Goal: Transaction & Acquisition: Purchase product/service

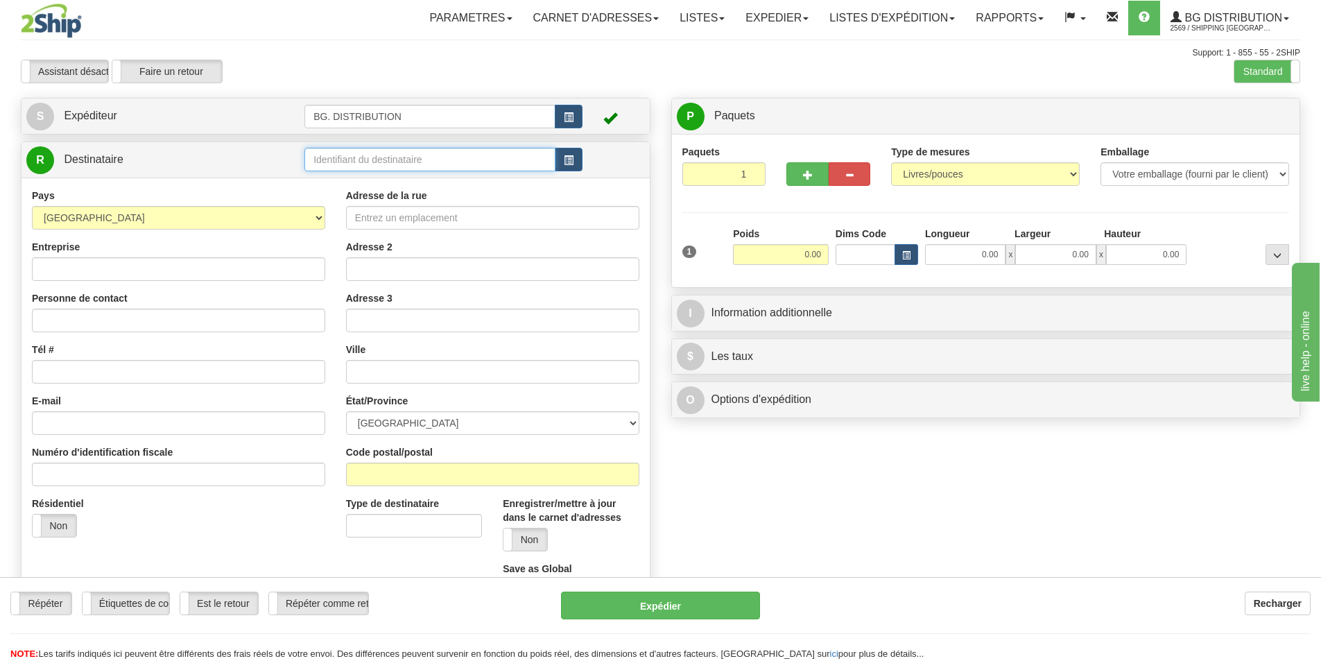
click at [307, 154] on input "text" at bounding box center [429, 160] width 251 height 24
type input "60018"
click button "Supprimer" at bounding box center [0, 0] width 0 height 0
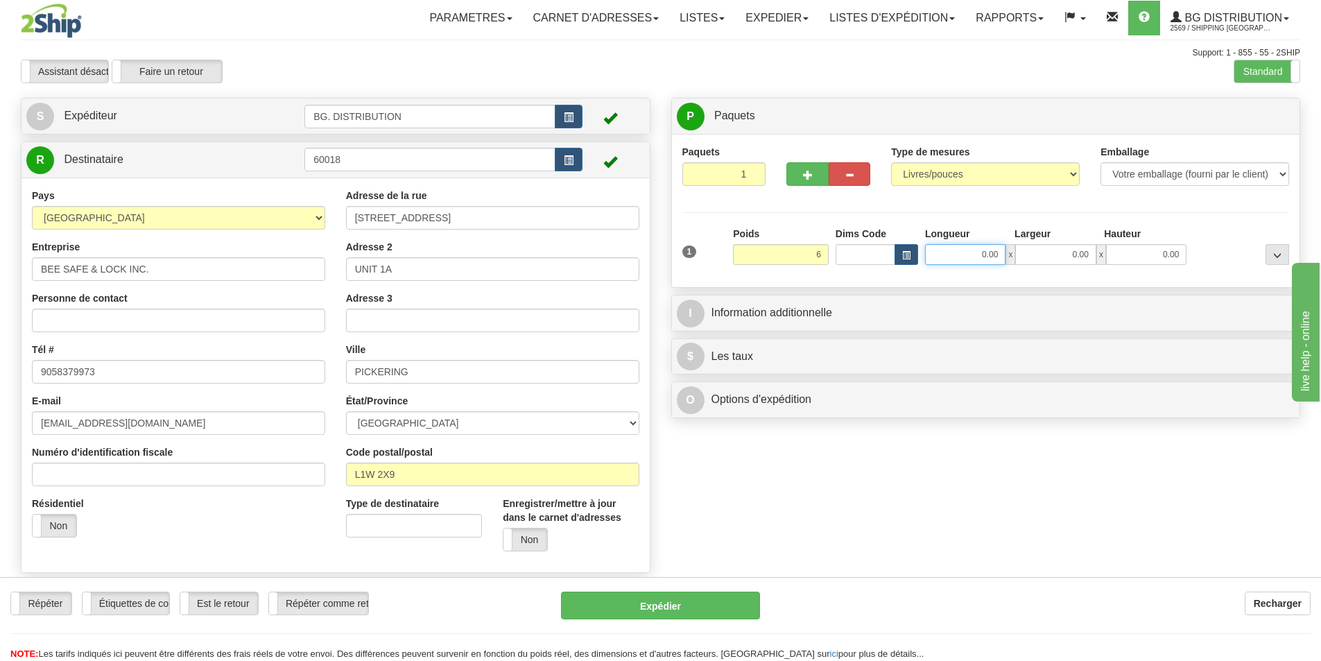
type input "6.00"
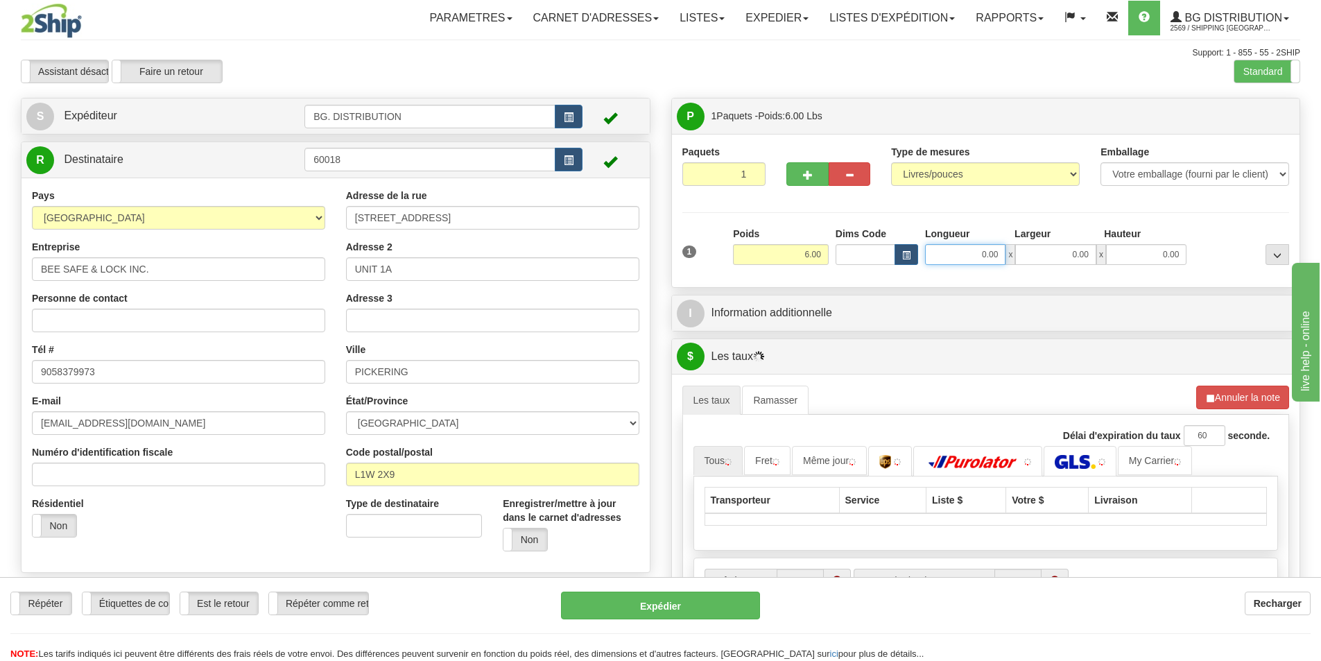
click at [989, 255] on input "0.00" at bounding box center [965, 254] width 80 height 21
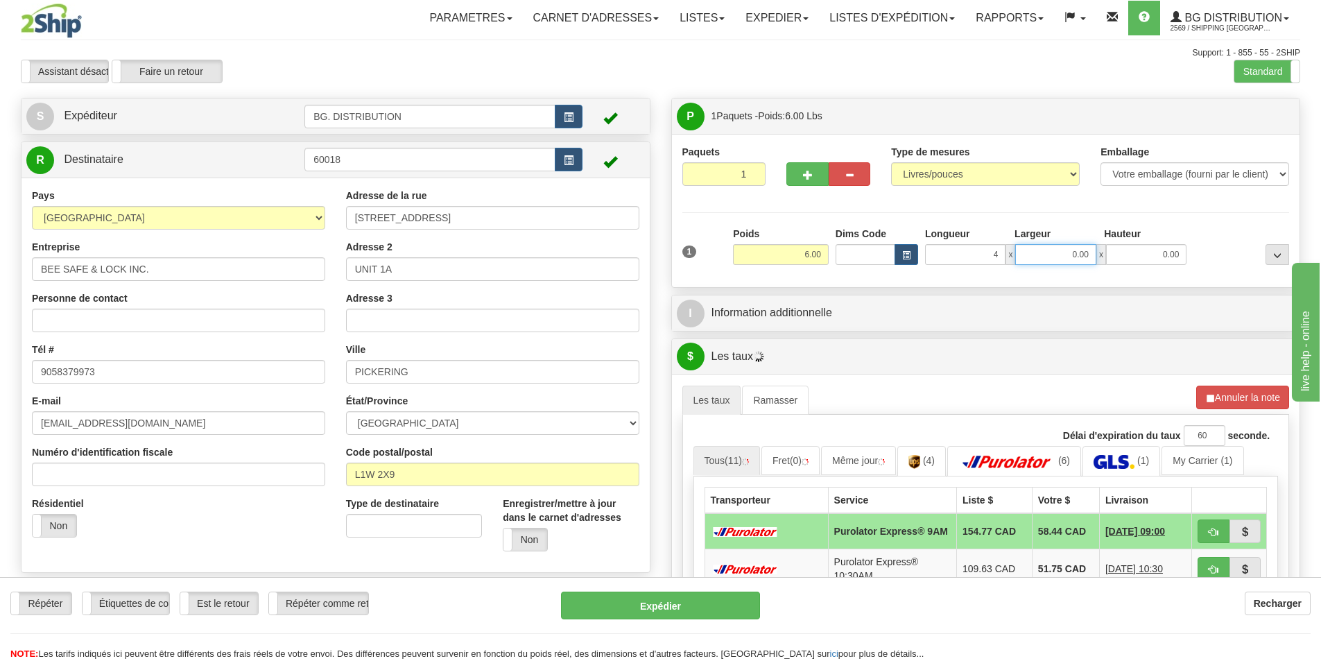
type input "4.00"
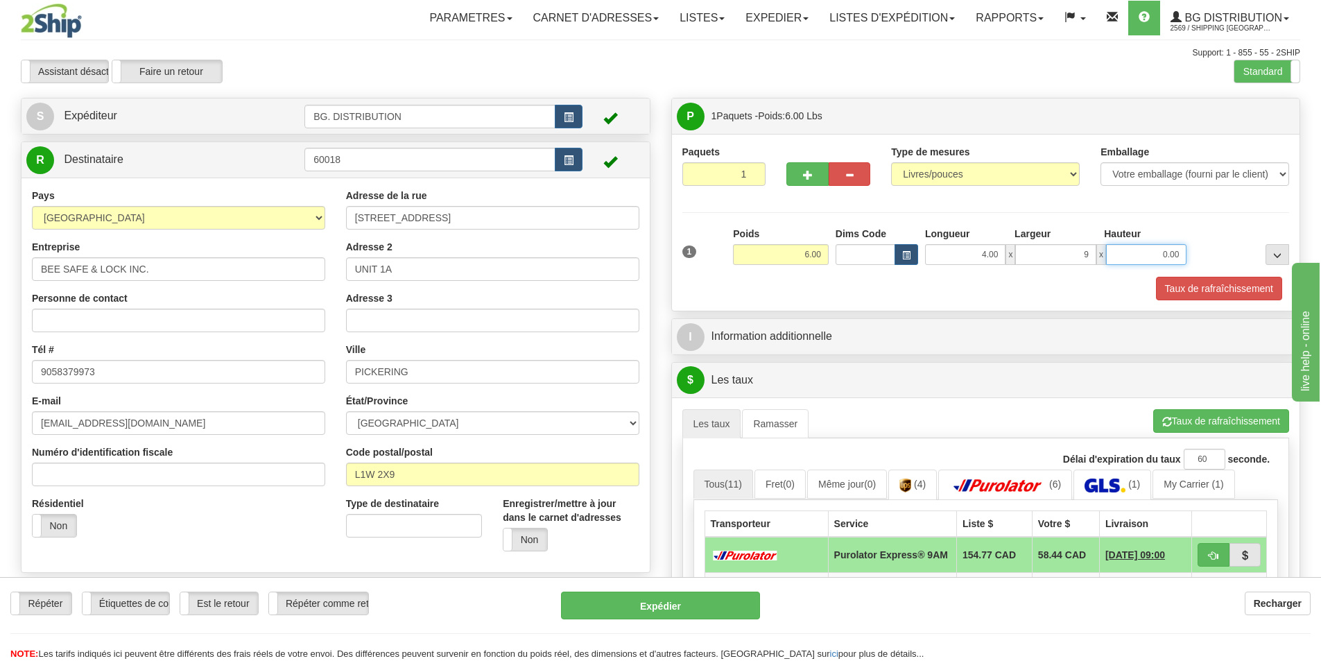
type input "9.00"
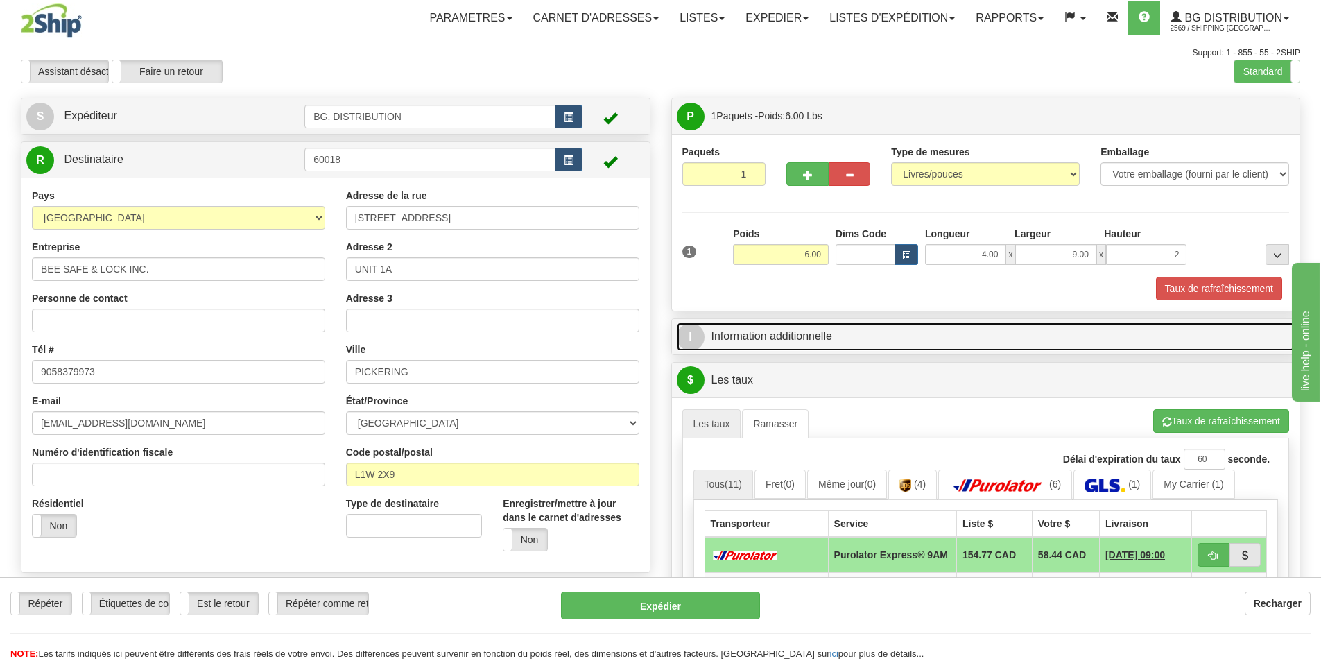
type input "2.00"
click at [854, 332] on link "I Information additionnelle" at bounding box center [986, 336] width 619 height 28
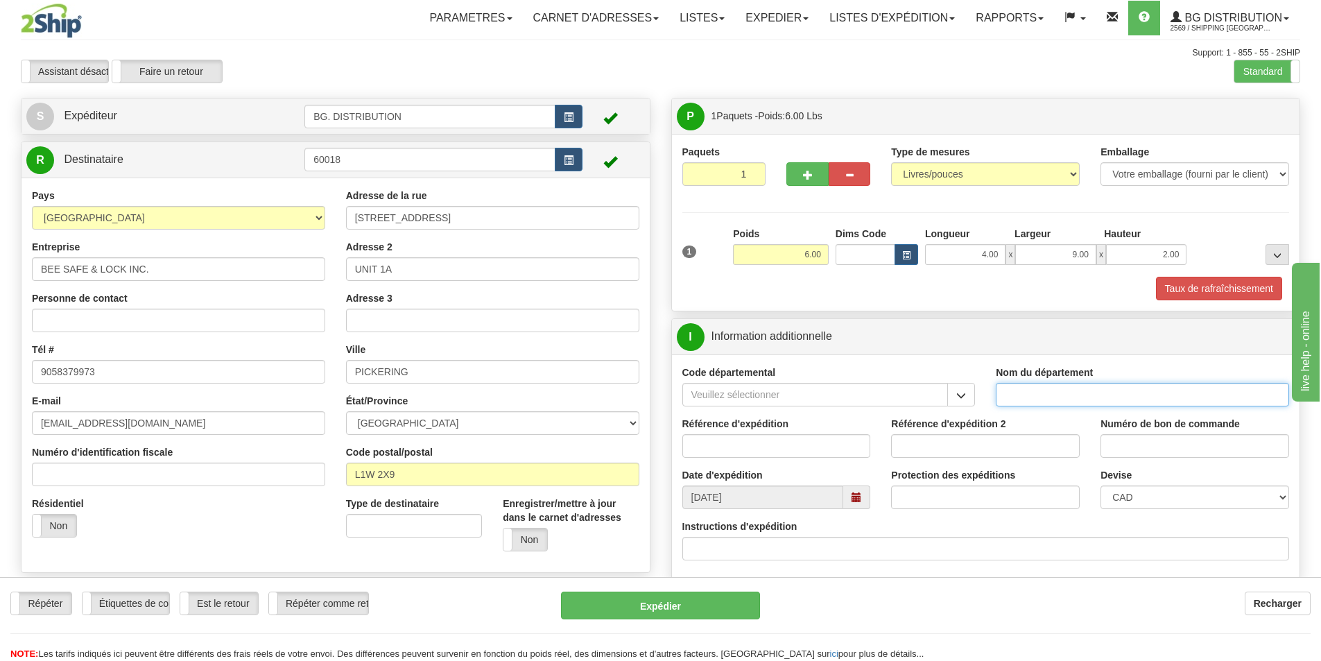
click at [1056, 401] on input "Nom du département" at bounding box center [1142, 395] width 293 height 24
type input "."
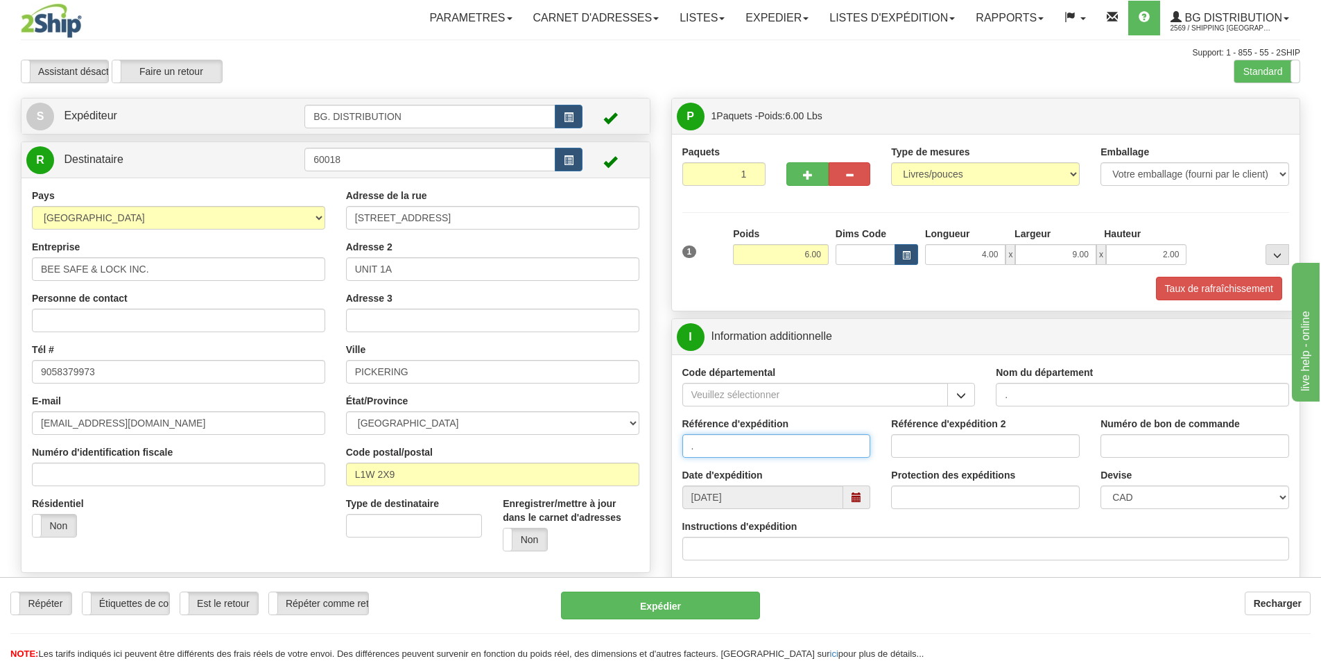
type input "."
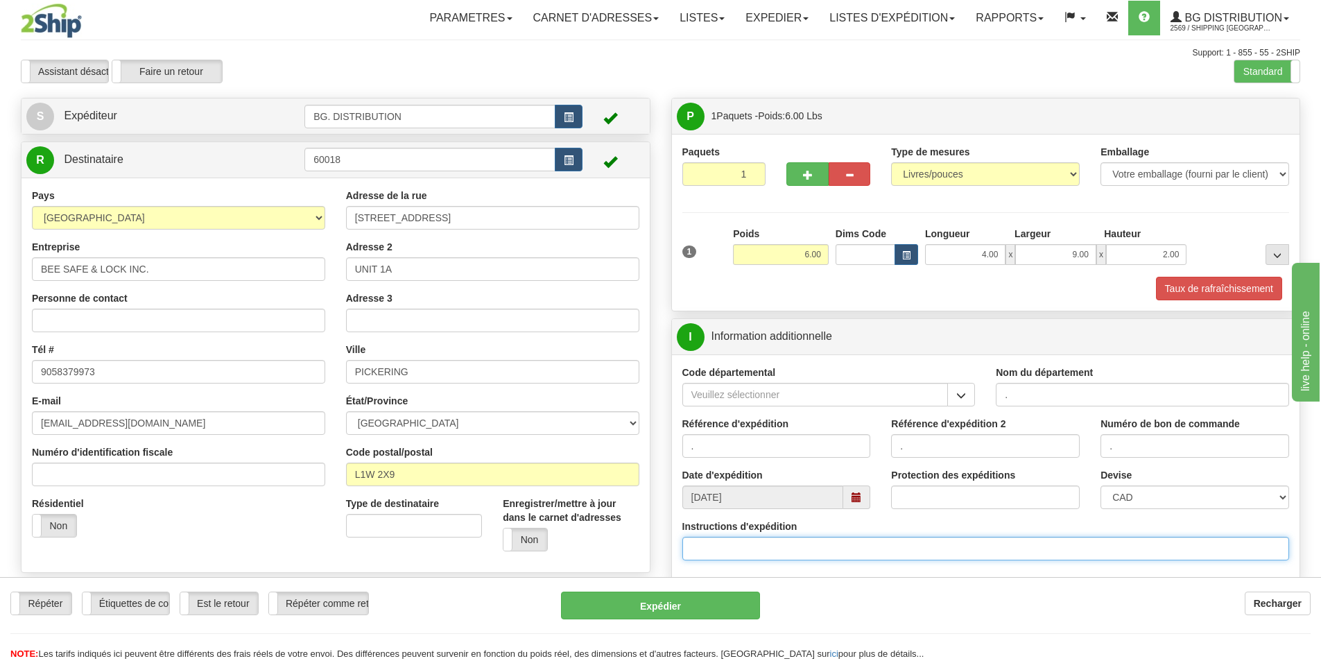
click at [710, 549] on input "Instructions d'expédition" at bounding box center [986, 549] width 608 height 24
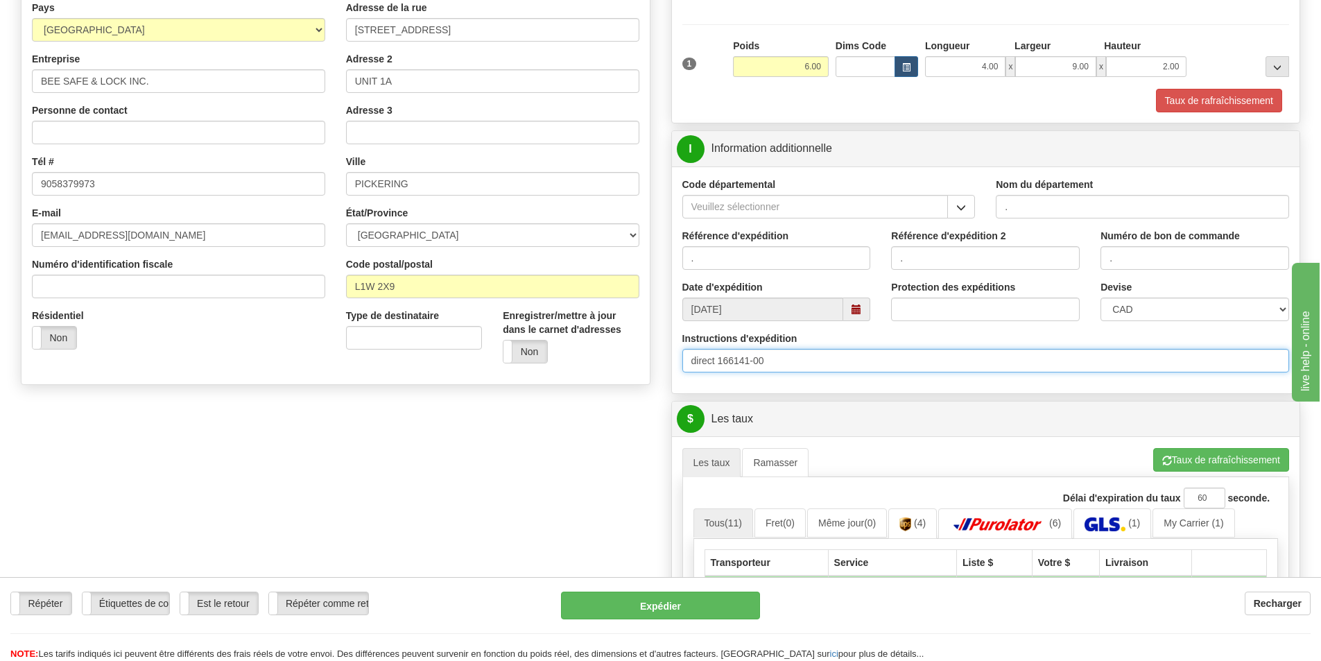
scroll to position [208, 0]
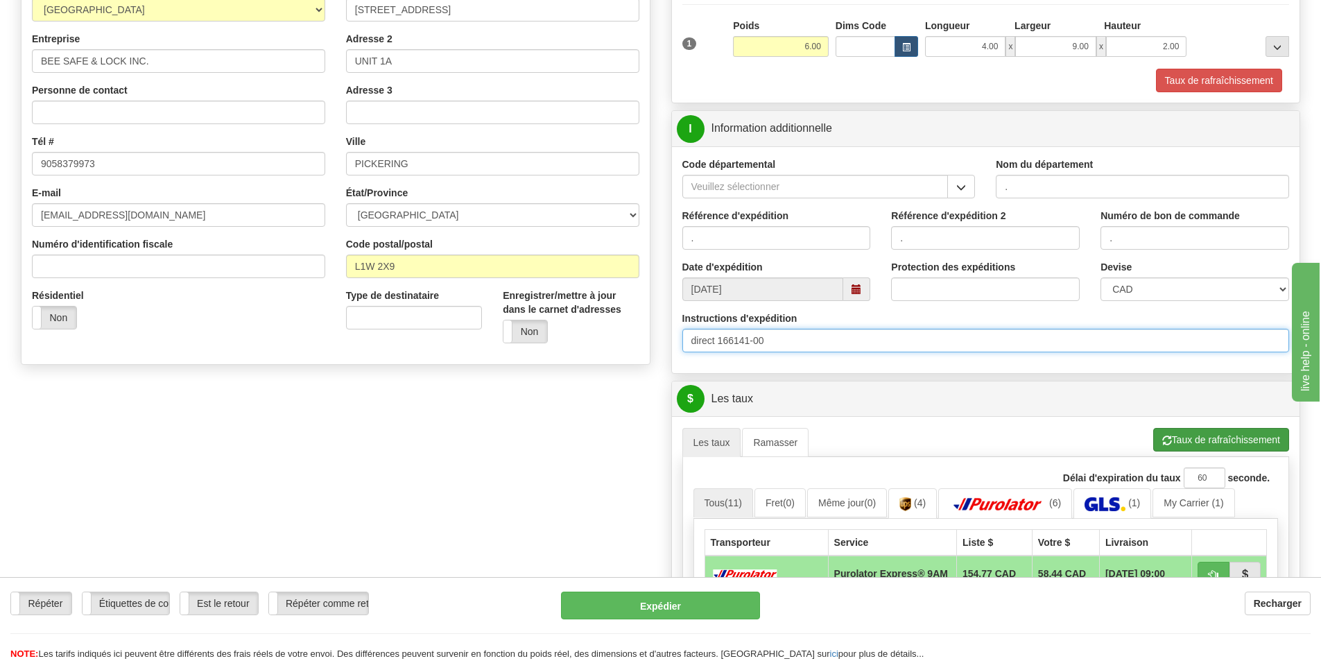
type input "direct 166141-00"
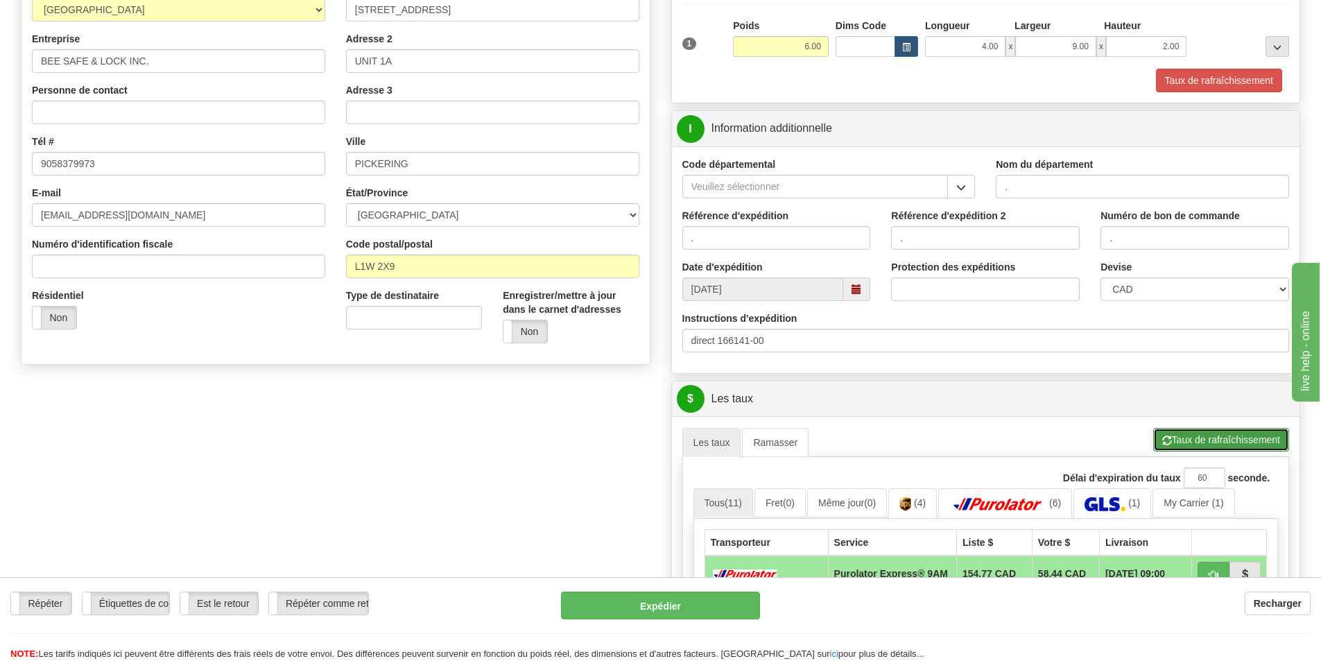
click at [1200, 439] on button "Taux de rafraîchissement" at bounding box center [1221, 440] width 136 height 24
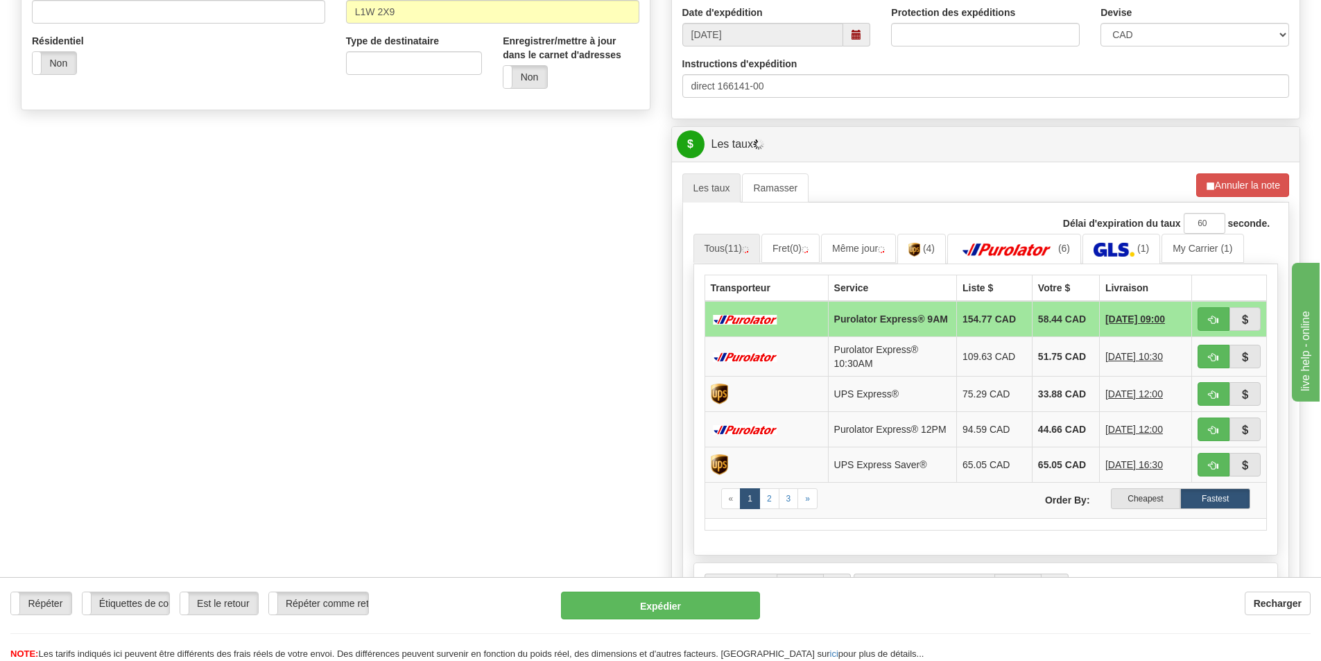
scroll to position [485, 0]
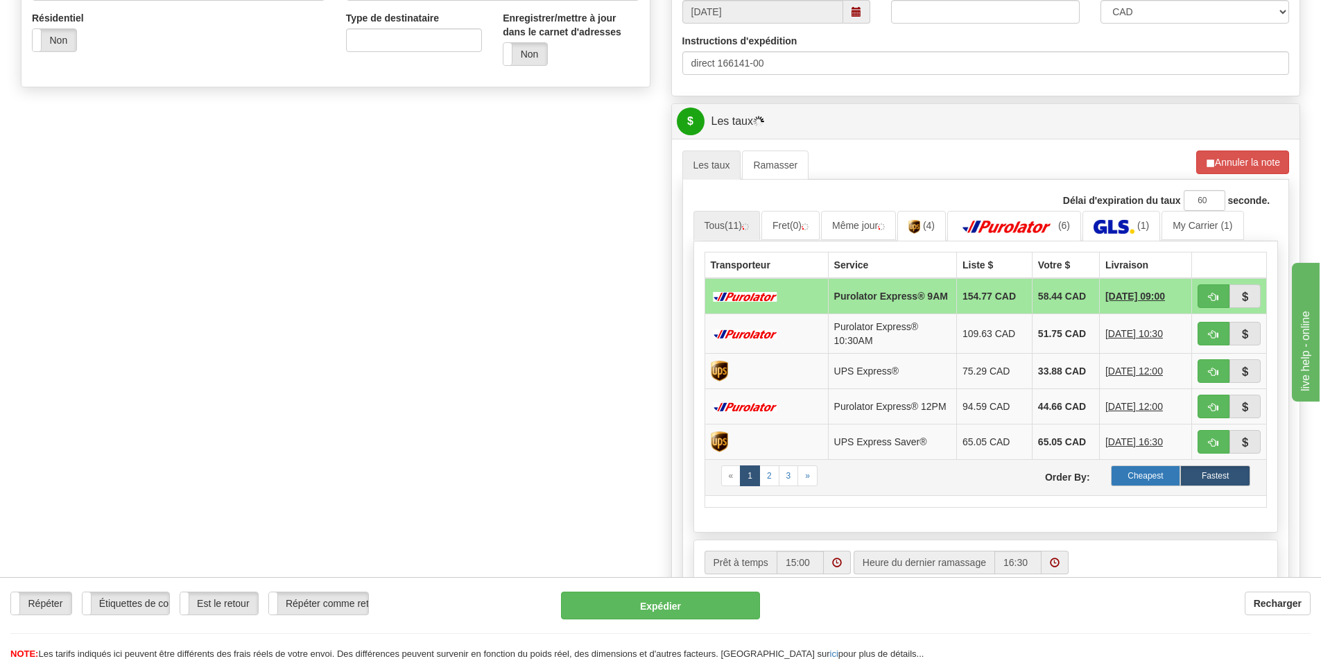
click at [1138, 484] on label "Cheapest" at bounding box center [1146, 475] width 70 height 21
click at [1144, 486] on label "Cheapest" at bounding box center [1146, 475] width 70 height 21
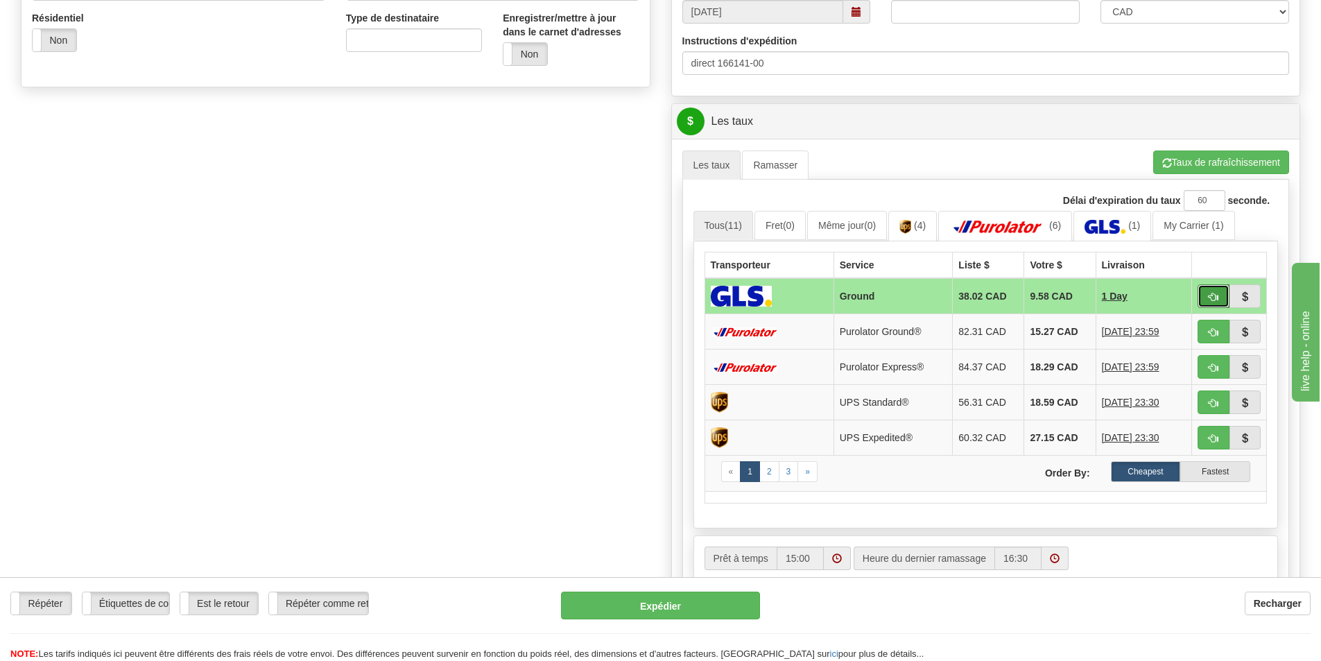
click at [1219, 296] on button "button" at bounding box center [1214, 296] width 32 height 24
type input "1"
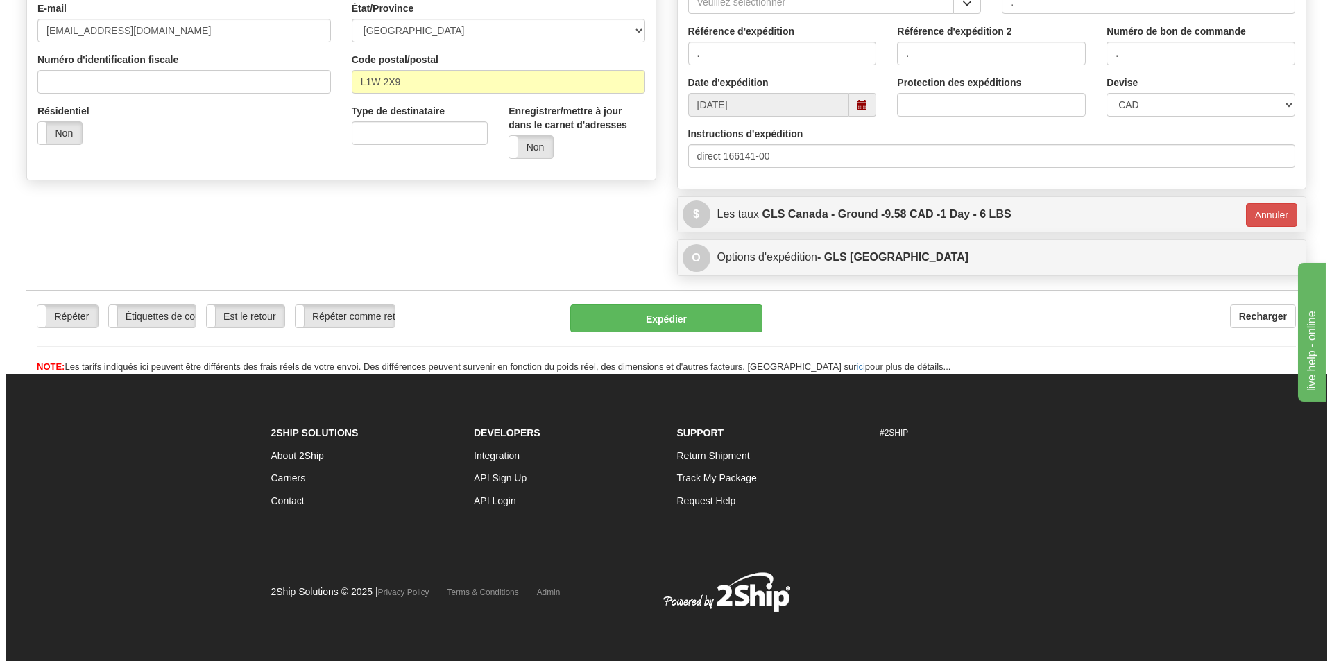
scroll to position [393, 0]
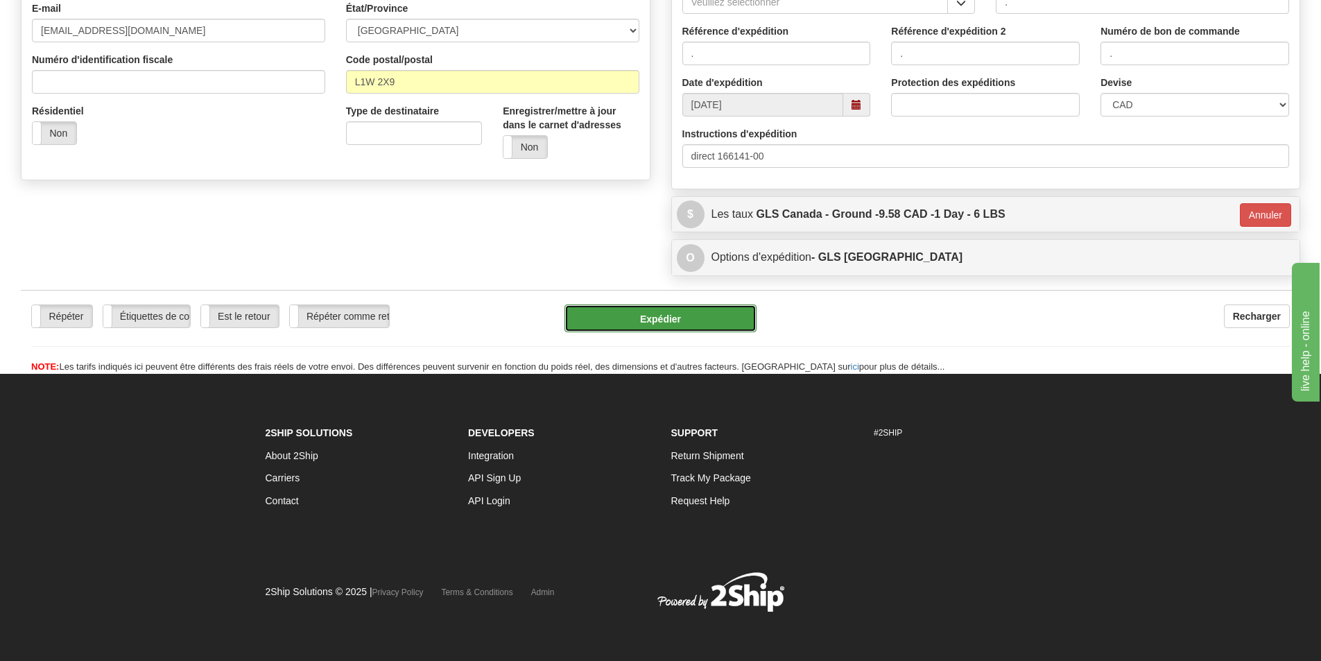
click at [666, 311] on button "Expédier" at bounding box center [661, 318] width 192 height 28
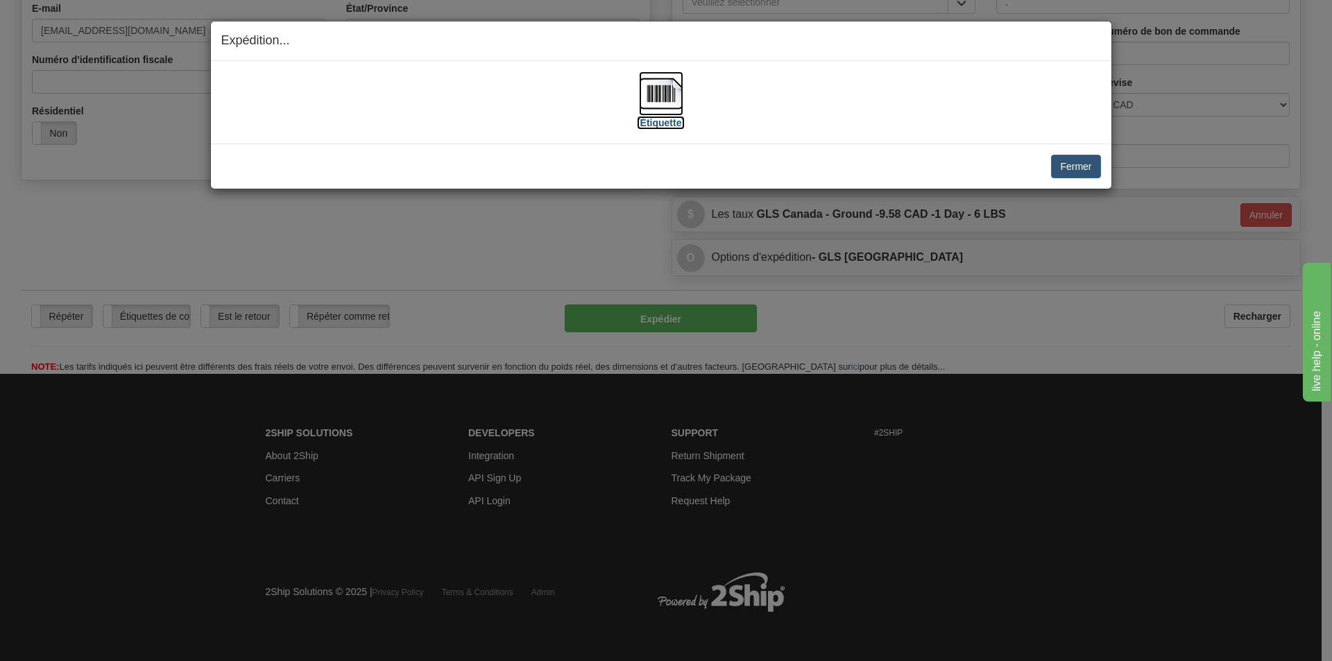
click at [659, 97] on img at bounding box center [661, 93] width 44 height 44
click at [1099, 182] on div "Fermer Annuler Annuler l'expédition et quitter le ramassage Quitter le ramassag…" at bounding box center [661, 166] width 900 height 45
click at [1085, 163] on button "Fermer" at bounding box center [1075, 167] width 49 height 24
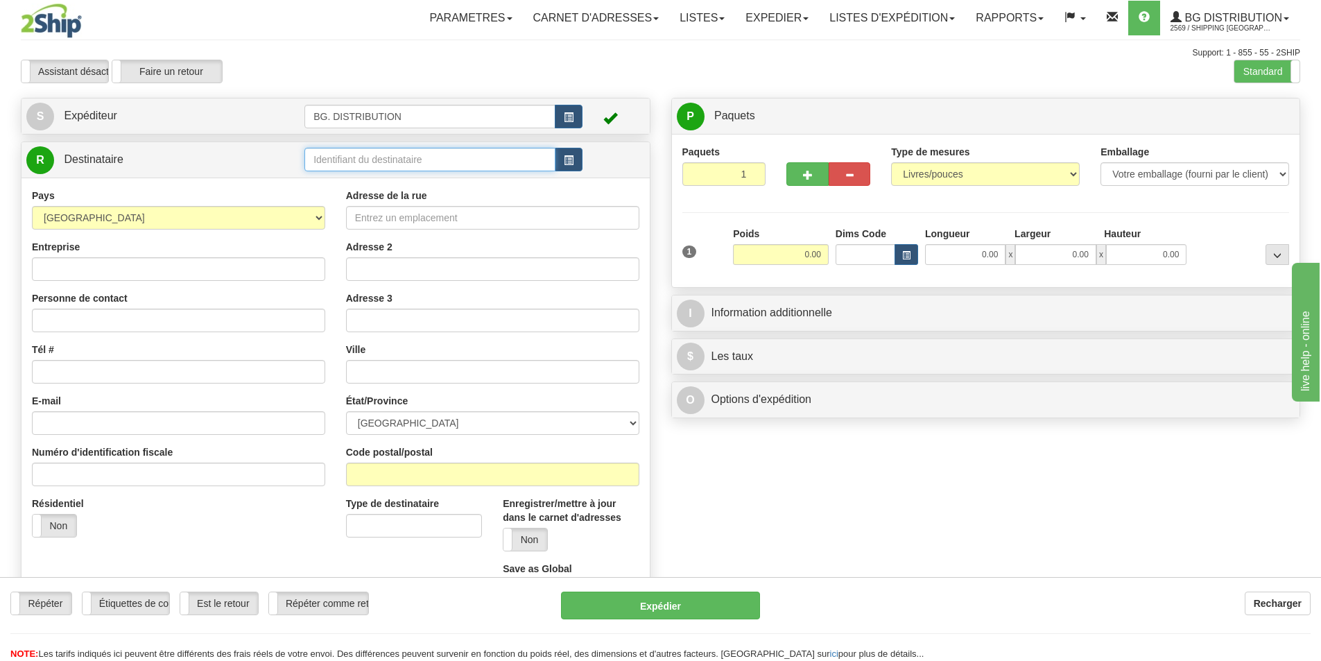
click at [322, 166] on input "text" at bounding box center [429, 160] width 251 height 24
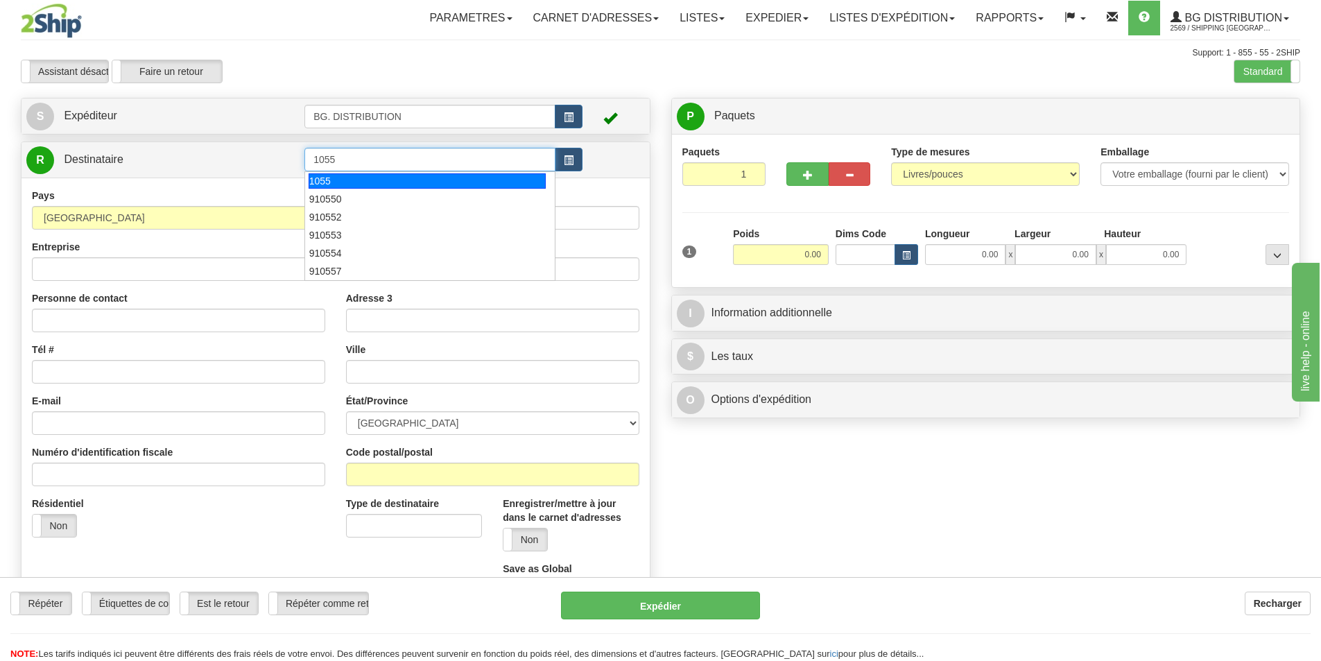
click at [353, 180] on div "1055" at bounding box center [428, 180] width 238 height 15
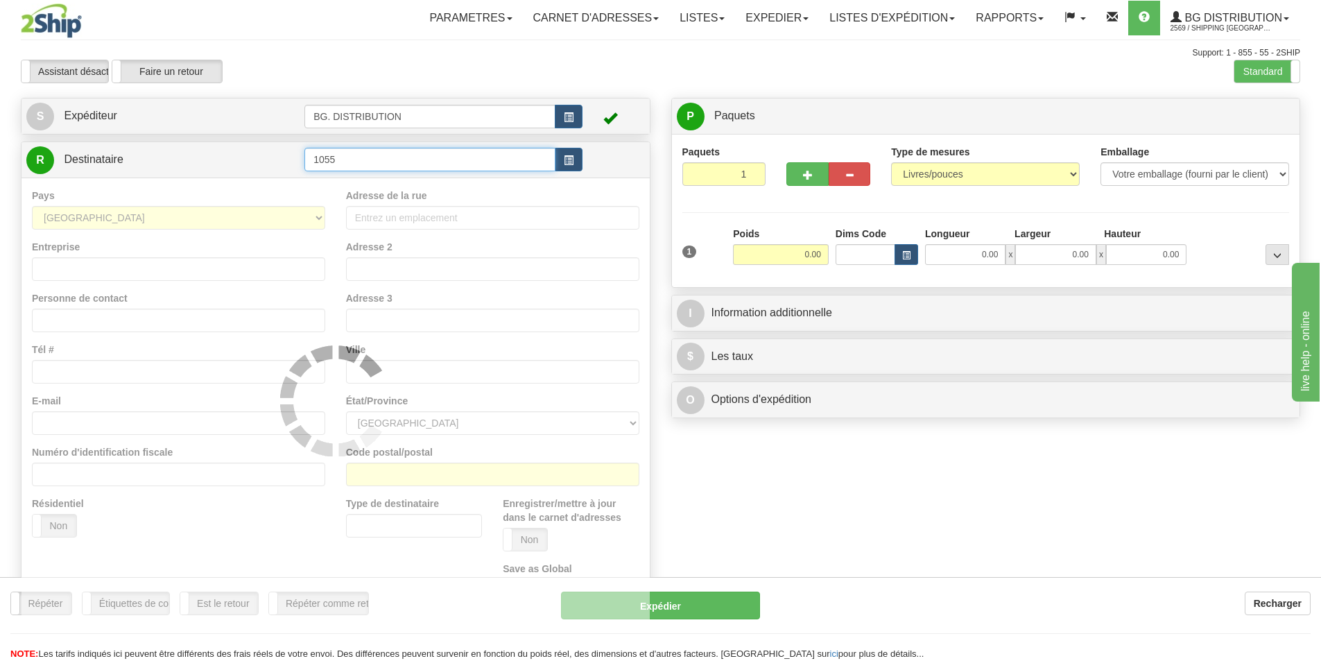
type input "1055"
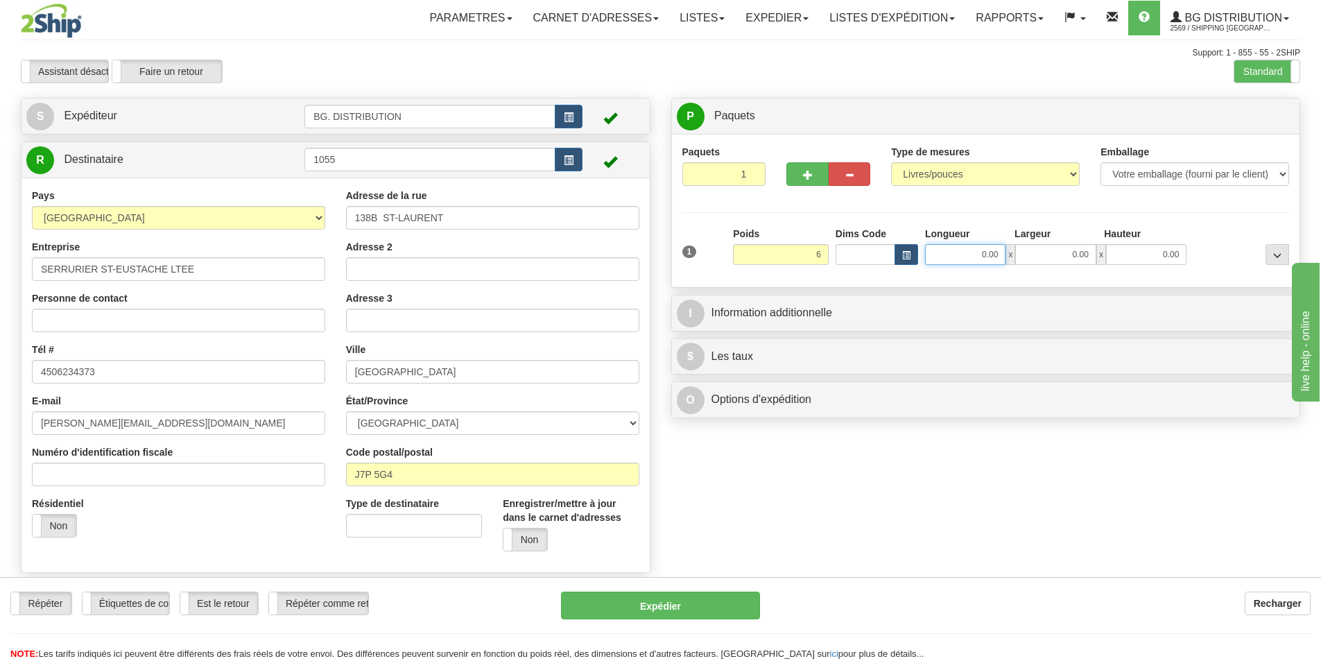
type input "6.00"
click at [977, 244] on input "0.00" at bounding box center [965, 254] width 80 height 21
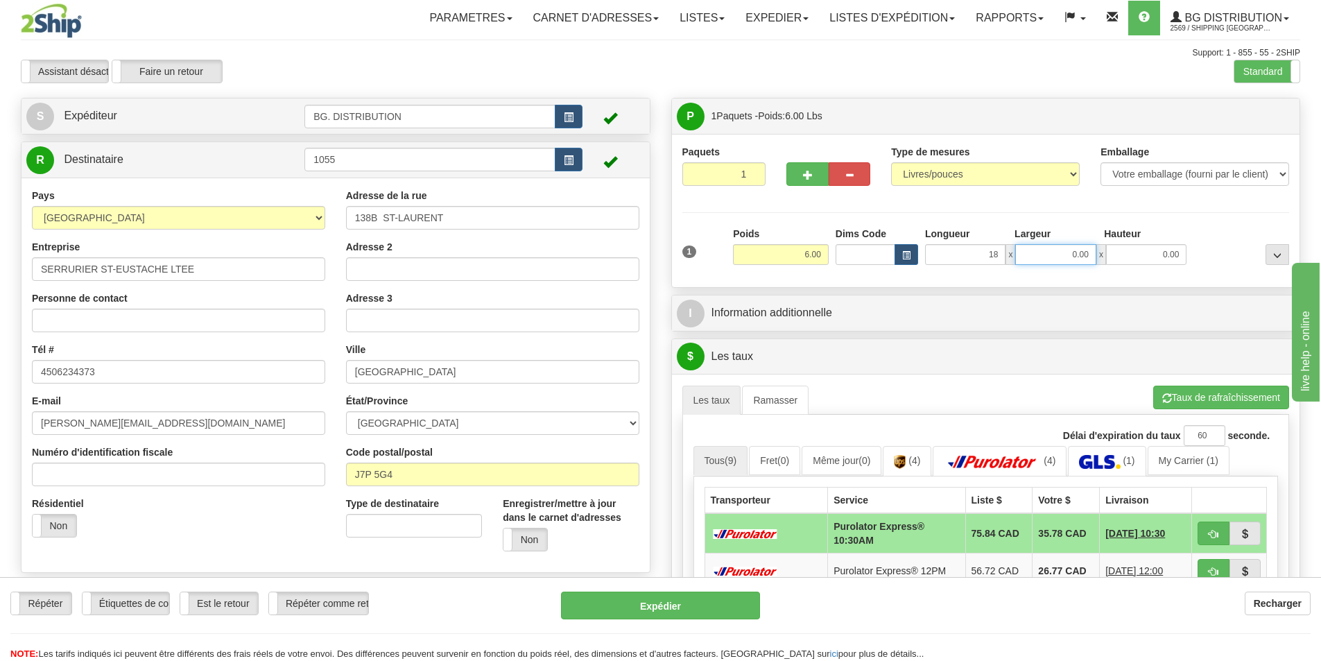
type input "18.00"
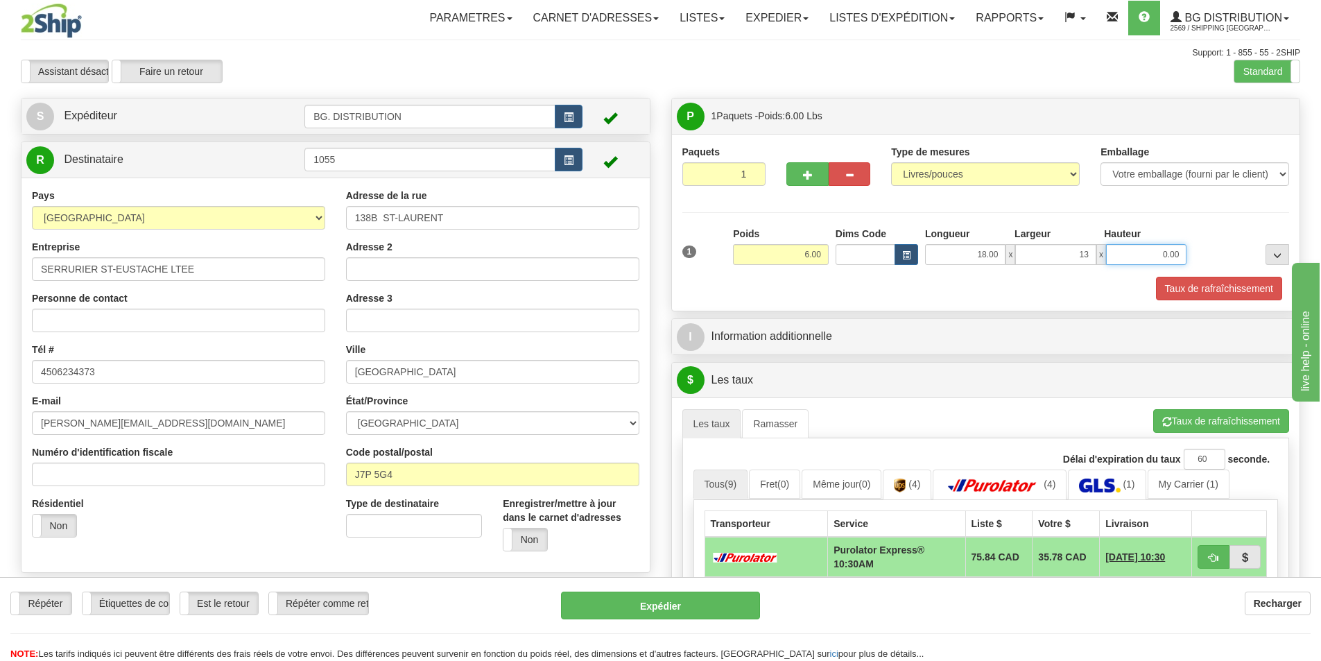
type input "13.00"
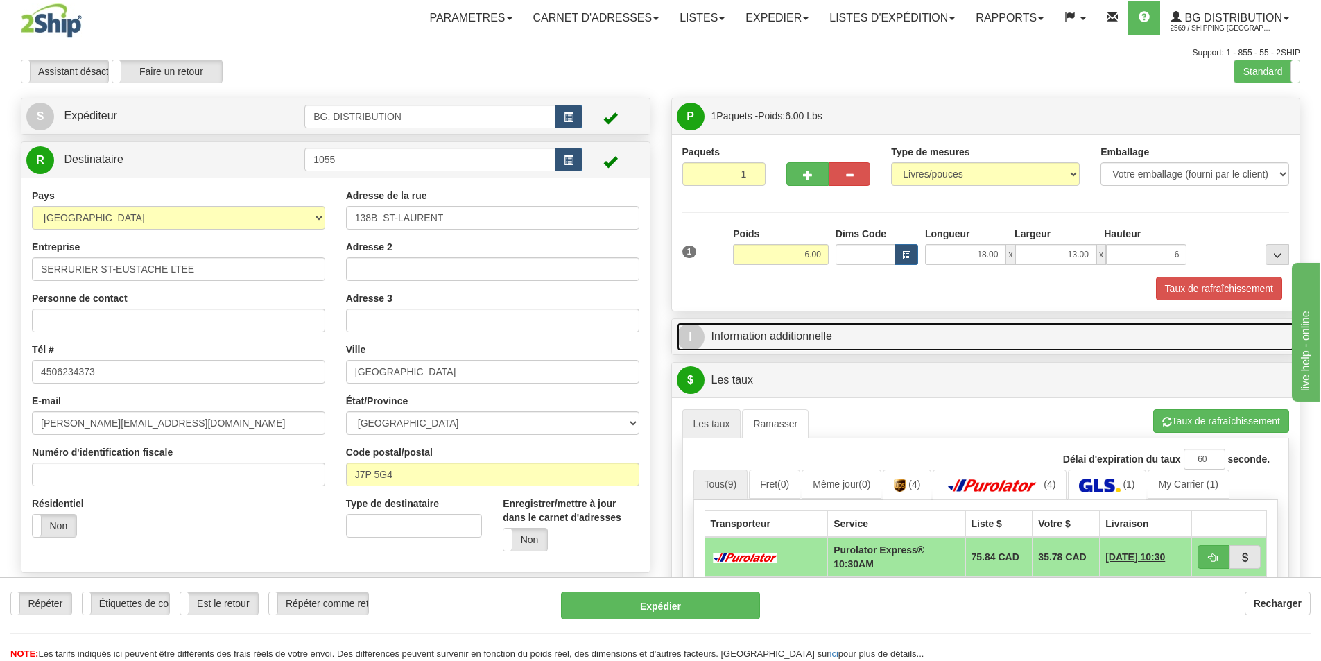
type input "6.00"
click at [866, 332] on link "I Information additionnelle" at bounding box center [986, 336] width 619 height 28
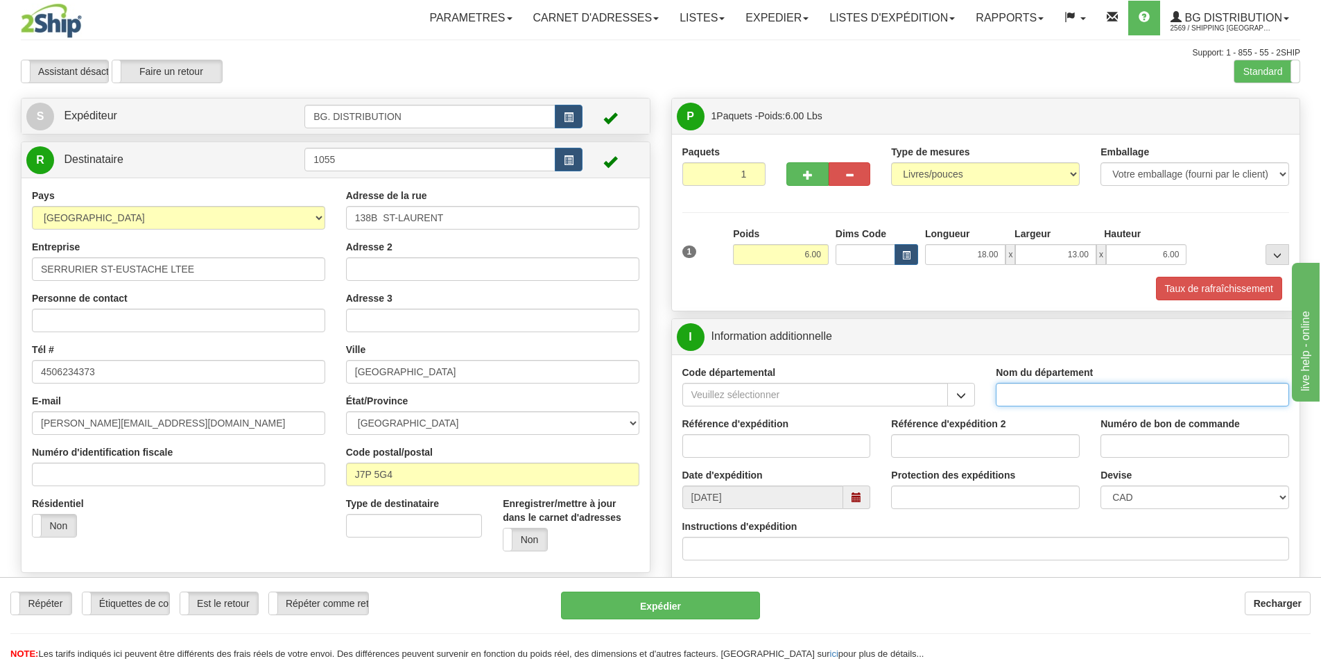
click at [1081, 388] on input "Nom du département" at bounding box center [1142, 395] width 293 height 24
click button "Supprimer" at bounding box center [0, 0] width 0 height 0
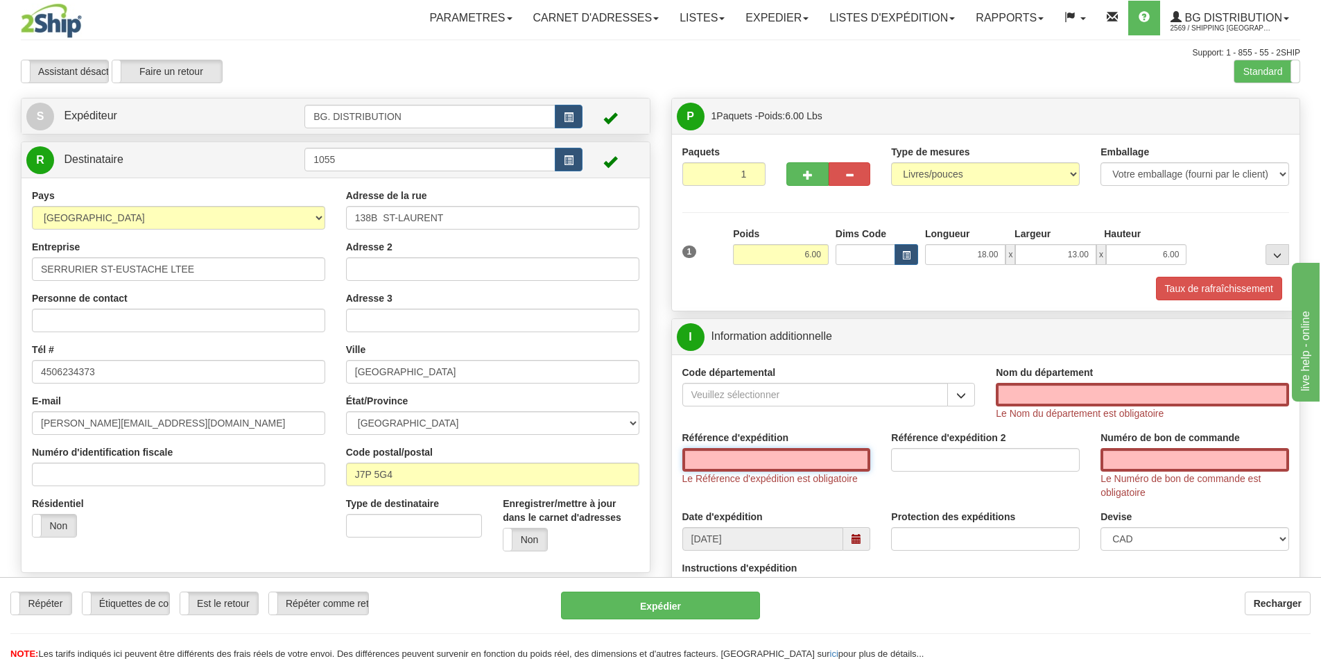
click button "Supprimer" at bounding box center [0, 0] width 0 height 0
click at [1066, 399] on input "Nom du département" at bounding box center [1142, 395] width 293 height 24
type input "."
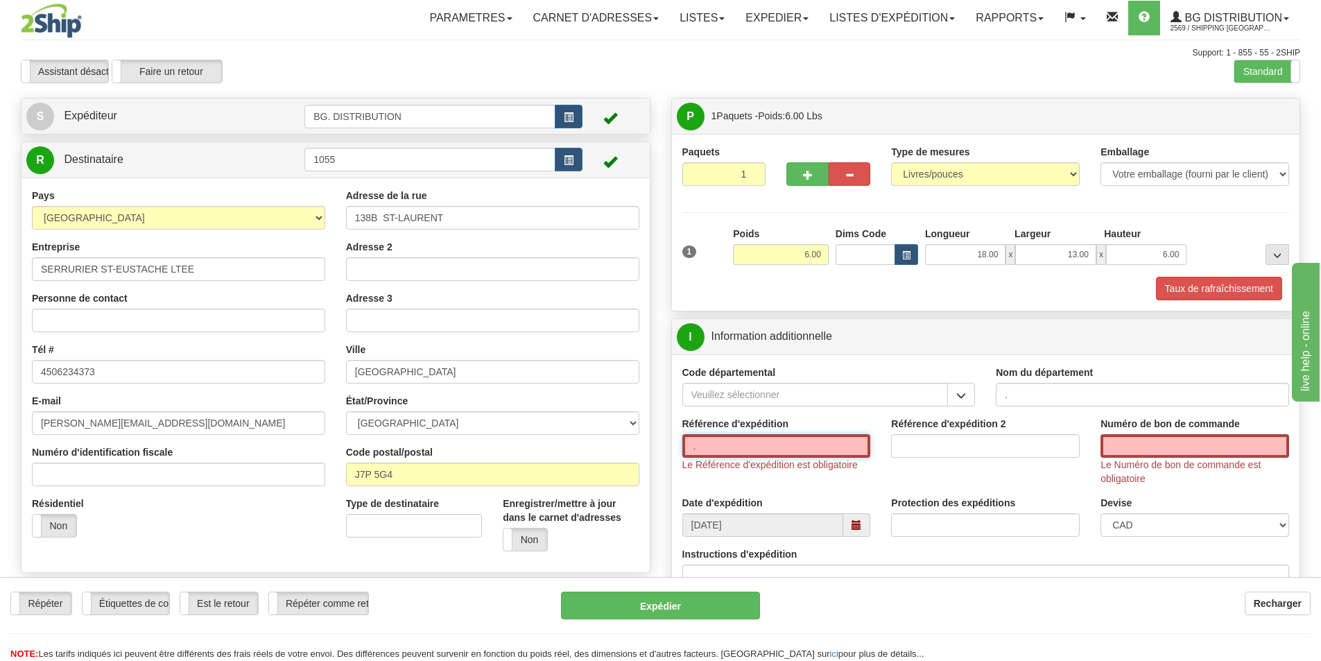
type input "."
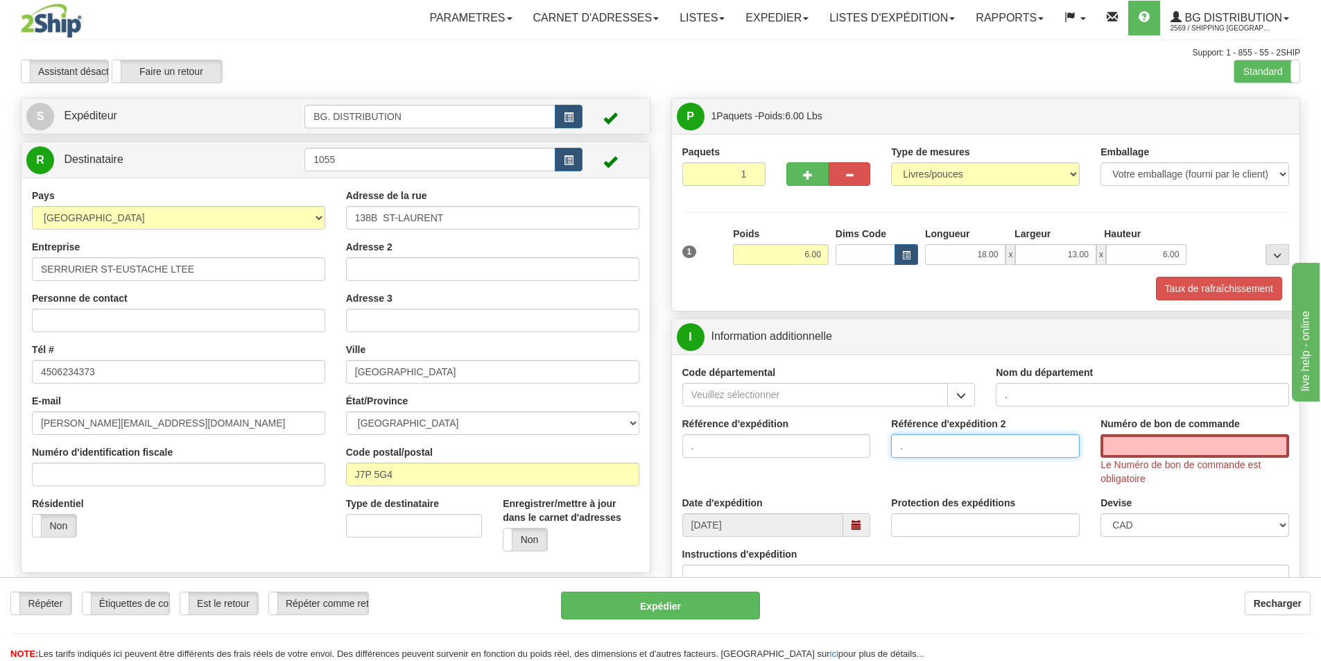
type input "."
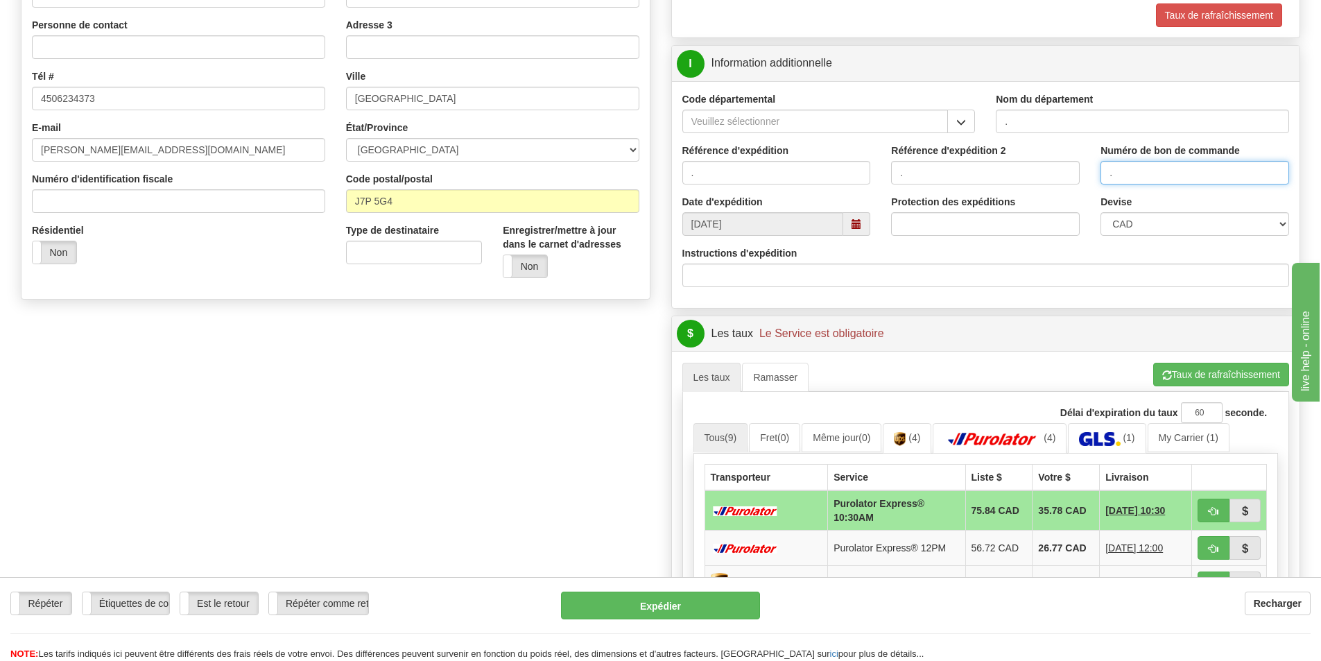
scroll to position [277, 0]
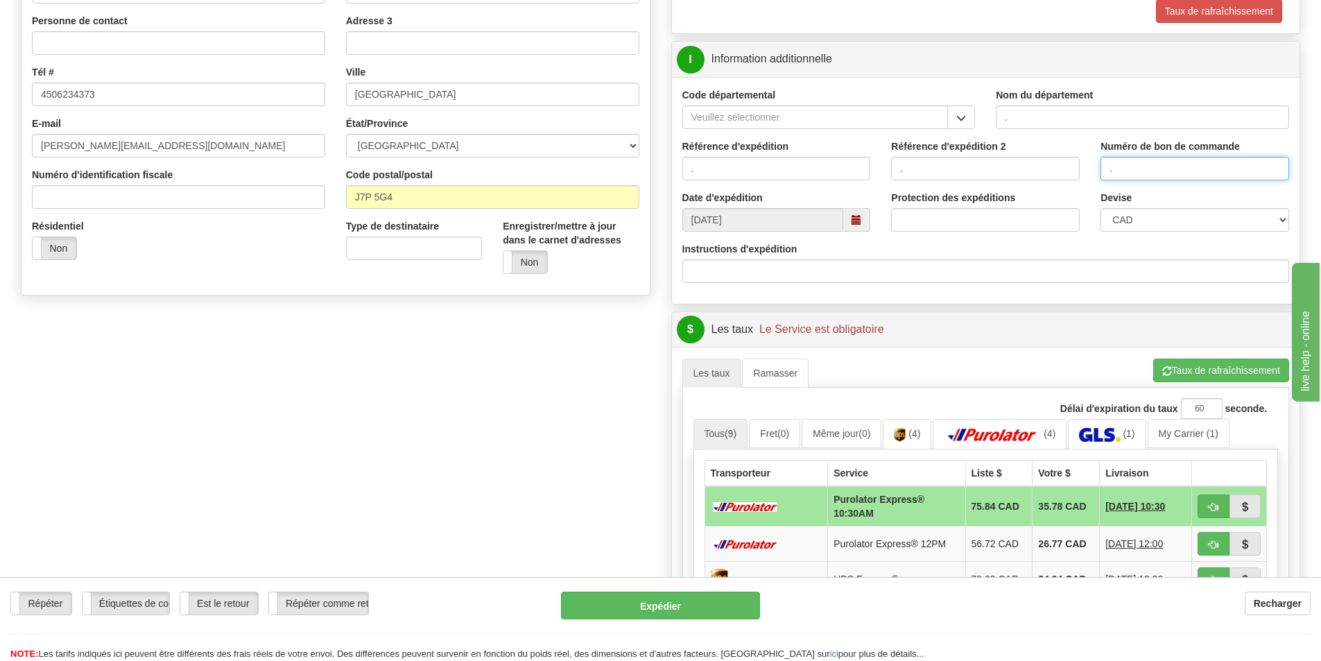
type input "."
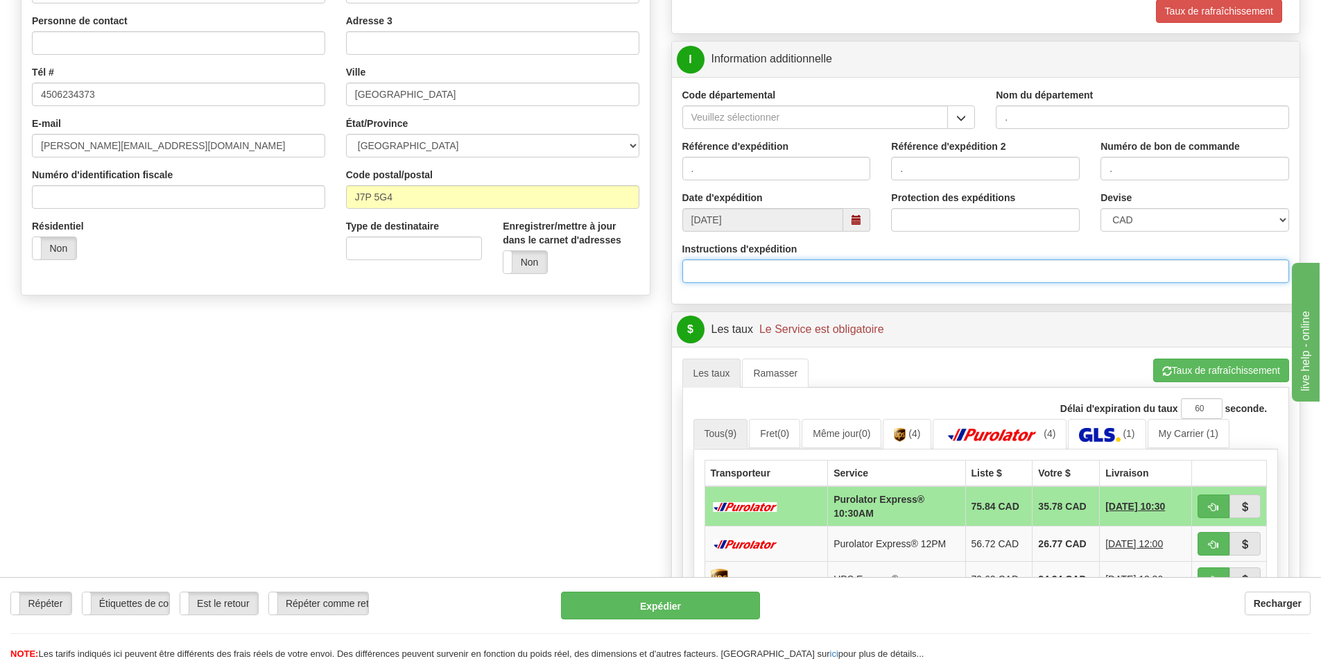
click at [700, 270] on input "Instructions d'expédition" at bounding box center [986, 271] width 608 height 24
type input "30134226-00"
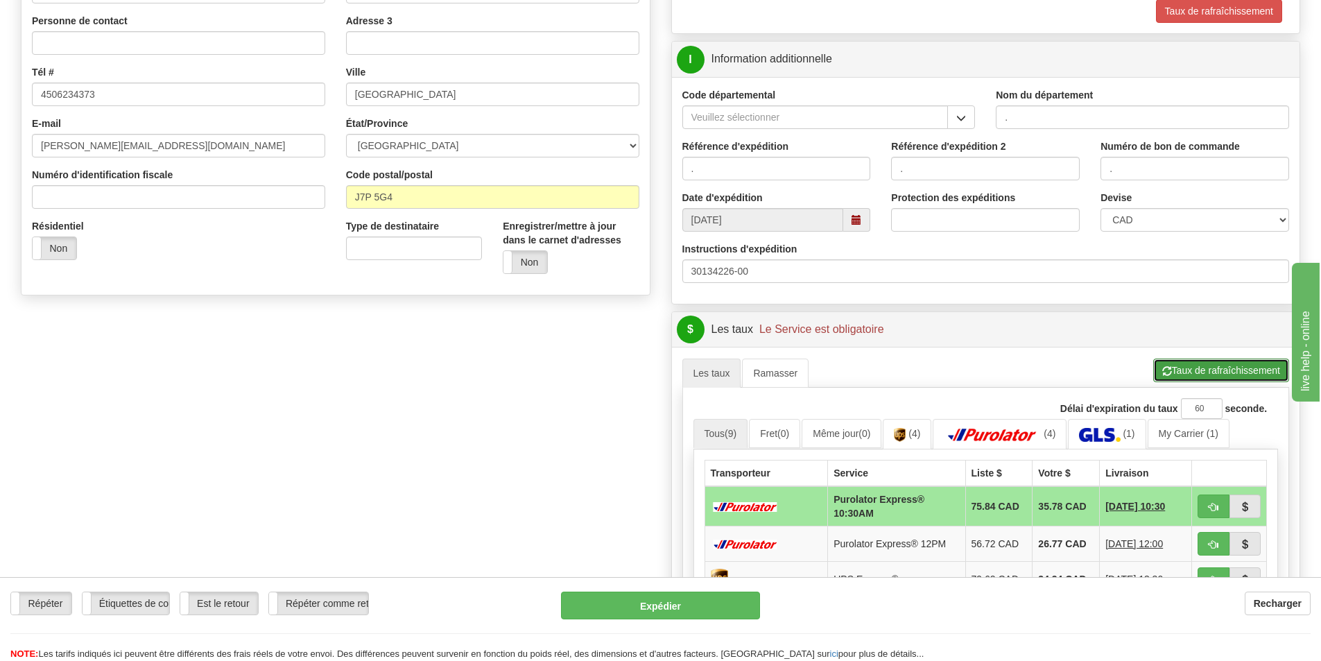
click at [1225, 364] on button "Taux de rafraîchissement" at bounding box center [1221, 371] width 136 height 24
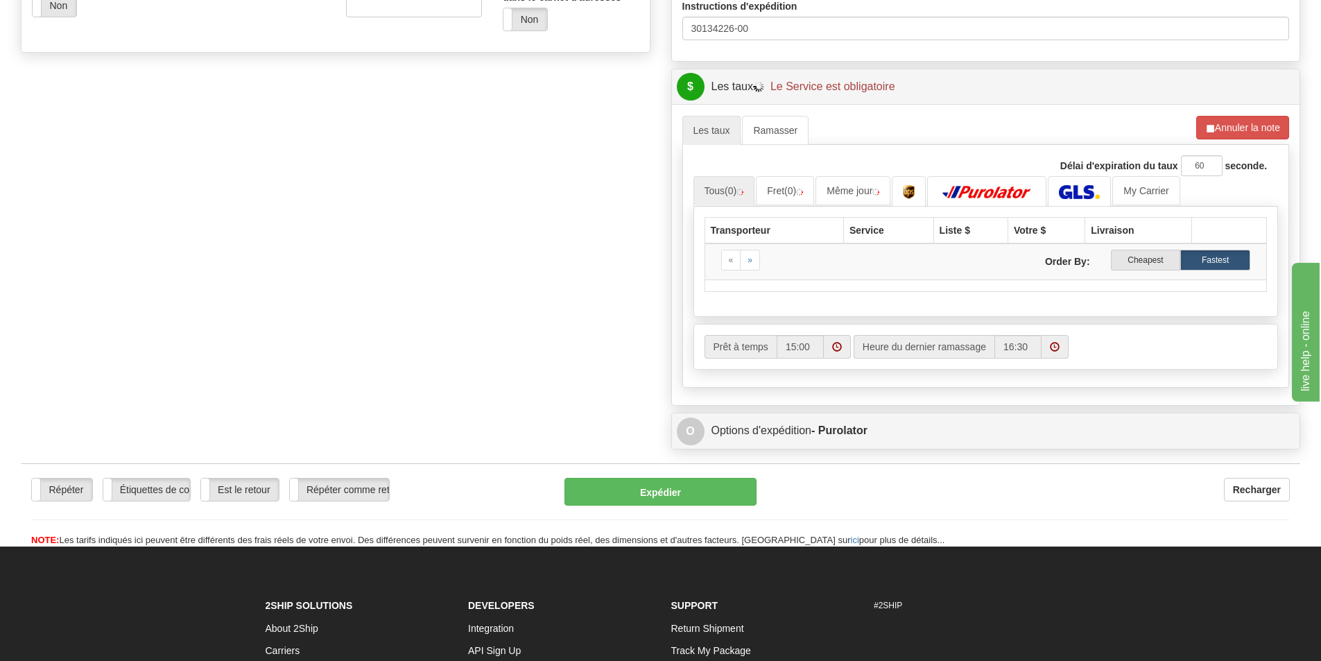
scroll to position [555, 0]
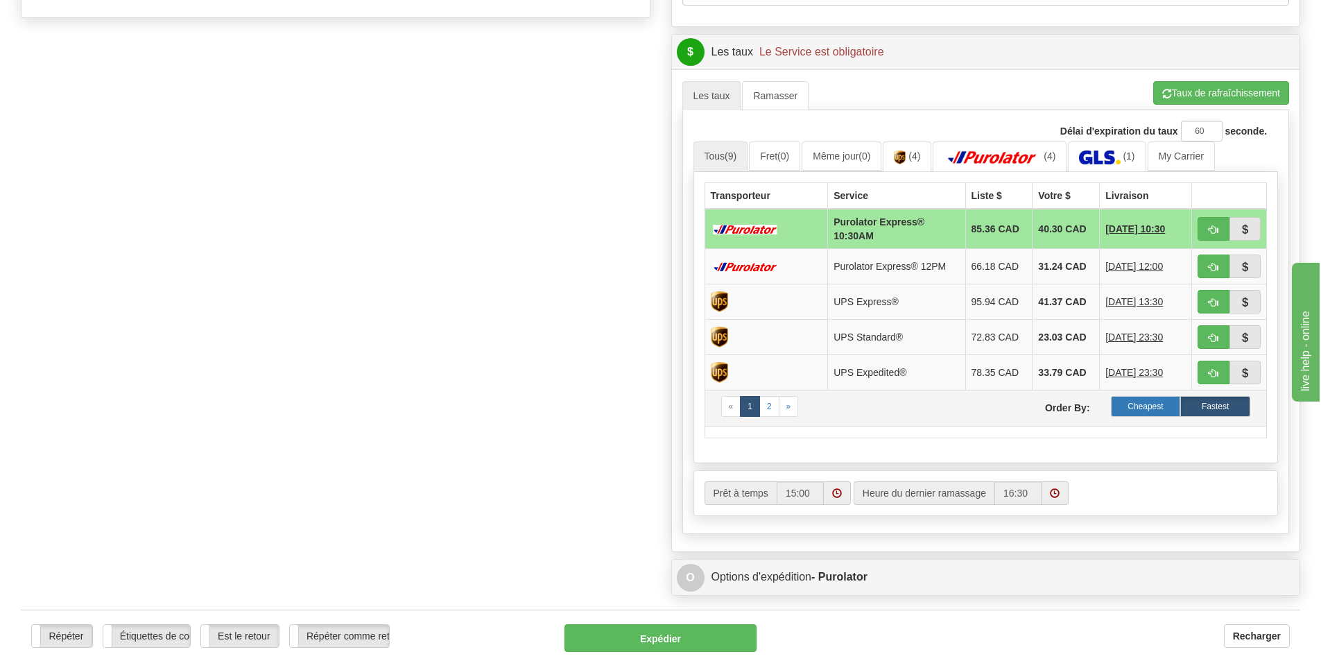
click at [1143, 404] on label "Cheapest" at bounding box center [1146, 406] width 70 height 21
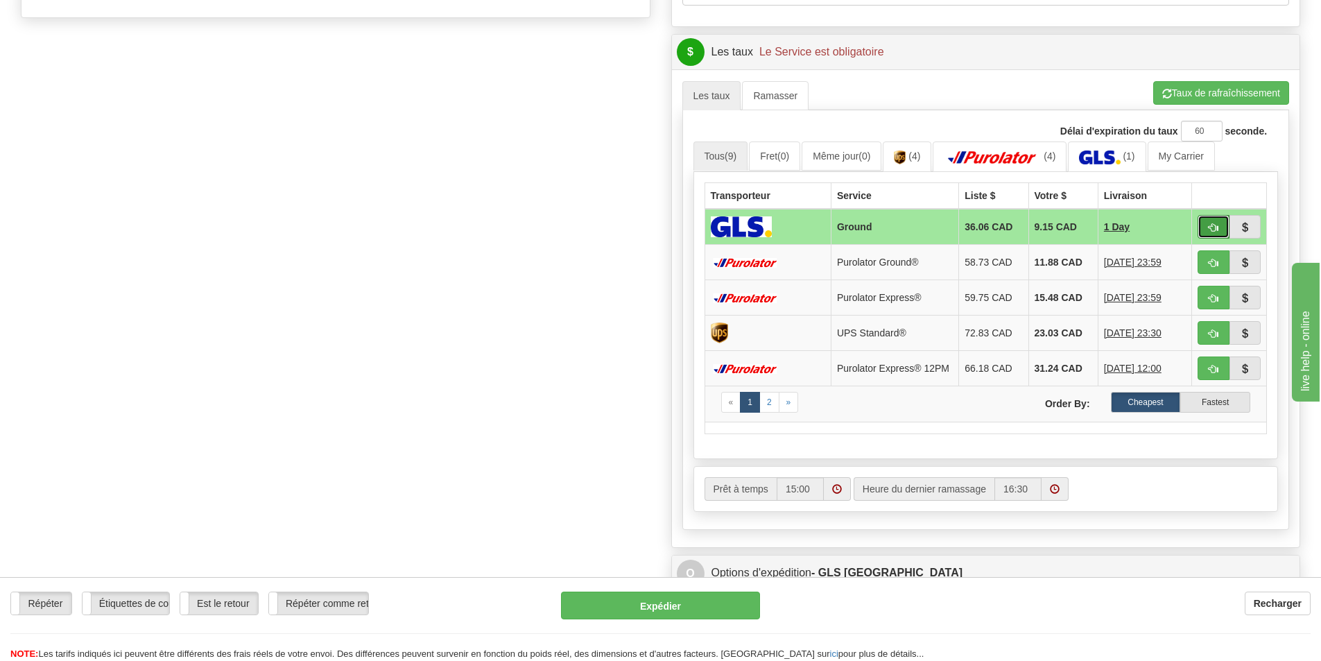
click at [1207, 225] on button "button" at bounding box center [1214, 227] width 32 height 24
type input "1"
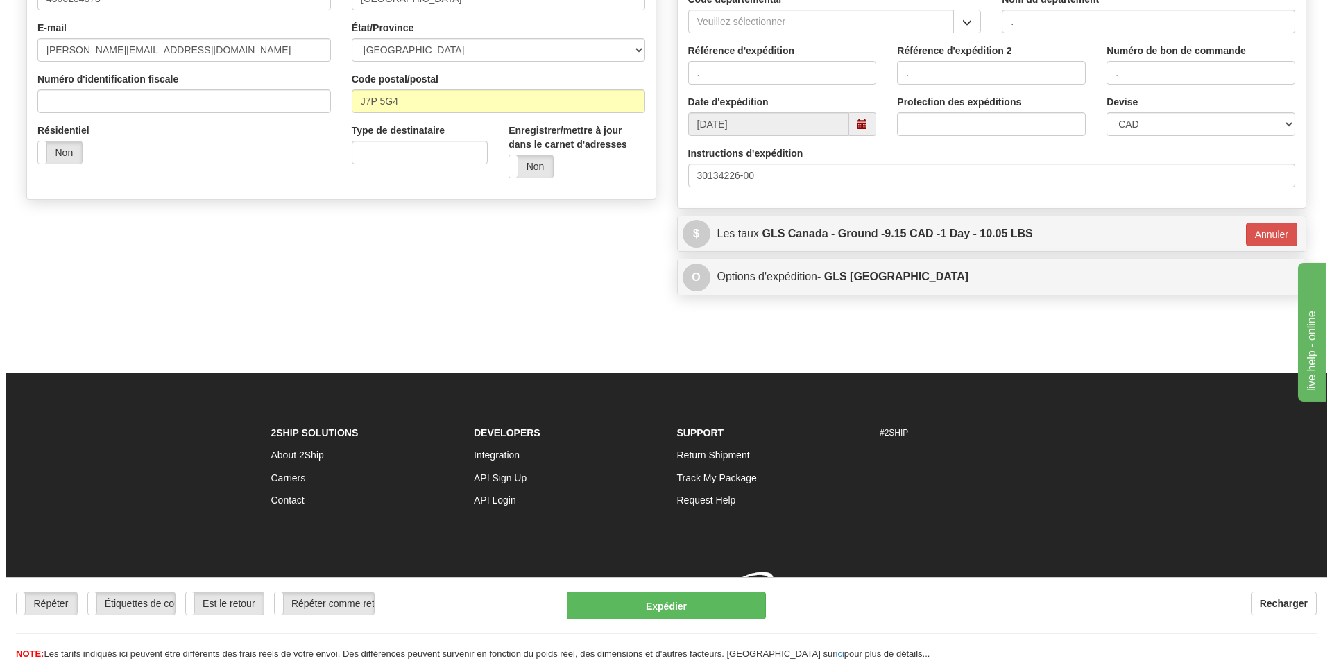
scroll to position [393, 0]
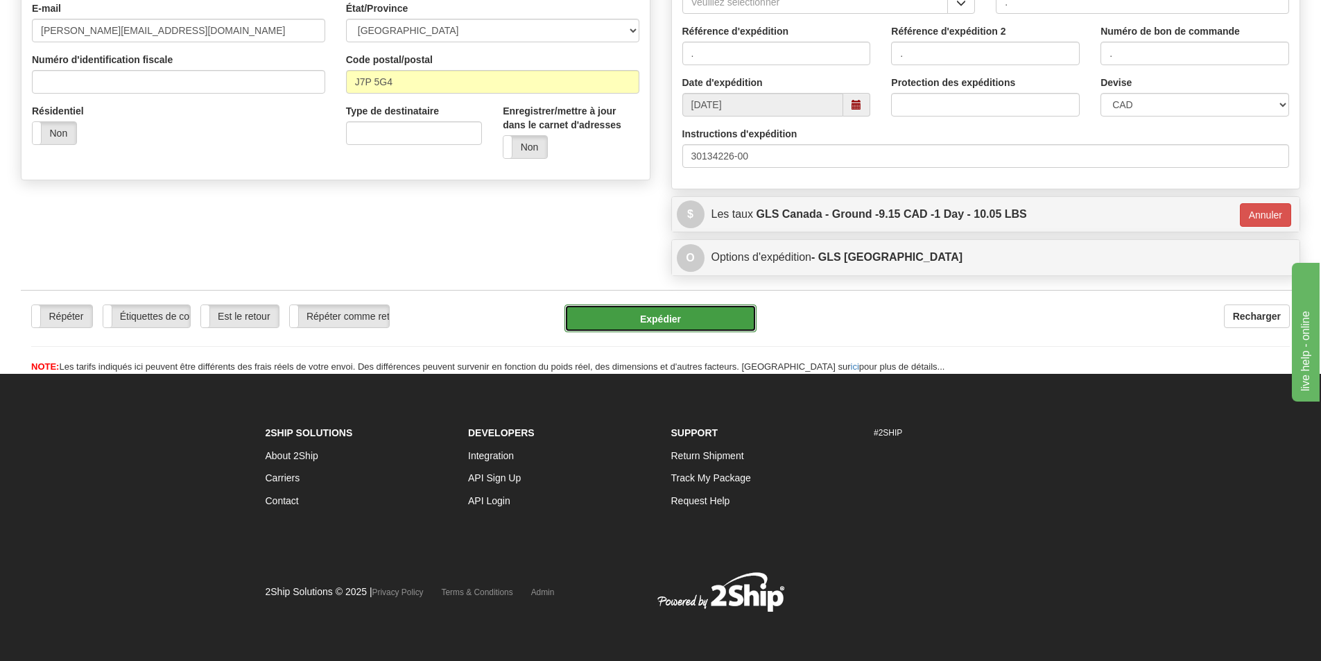
click at [628, 311] on button "Expédier" at bounding box center [661, 318] width 192 height 28
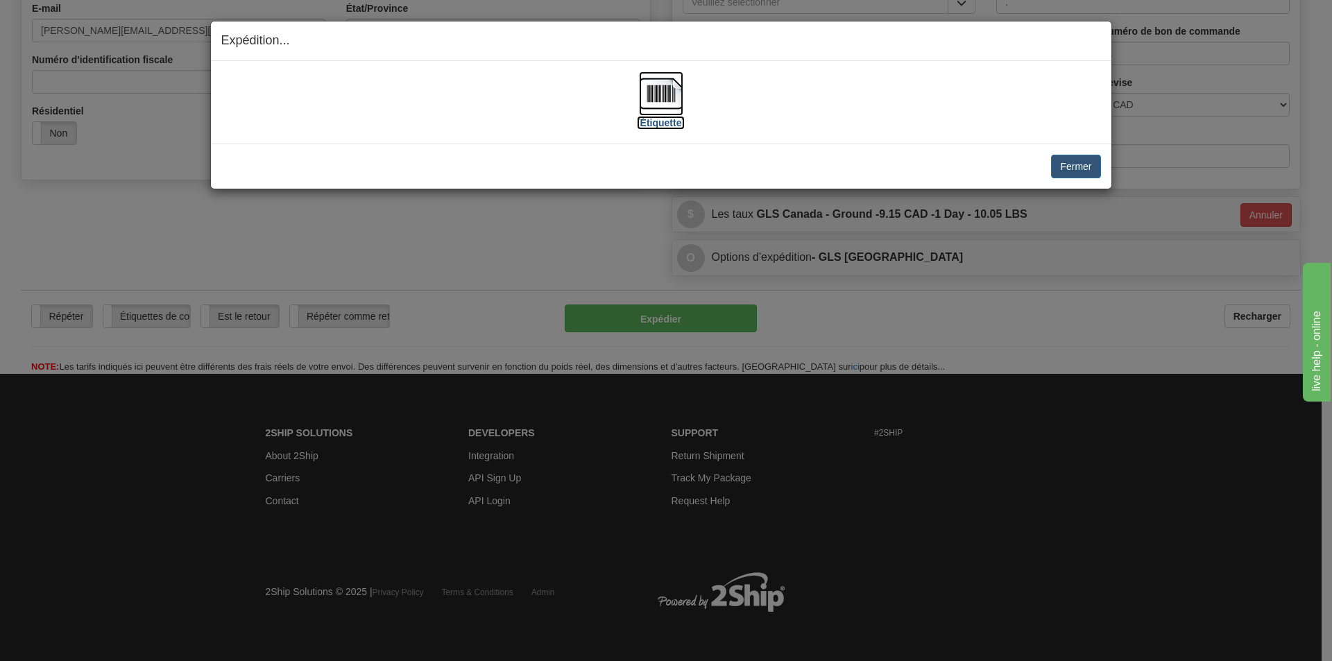
click at [652, 98] on img at bounding box center [661, 93] width 44 height 44
click at [1072, 169] on button "Fermer" at bounding box center [1075, 167] width 49 height 24
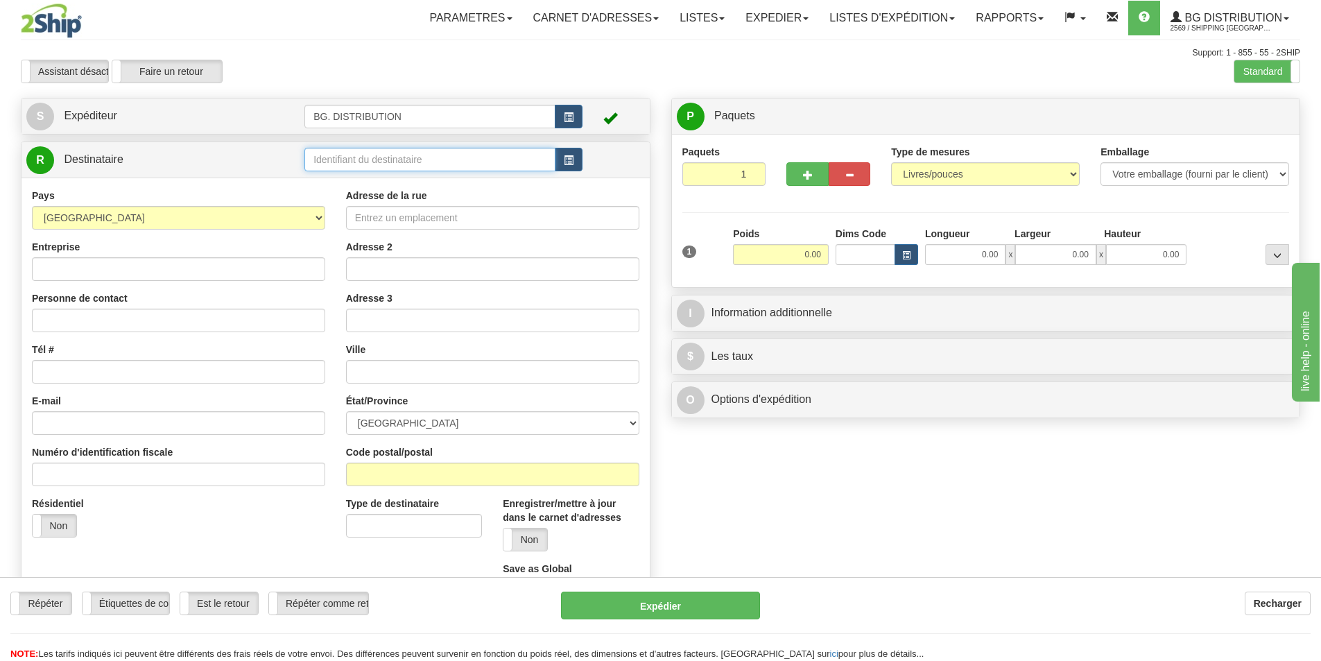
click at [392, 163] on input "text" at bounding box center [429, 160] width 251 height 24
click at [1264, 71] on label "Standard" at bounding box center [1266, 71] width 65 height 22
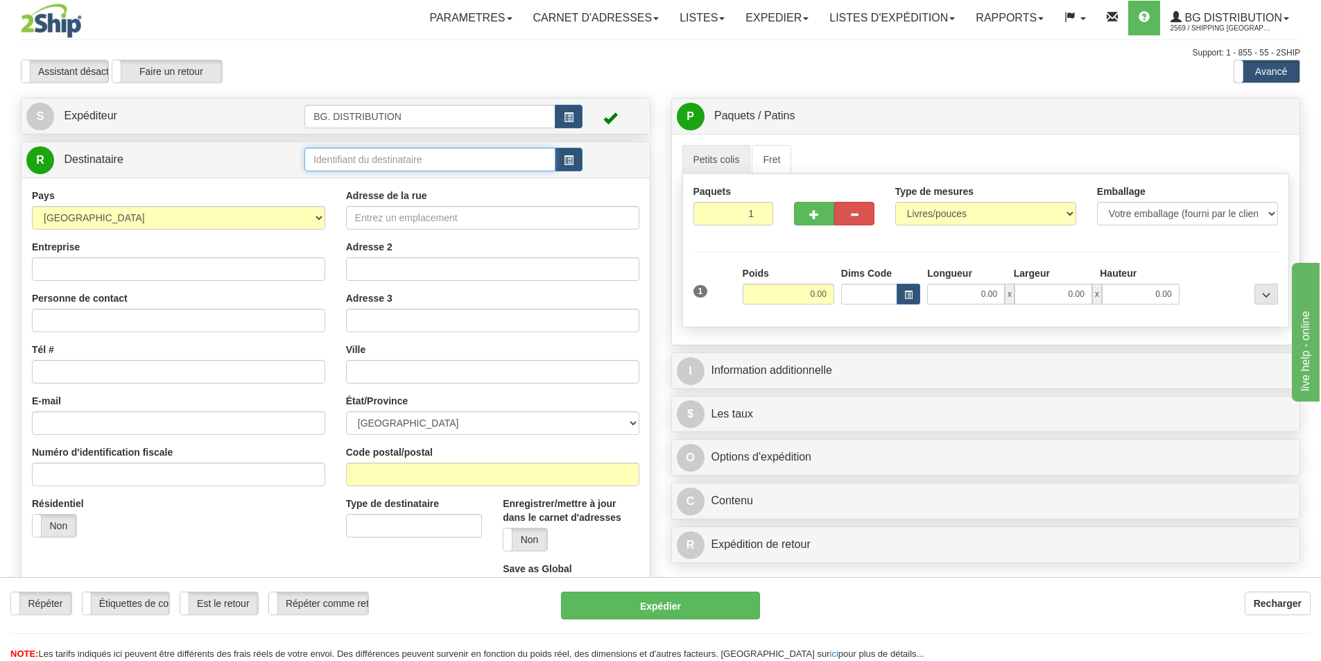
click at [441, 156] on input "text" at bounding box center [429, 160] width 251 height 24
click at [339, 182] on div "20127" at bounding box center [428, 180] width 238 height 15
type input "20127"
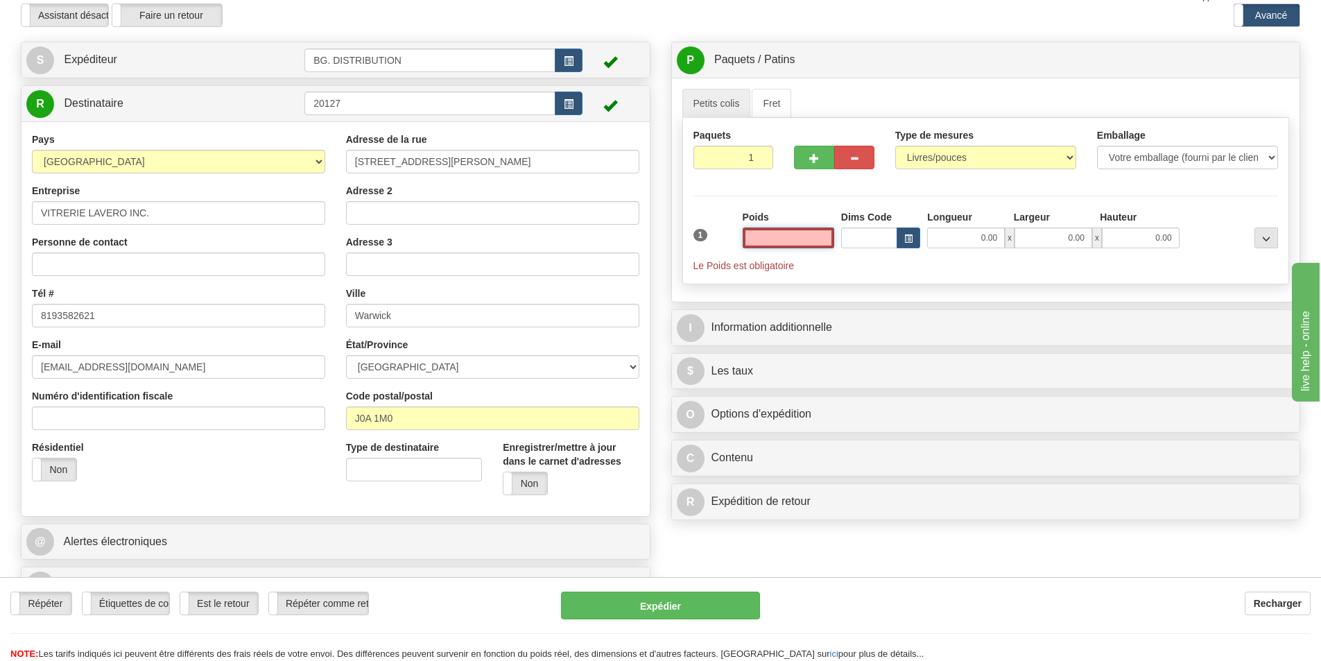
scroll to position [139, 0]
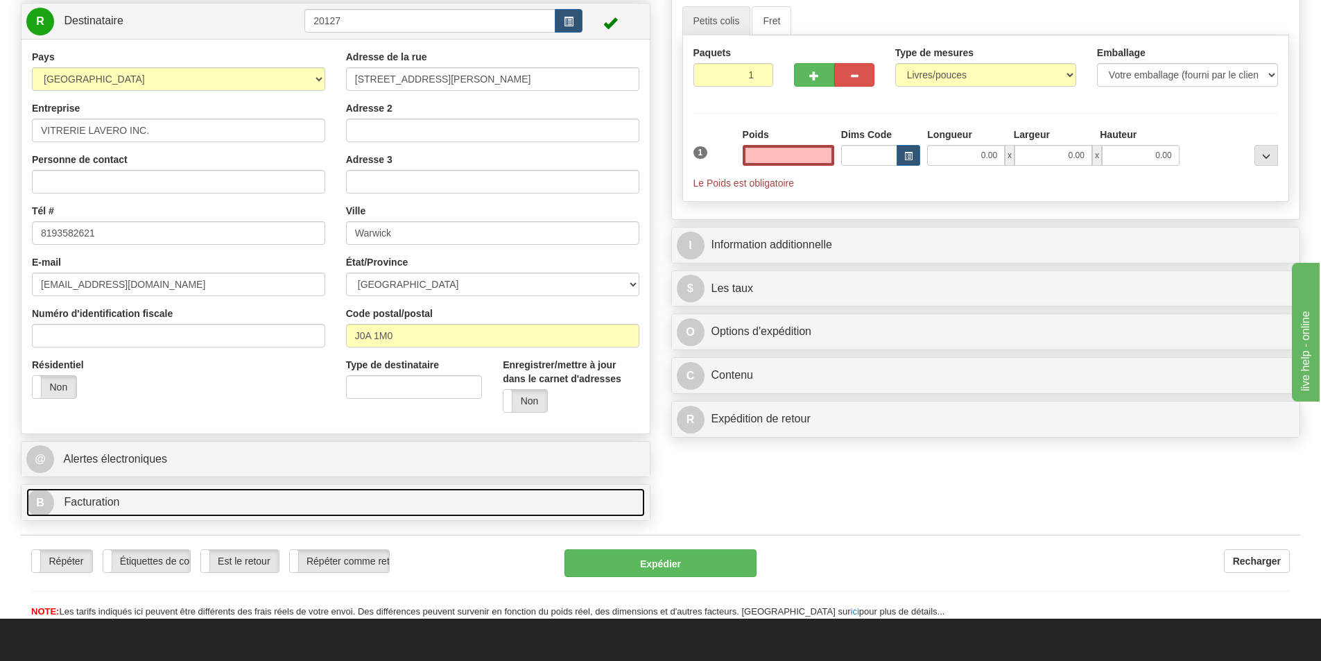
type input "0.00"
click at [160, 499] on link "B Facturation" at bounding box center [335, 502] width 619 height 28
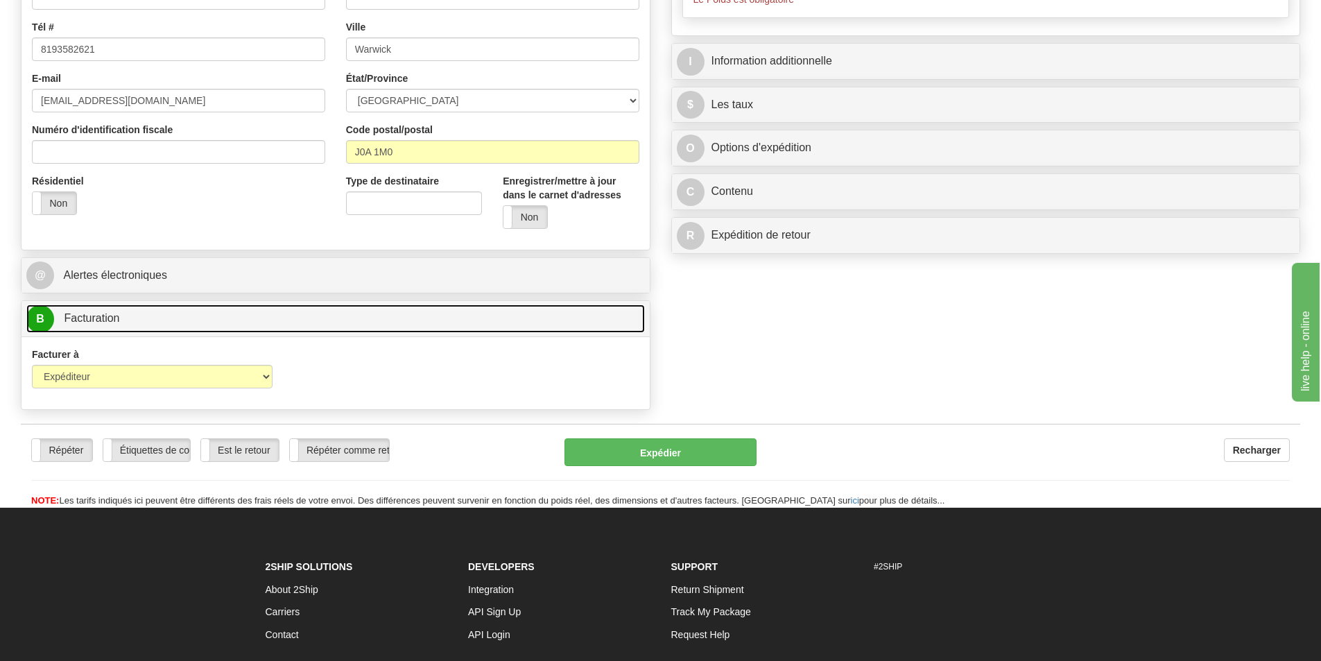
scroll to position [347, 0]
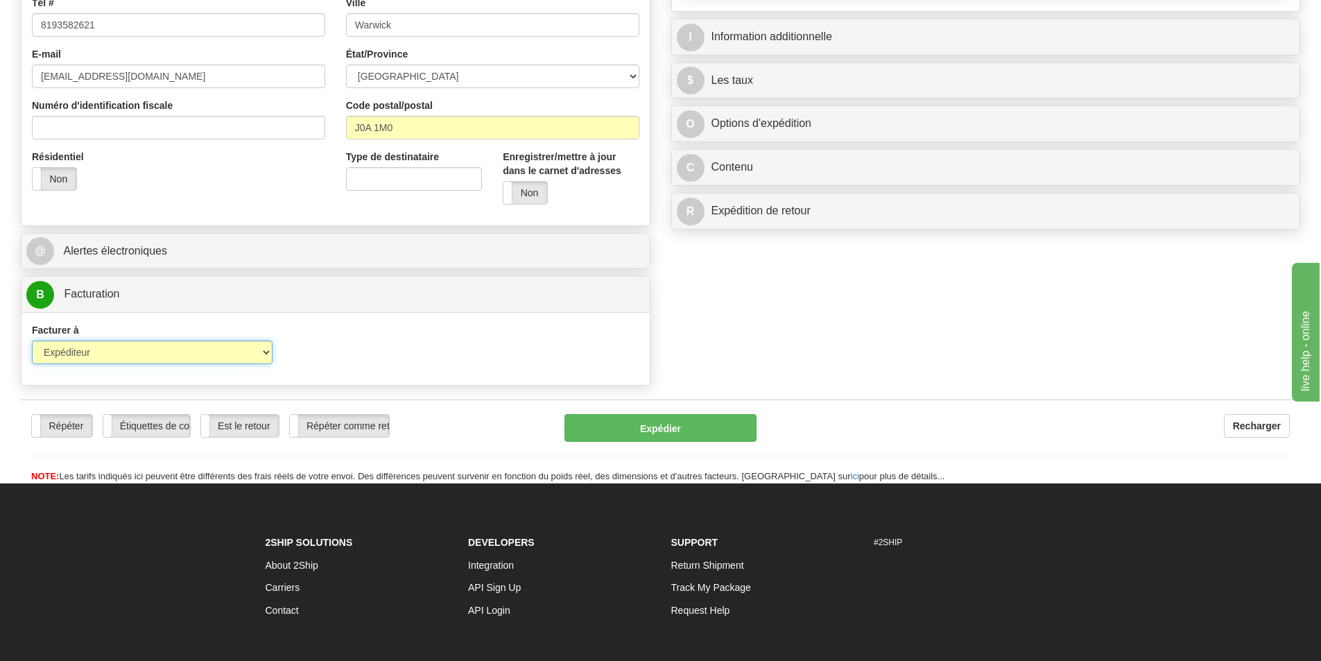
click at [123, 358] on select "Expéditeur Destinataire Tierce personne Collecter" at bounding box center [152, 353] width 241 height 24
select select "2"
click at [32, 341] on select "Expéditeur Destinataire Tierce personne Collecter" at bounding box center [152, 353] width 241 height 24
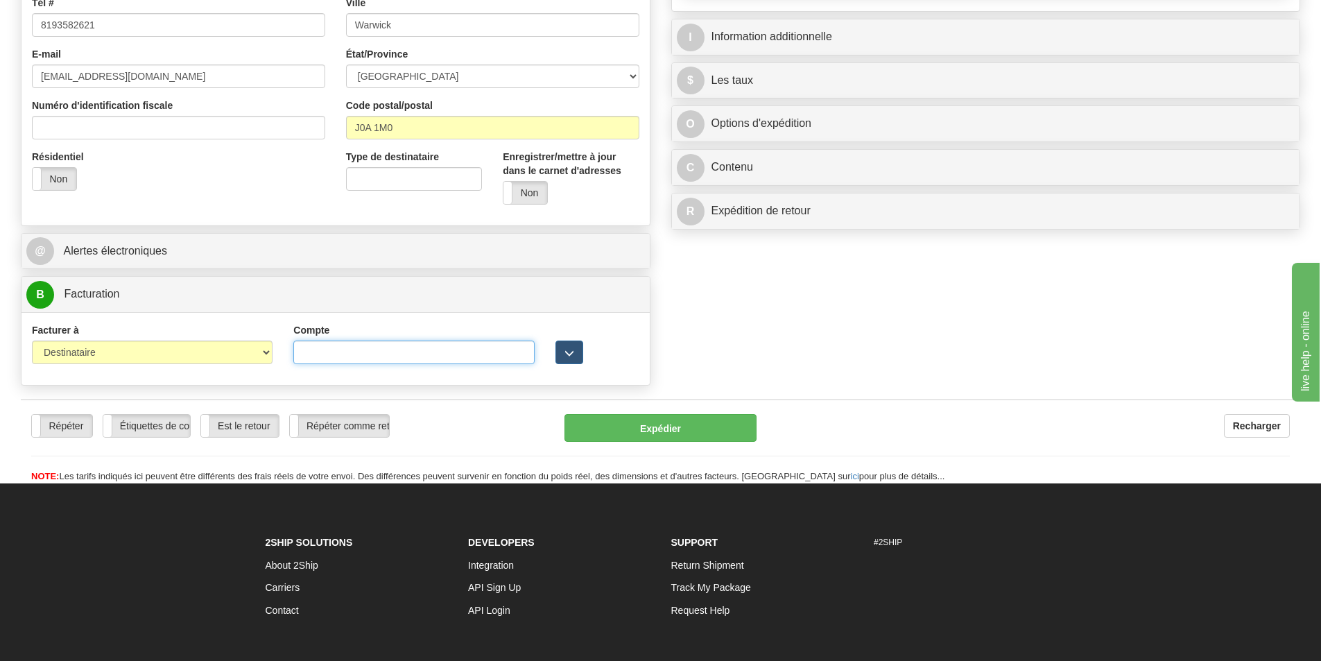
click at [320, 353] on input "Compte" at bounding box center [413, 353] width 241 height 24
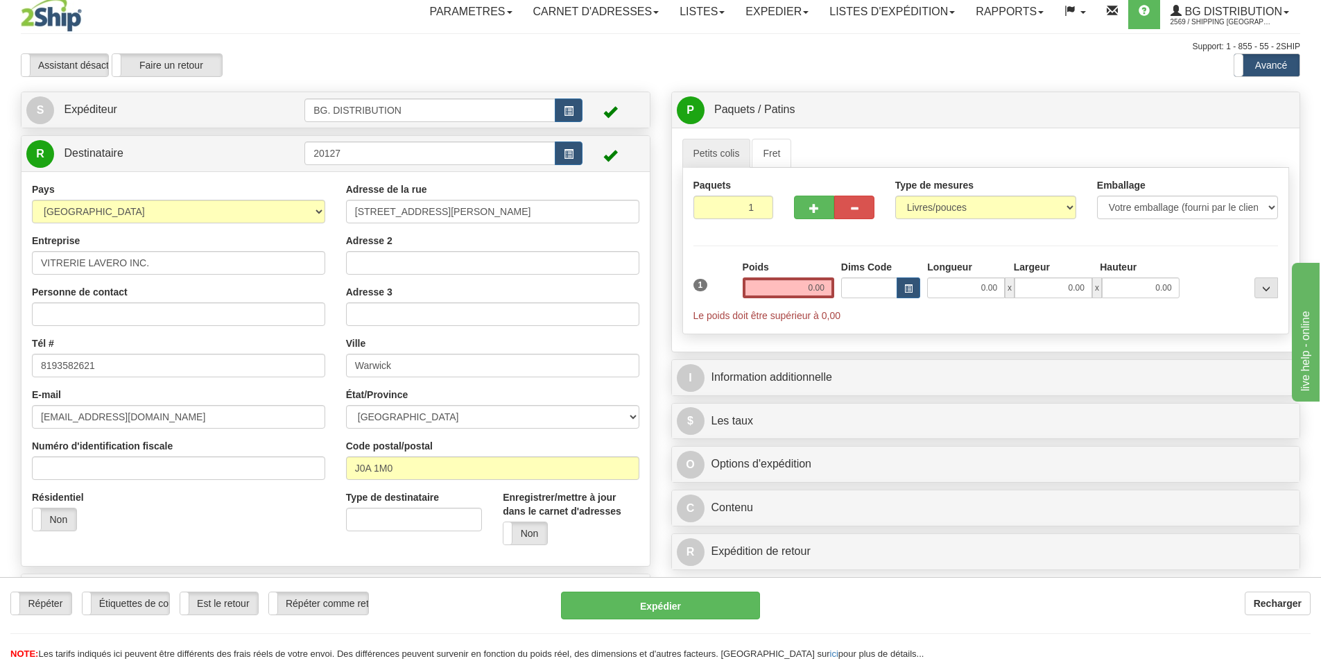
scroll to position [0, 0]
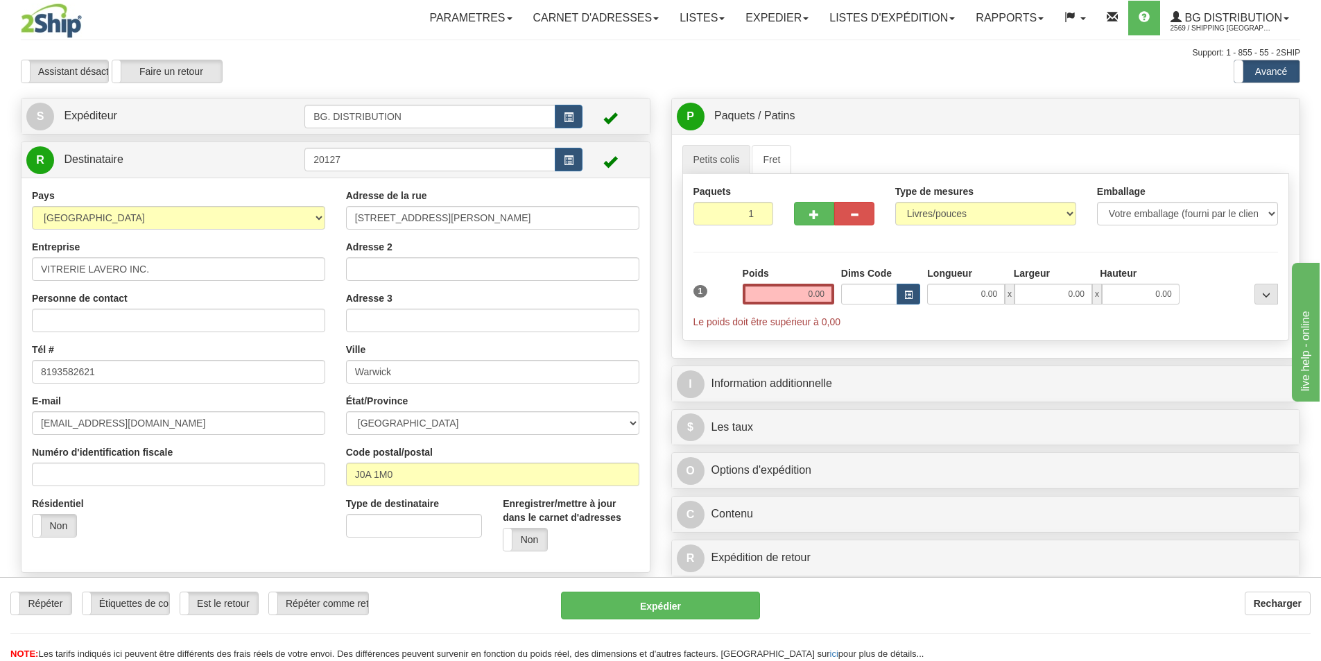
type input "1132305"
click at [810, 289] on input "0.00" at bounding box center [789, 294] width 92 height 21
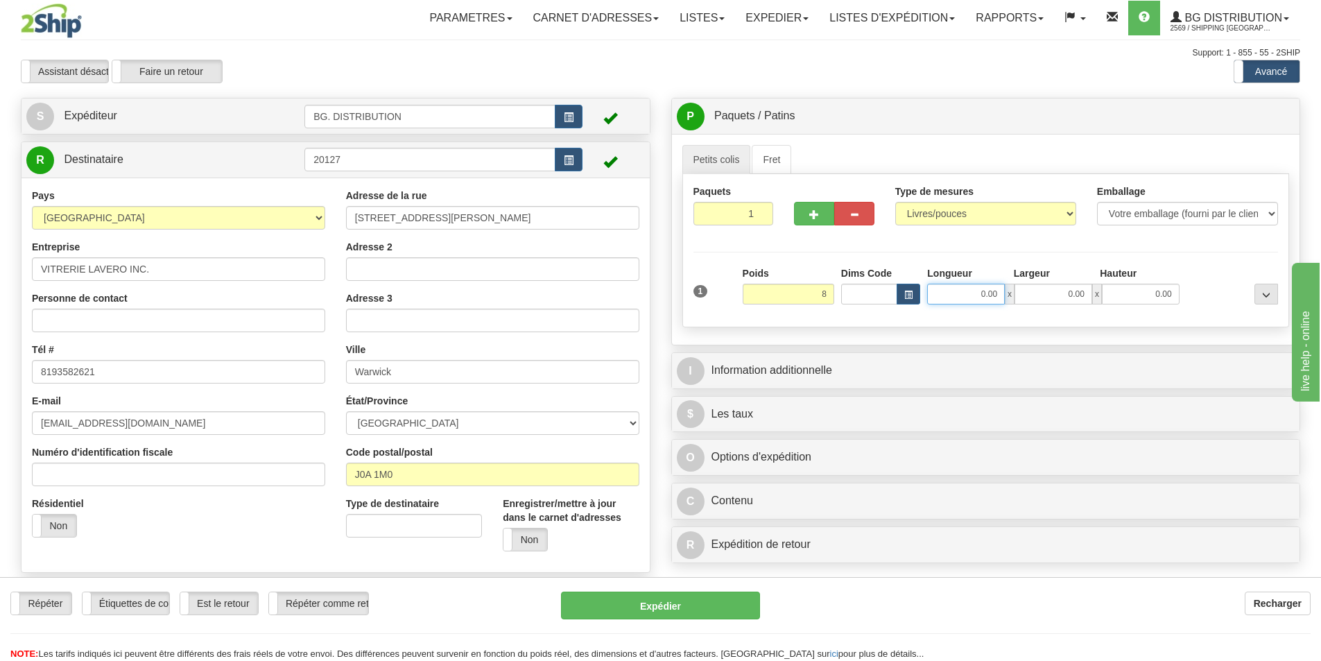
type input "8.00"
click at [986, 296] on input "0.00" at bounding box center [966, 294] width 78 height 21
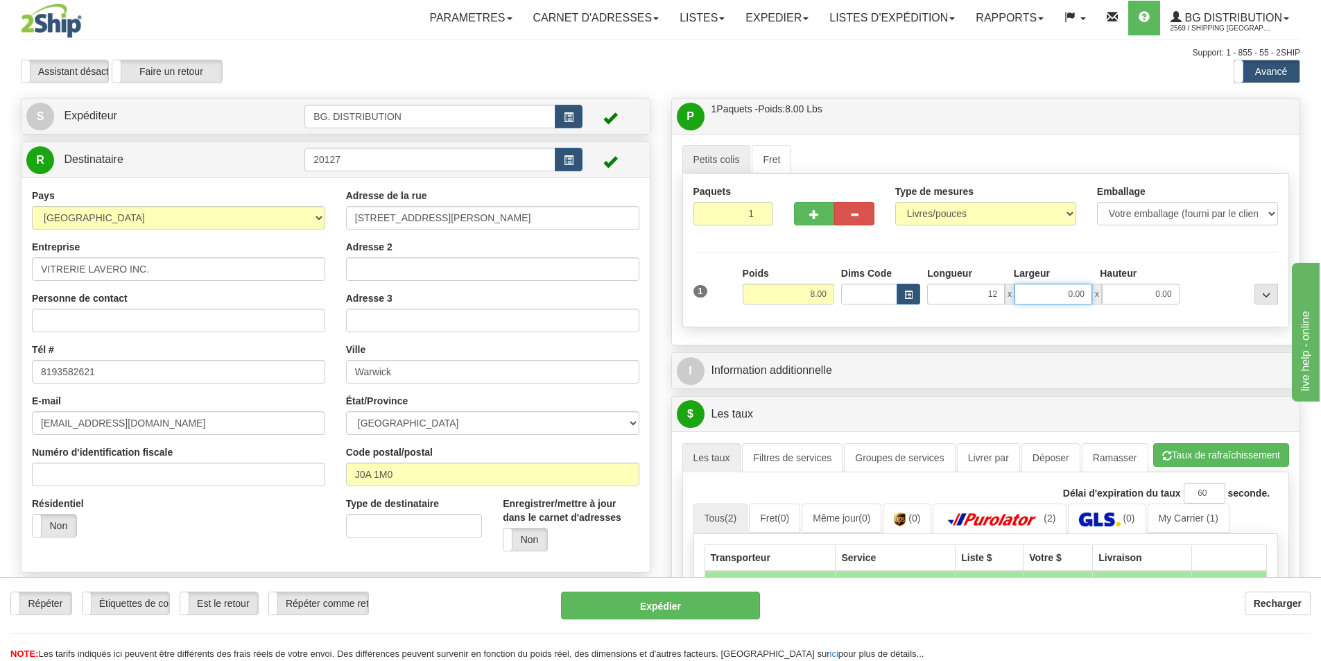
type input "12.00"
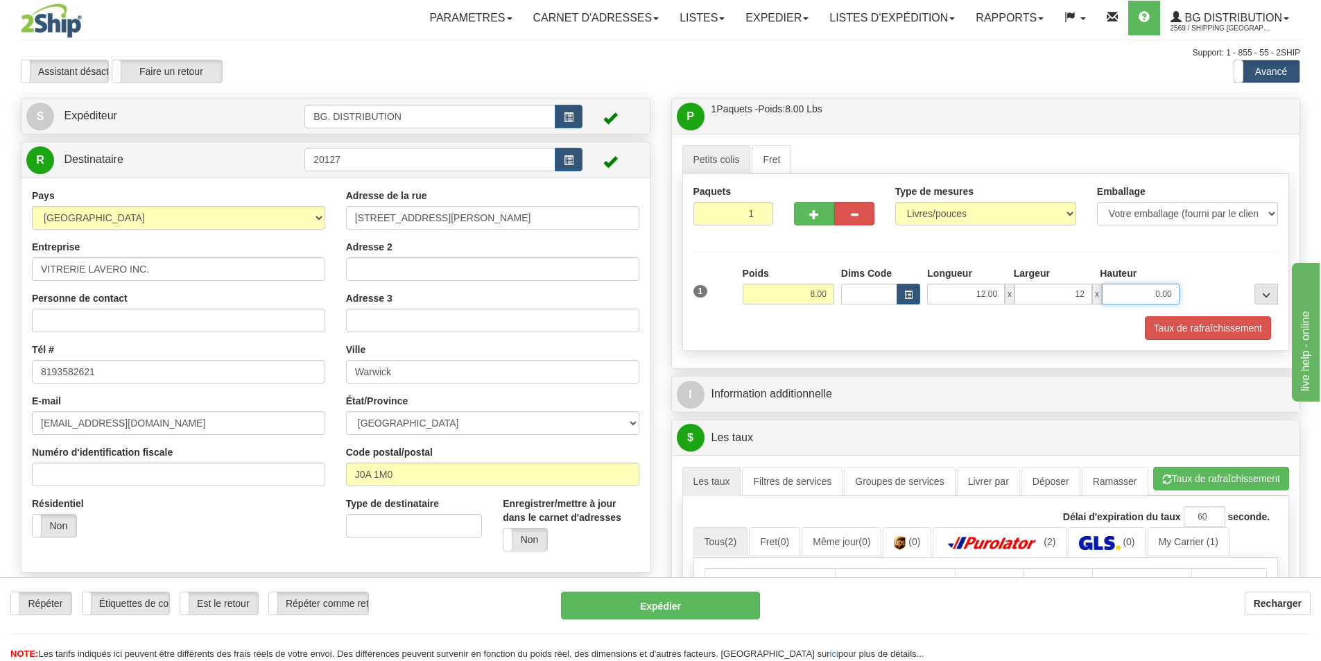
type input "12.00"
type input "6.00"
click at [858, 413] on div "P Paquets / Patins 1 Paquets - Poids: 8.00 Lbs 1 Patins - Poids: NaN Lbs Niveau…" at bounding box center [986, 531] width 651 height 867
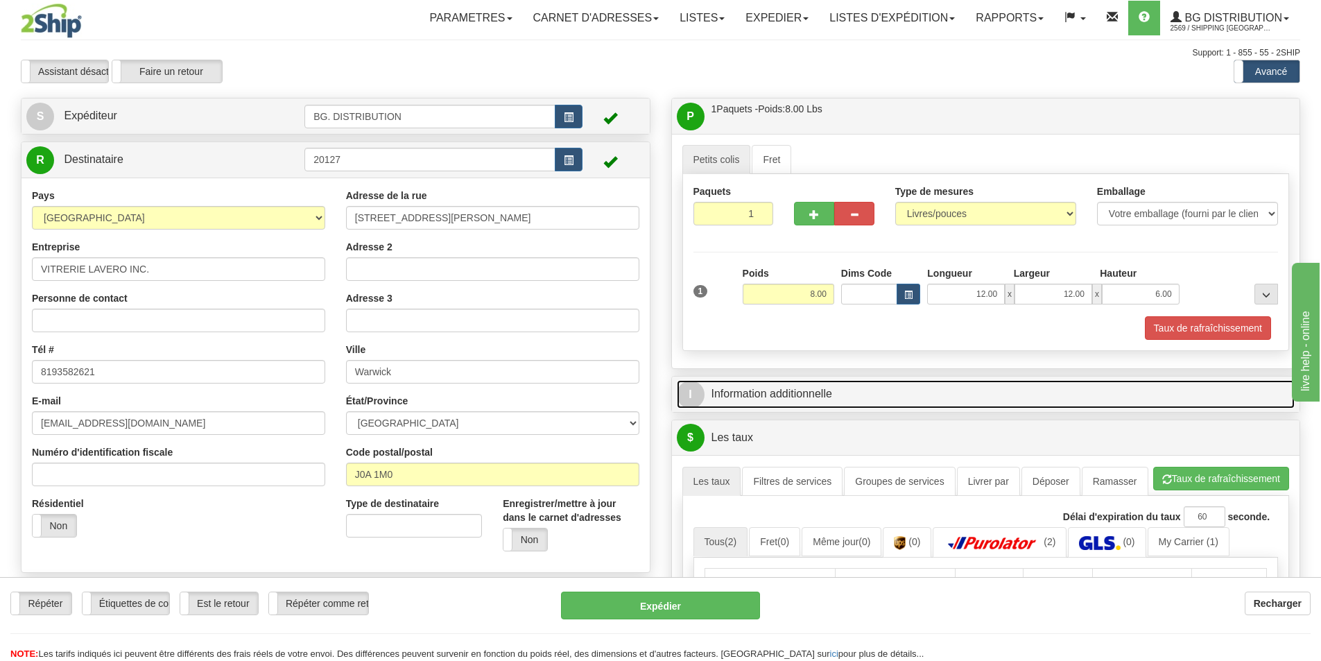
click at [859, 398] on link "I Information additionnelle" at bounding box center [986, 394] width 619 height 28
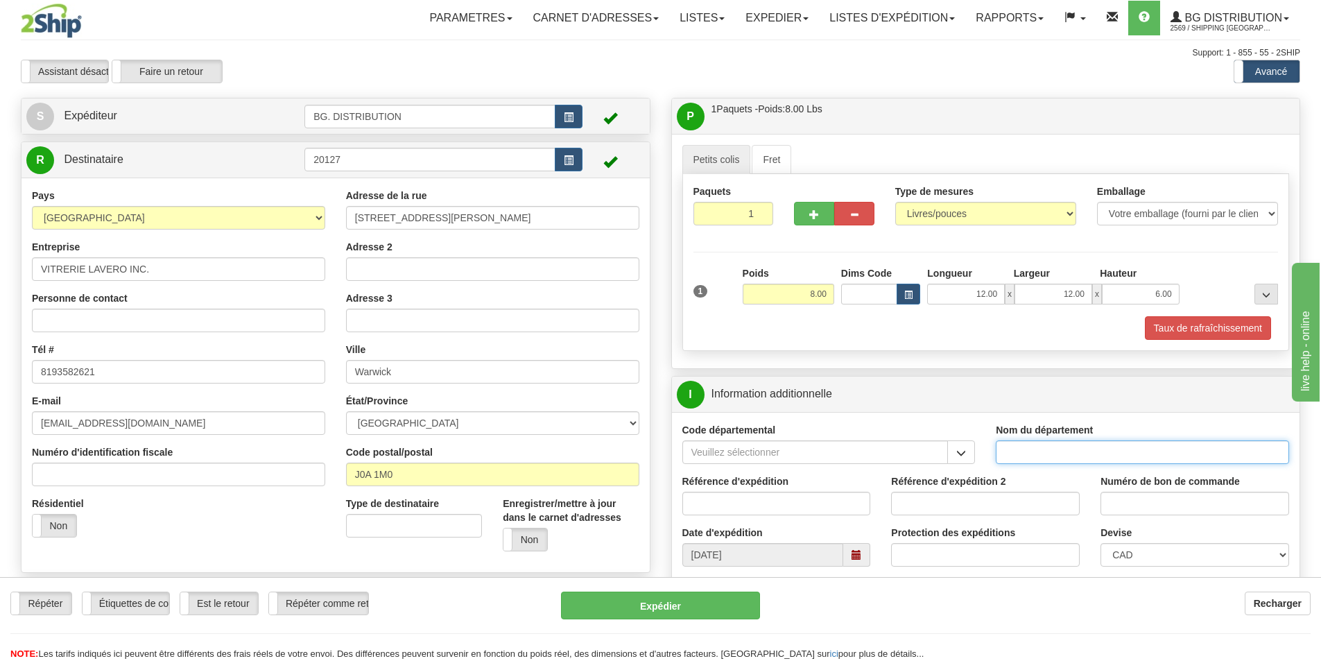
click at [1049, 451] on input "Nom du département" at bounding box center [1142, 452] width 293 height 24
type input "."
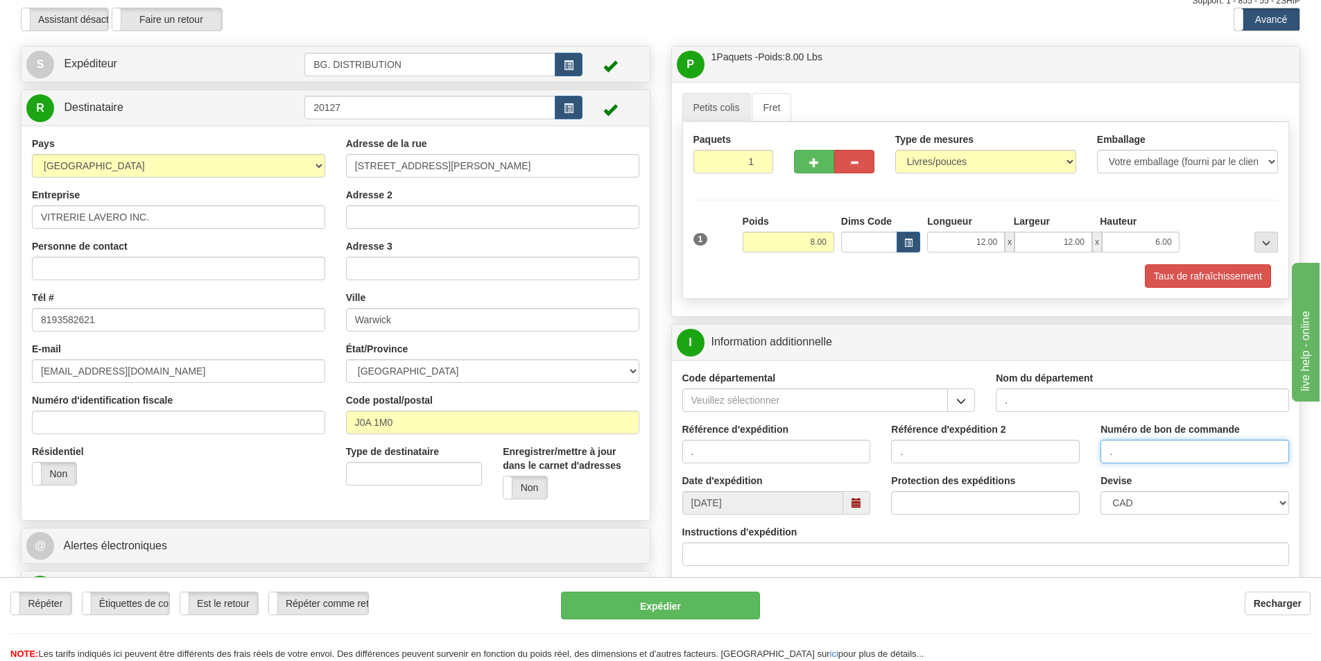
scroll to position [139, 0]
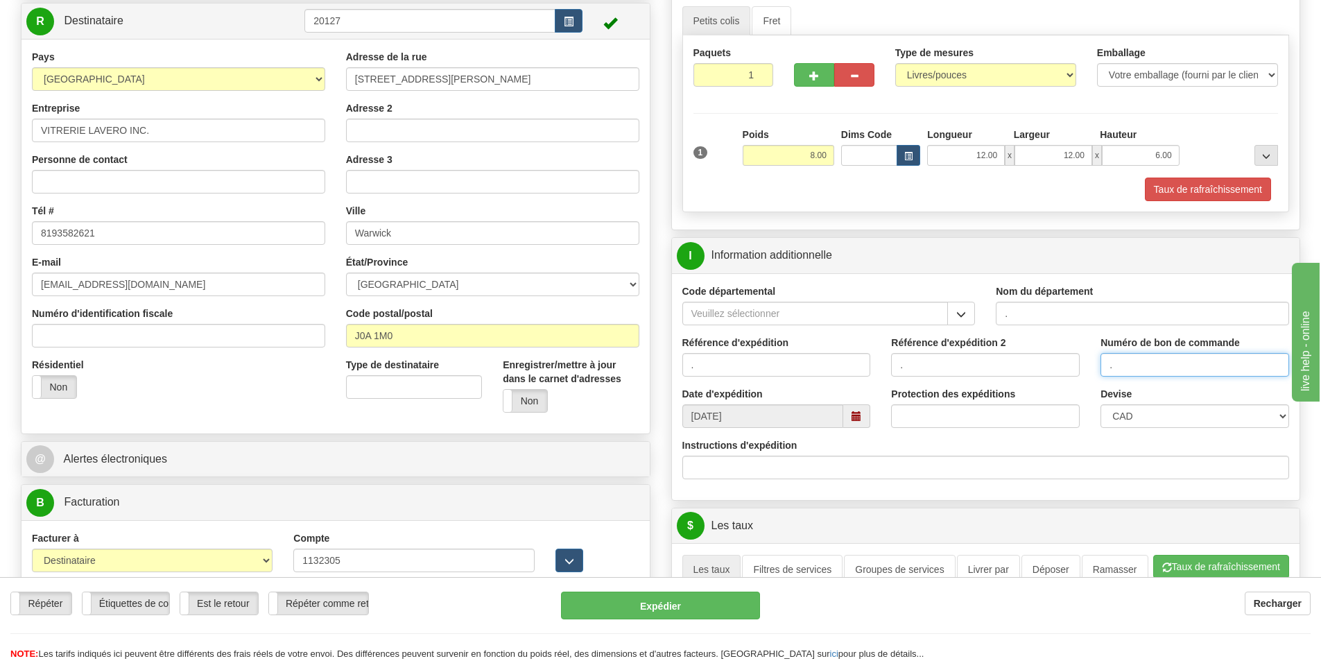
type input "."
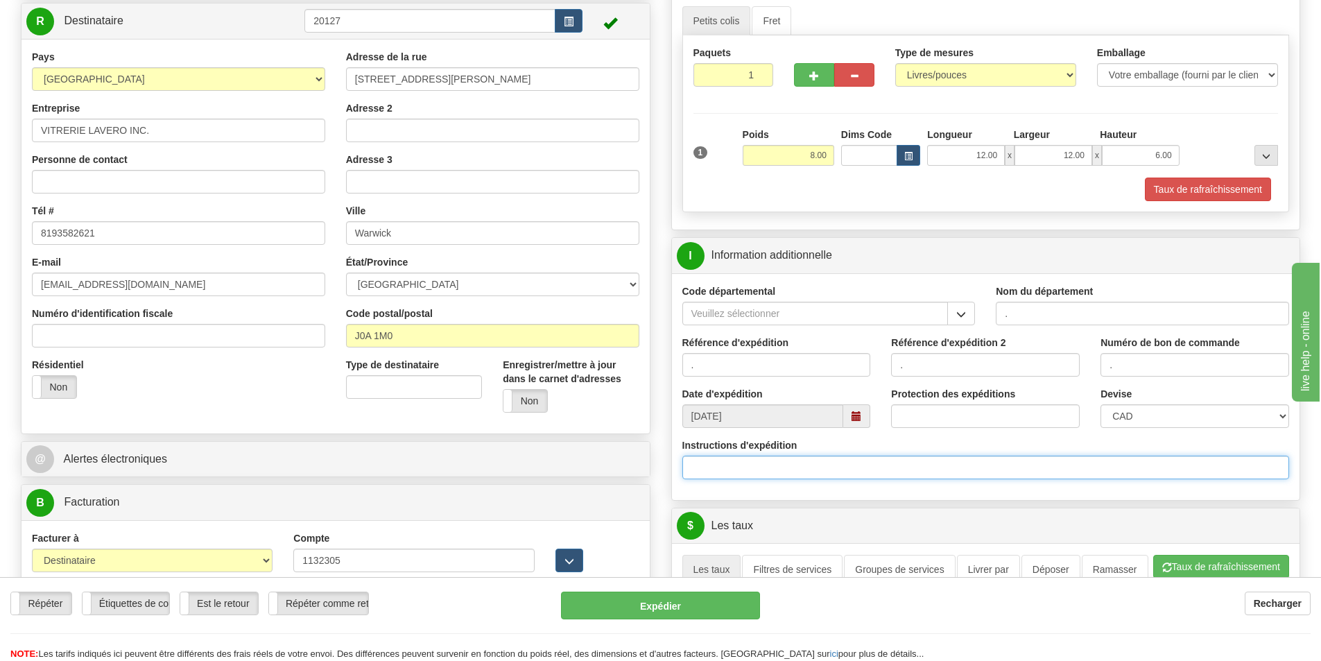
click at [809, 463] on input "Instructions d'expédition" at bounding box center [986, 468] width 608 height 24
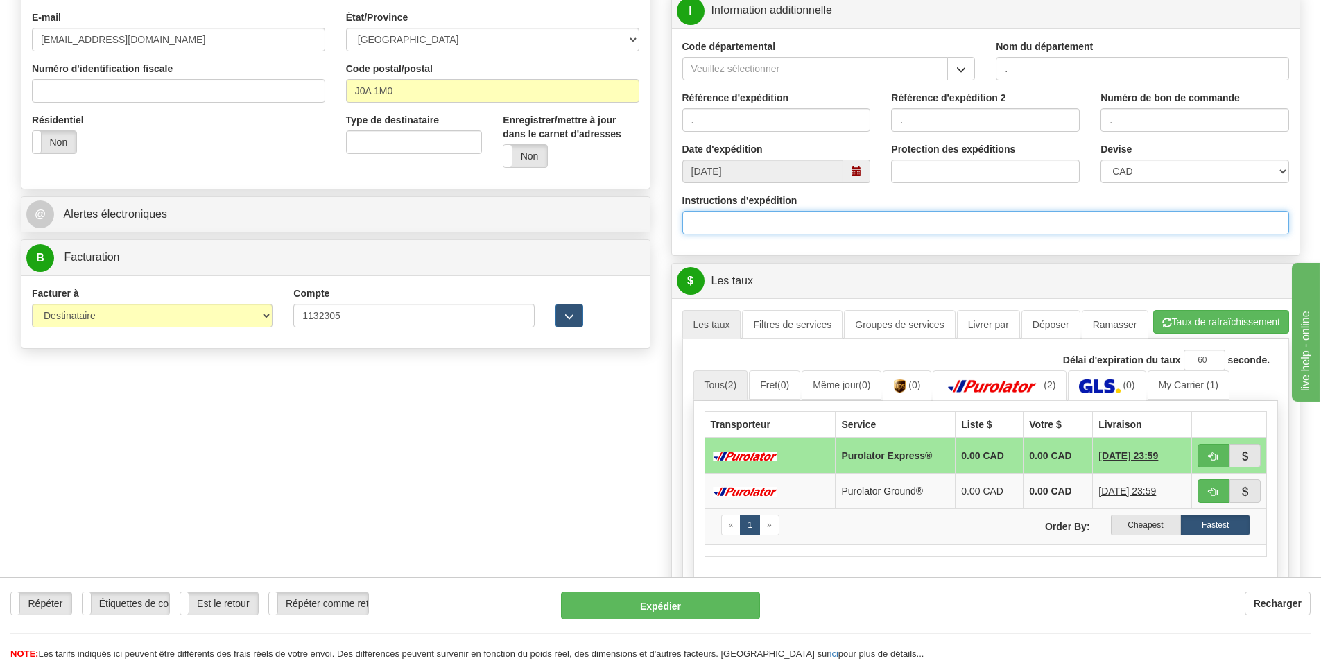
scroll to position [416, 0]
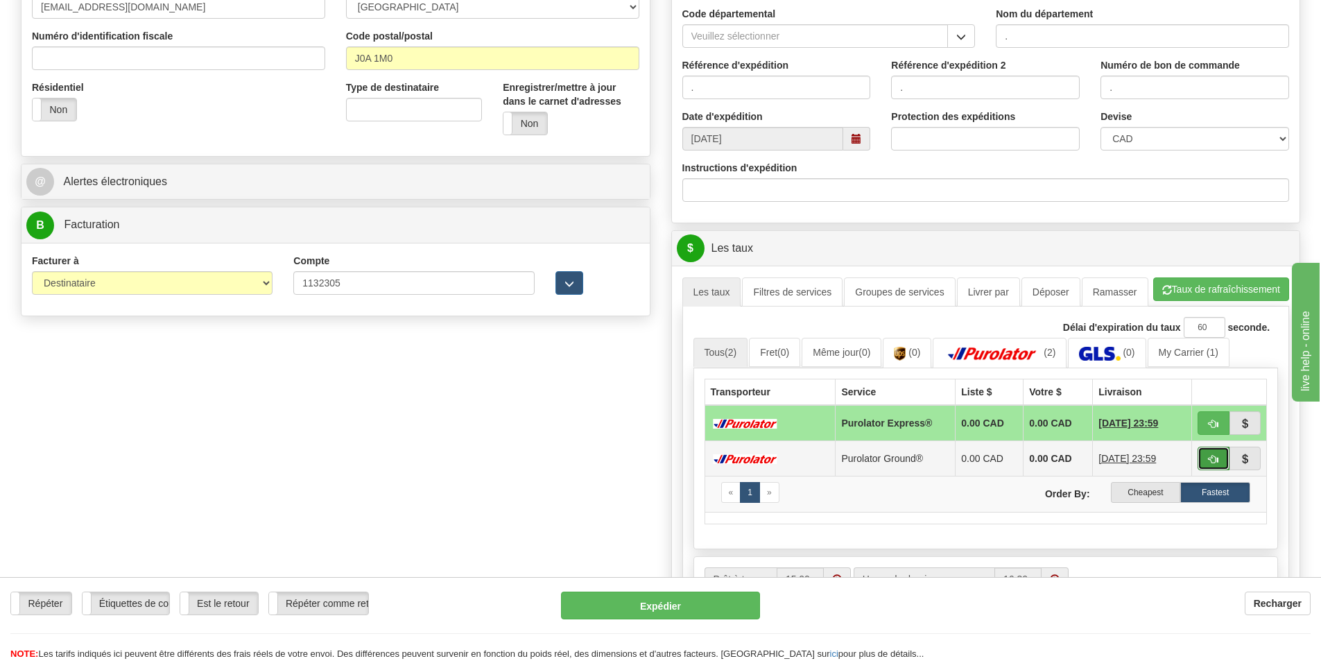
click at [1205, 457] on button "button" at bounding box center [1214, 459] width 32 height 24
type input "260"
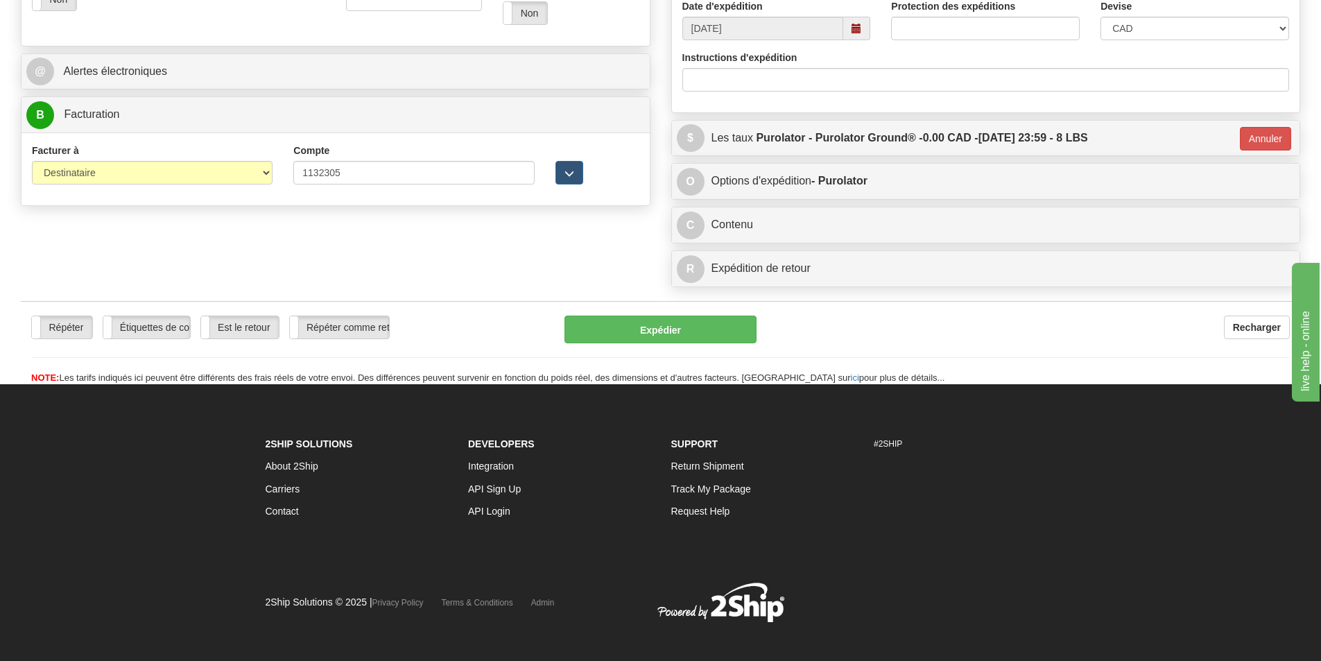
scroll to position [537, 0]
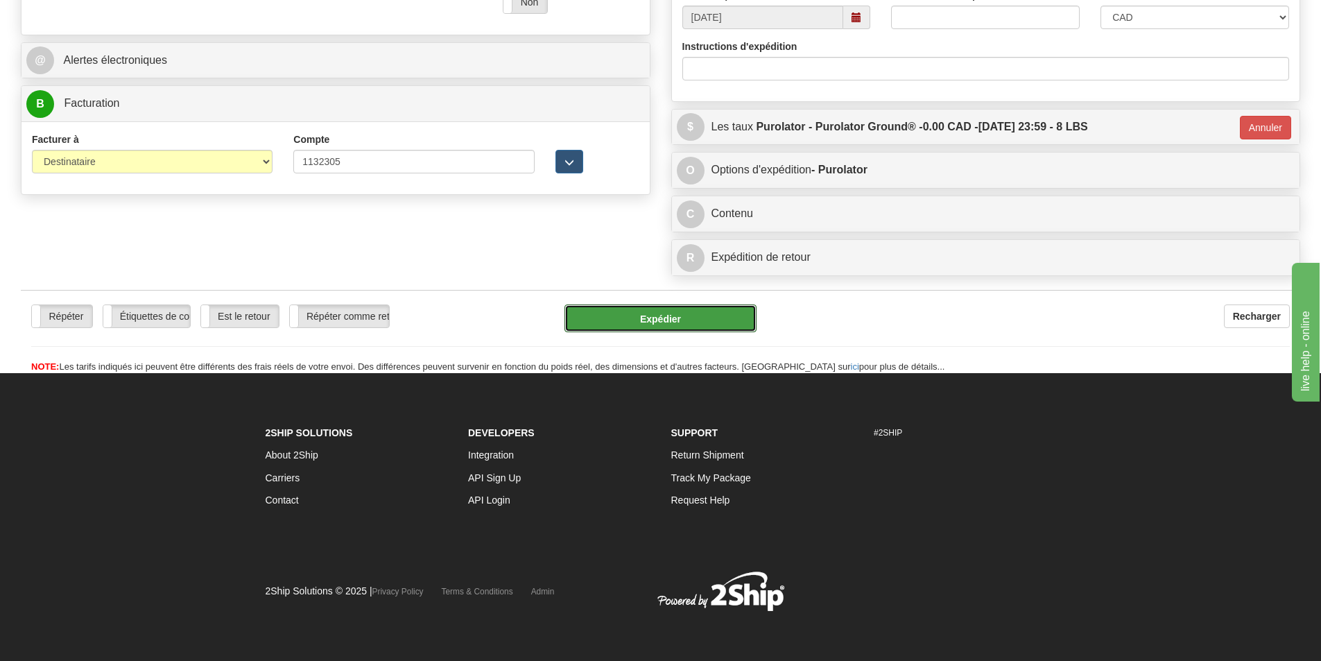
drag, startPoint x: 678, startPoint y: 320, endPoint x: 937, endPoint y: 270, distance: 264.1
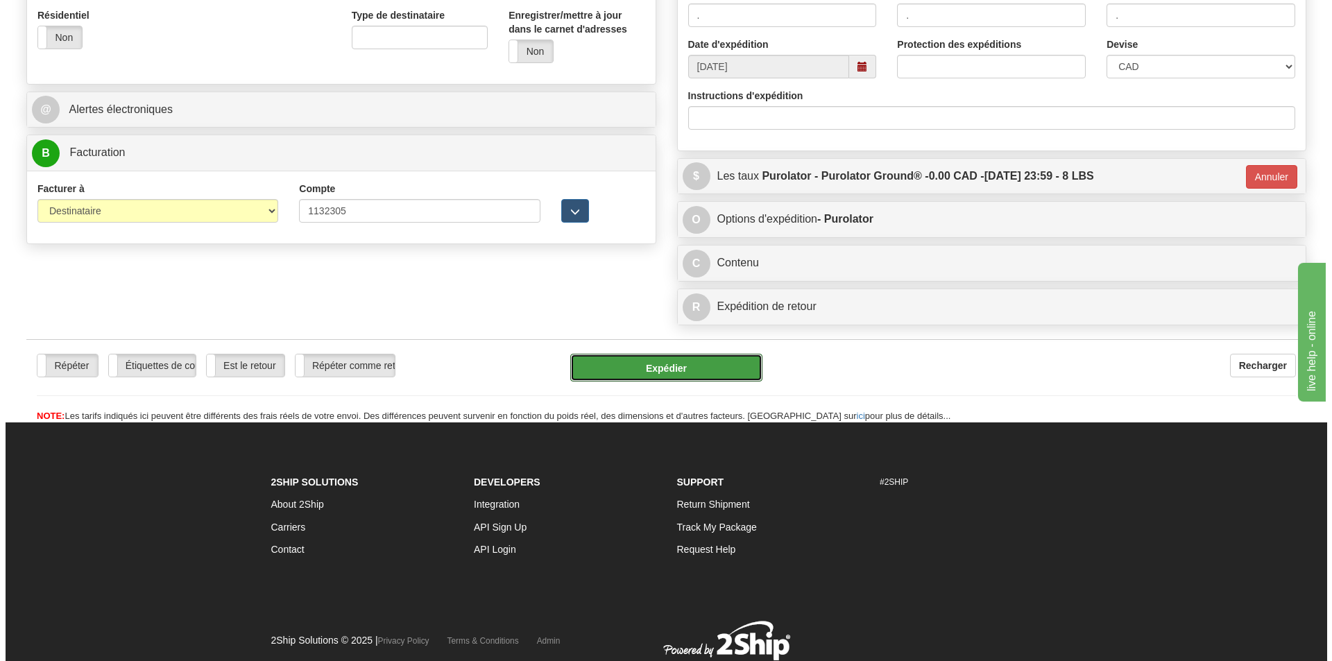
scroll to position [399, 0]
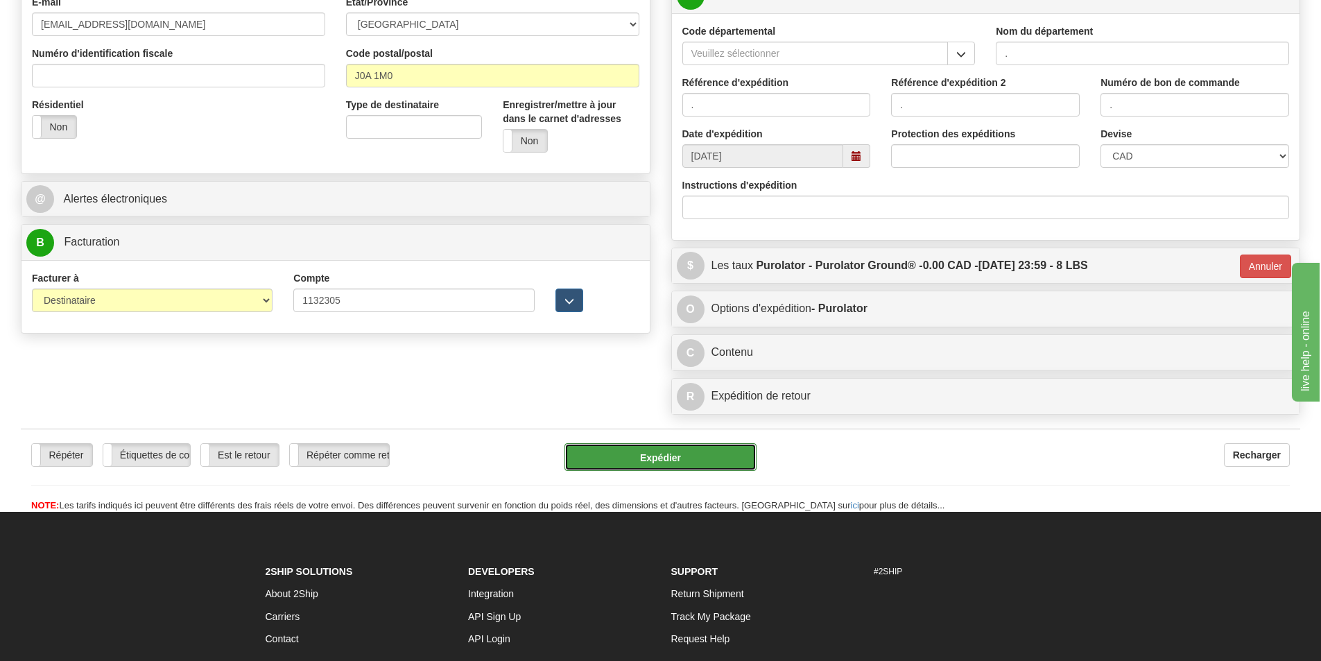
click at [703, 456] on button "Expédier" at bounding box center [661, 457] width 192 height 28
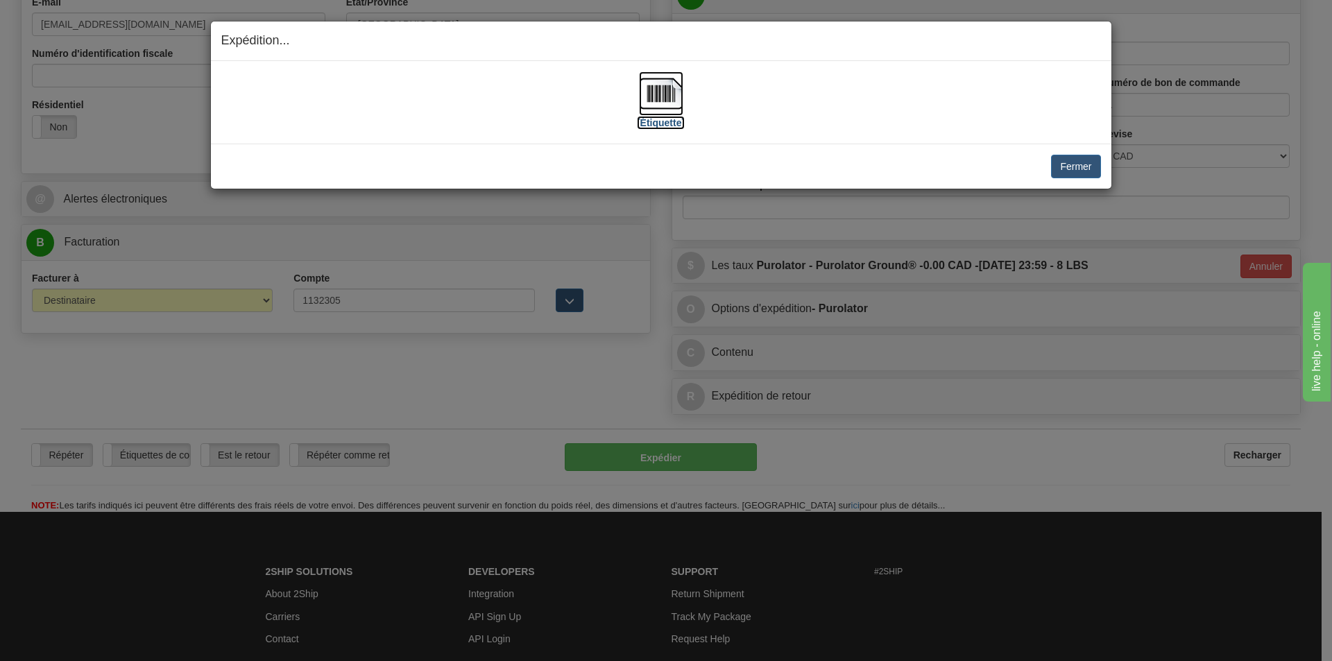
click at [665, 105] on img at bounding box center [661, 93] width 44 height 44
click at [1067, 162] on button "Fermer" at bounding box center [1075, 167] width 49 height 24
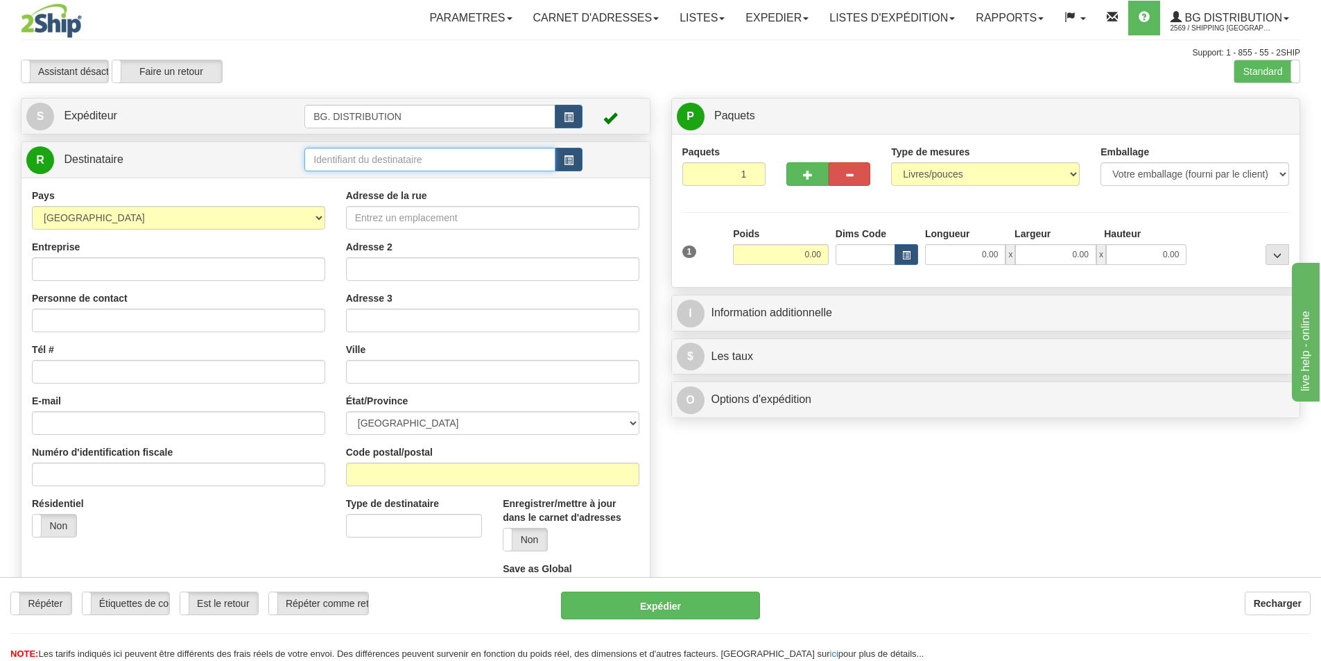
click at [364, 154] on input "text" at bounding box center [429, 160] width 251 height 24
click at [361, 157] on input "text" at bounding box center [429, 160] width 251 height 24
type input "20165"
click button "Supprimer" at bounding box center [0, 0] width 0 height 0
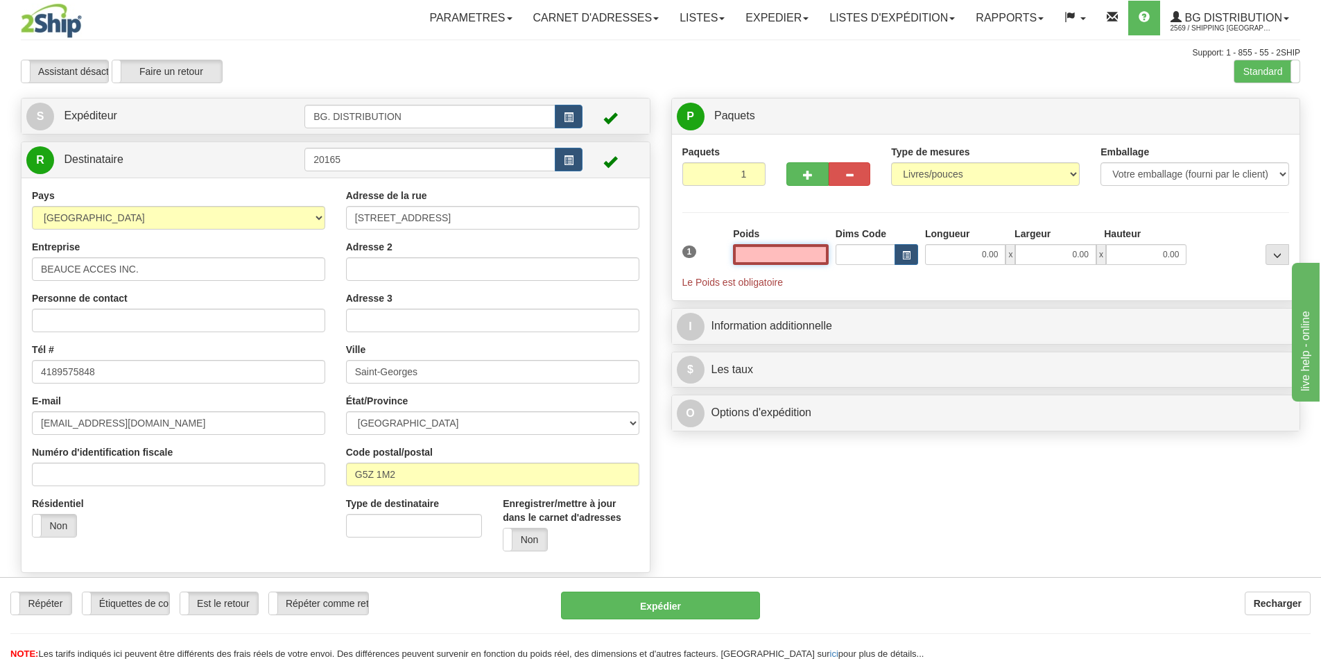
click at [804, 247] on input "text" at bounding box center [781, 254] width 96 height 21
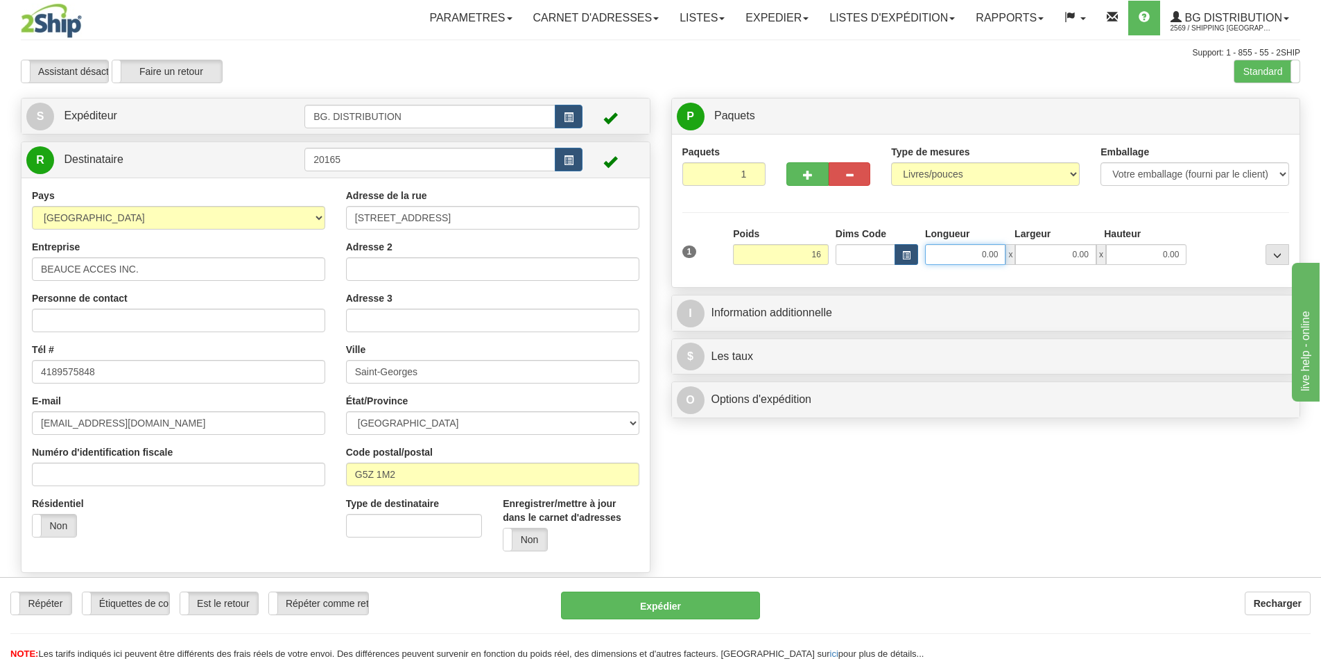
type input "16.00"
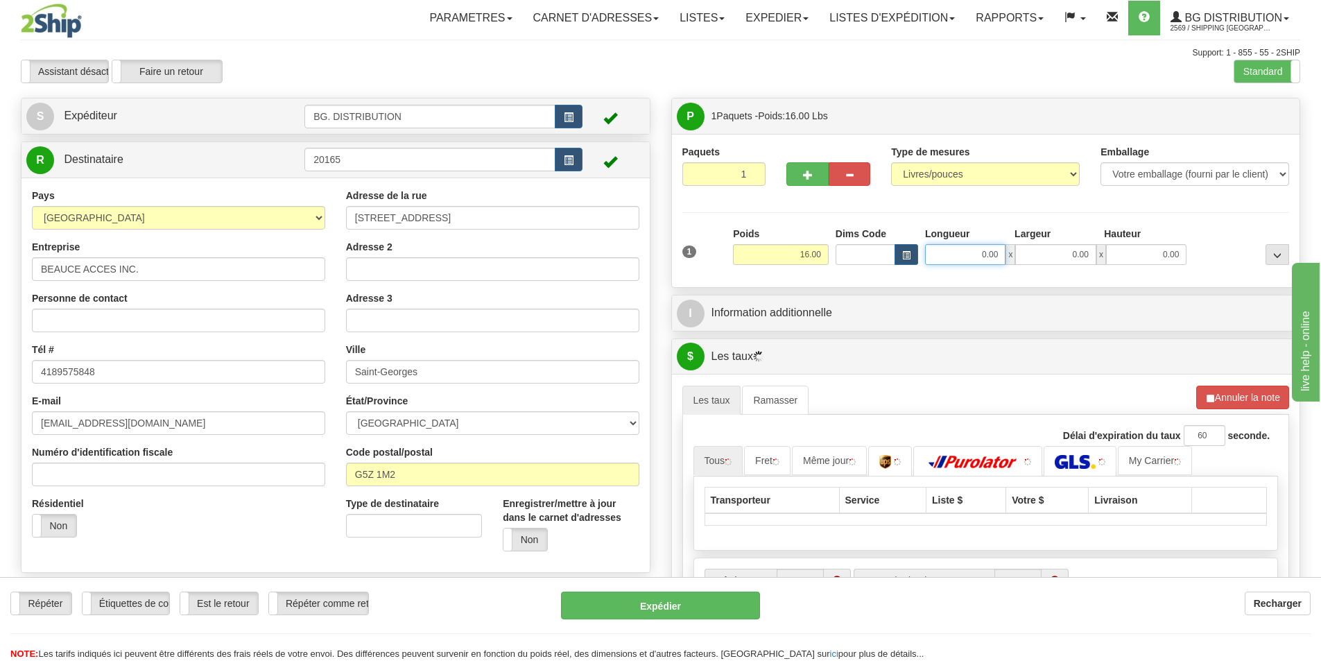
click at [971, 253] on input "0.00" at bounding box center [965, 254] width 80 height 21
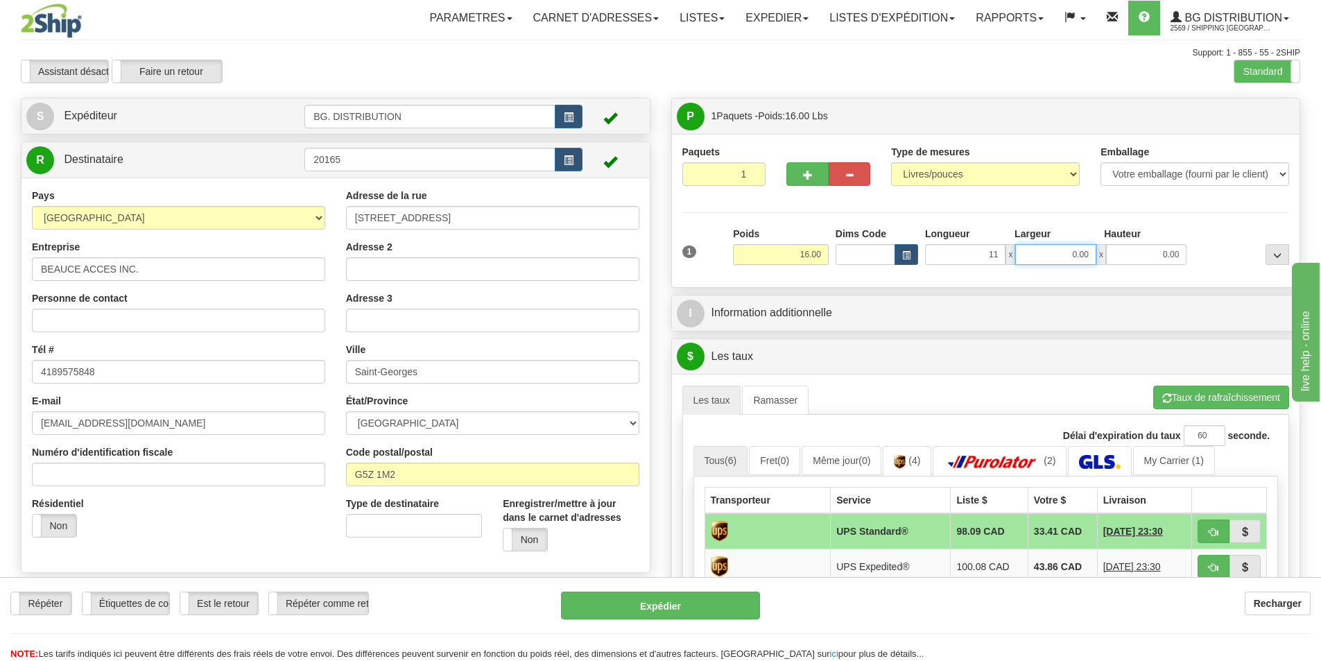
type input "11.00"
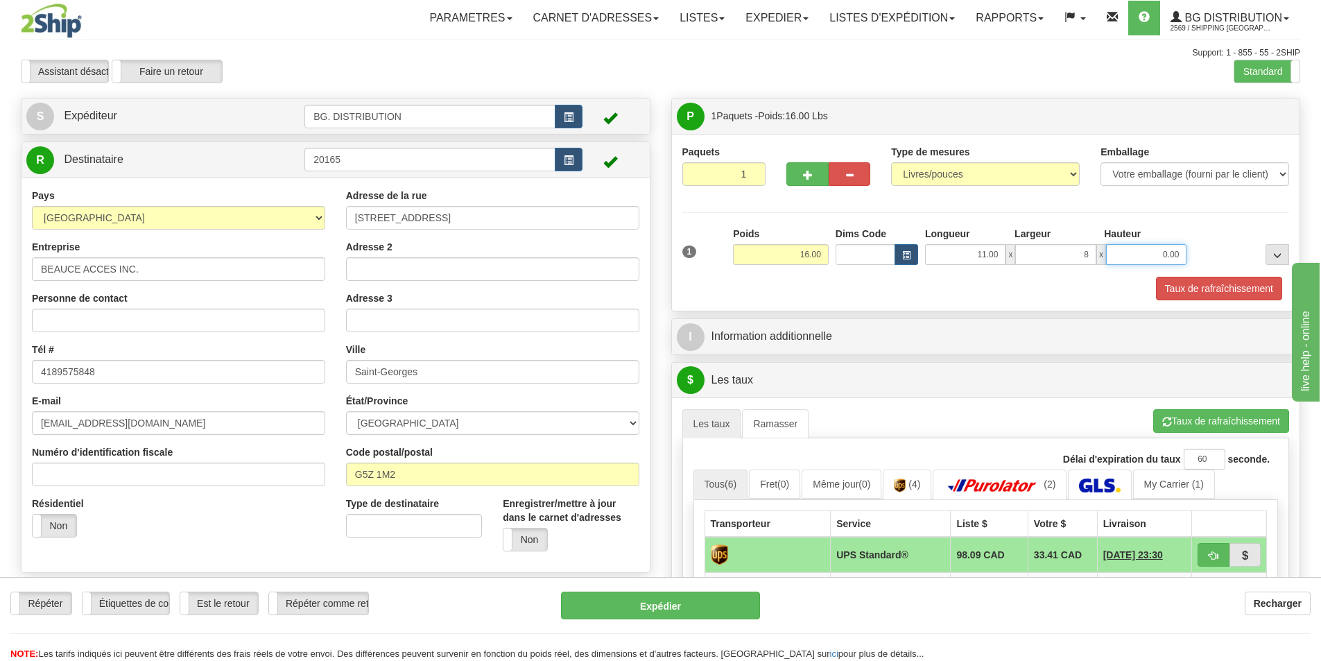
type input "8.00"
type input "4.00"
click at [886, 321] on div "I Information additionnelle" at bounding box center [986, 336] width 628 height 35
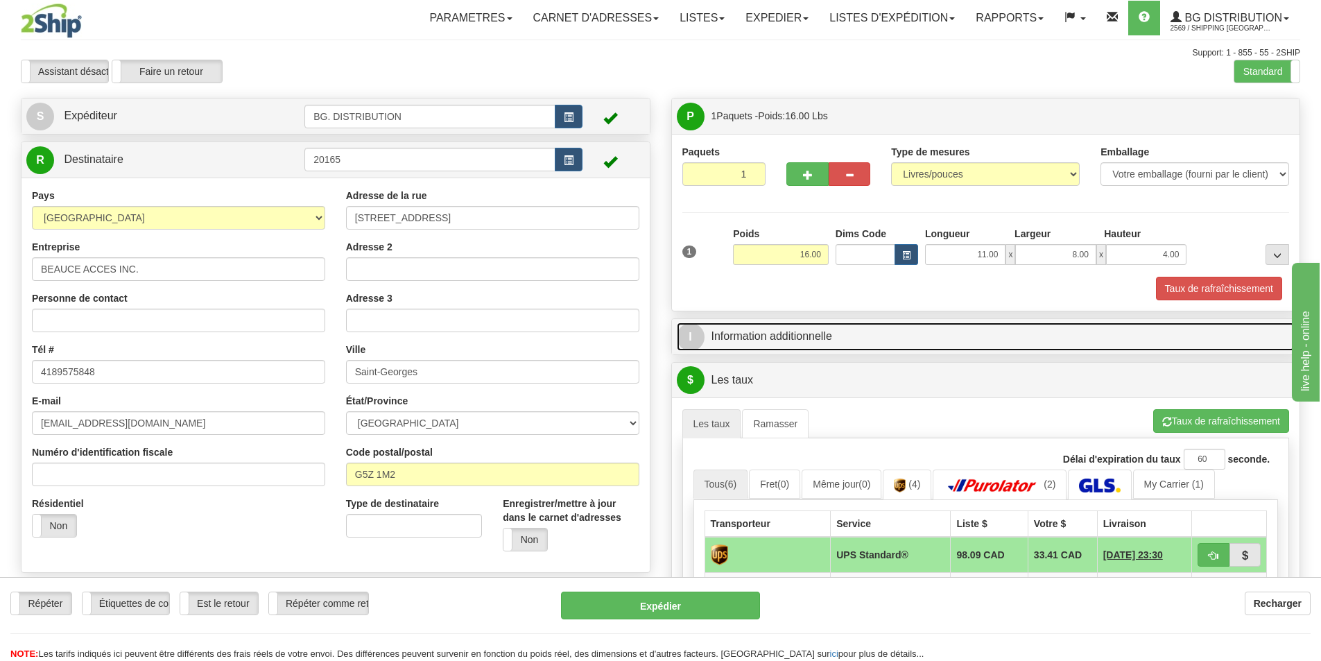
click at [897, 337] on link "I Information additionnelle" at bounding box center [986, 336] width 619 height 28
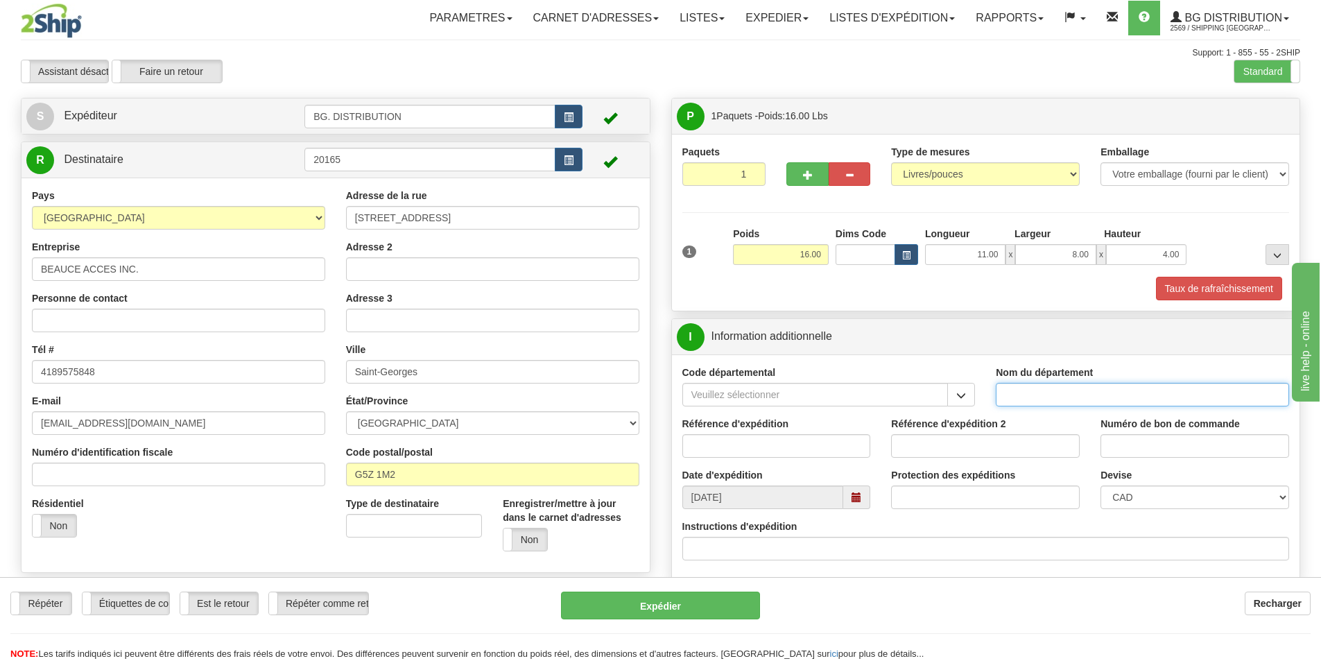
click at [1061, 387] on input "Nom du département" at bounding box center [1142, 395] width 293 height 24
type input "."
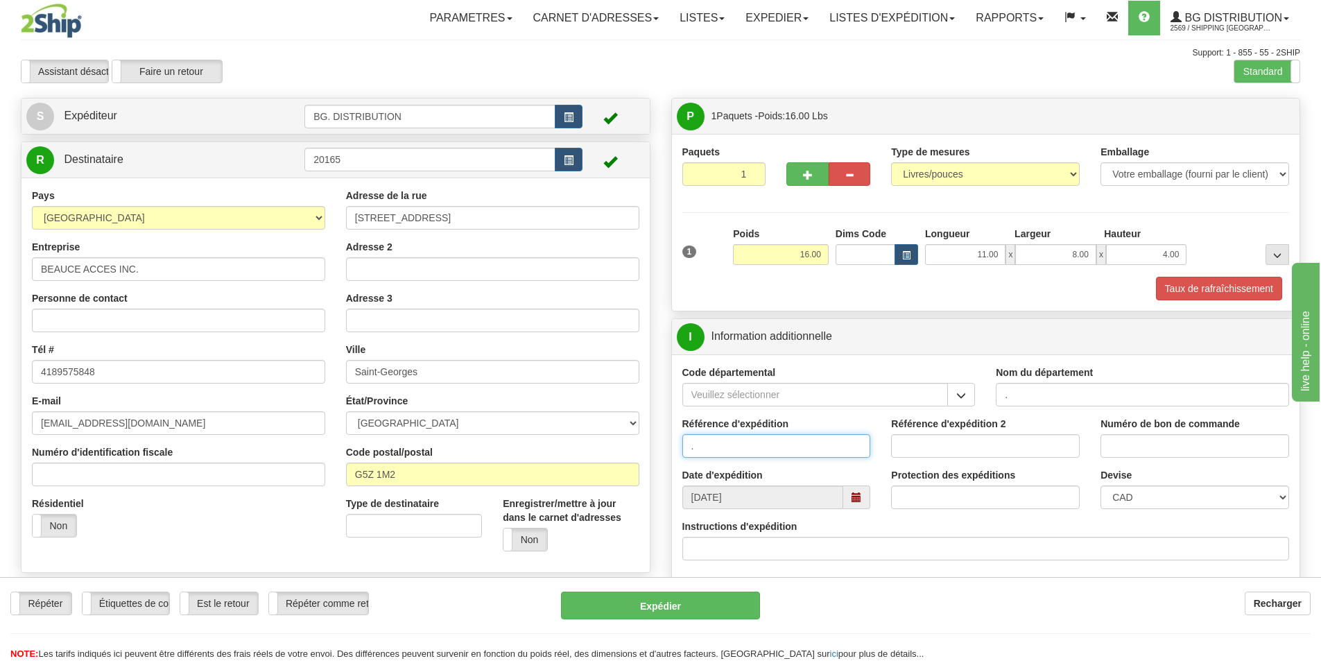
type input "."
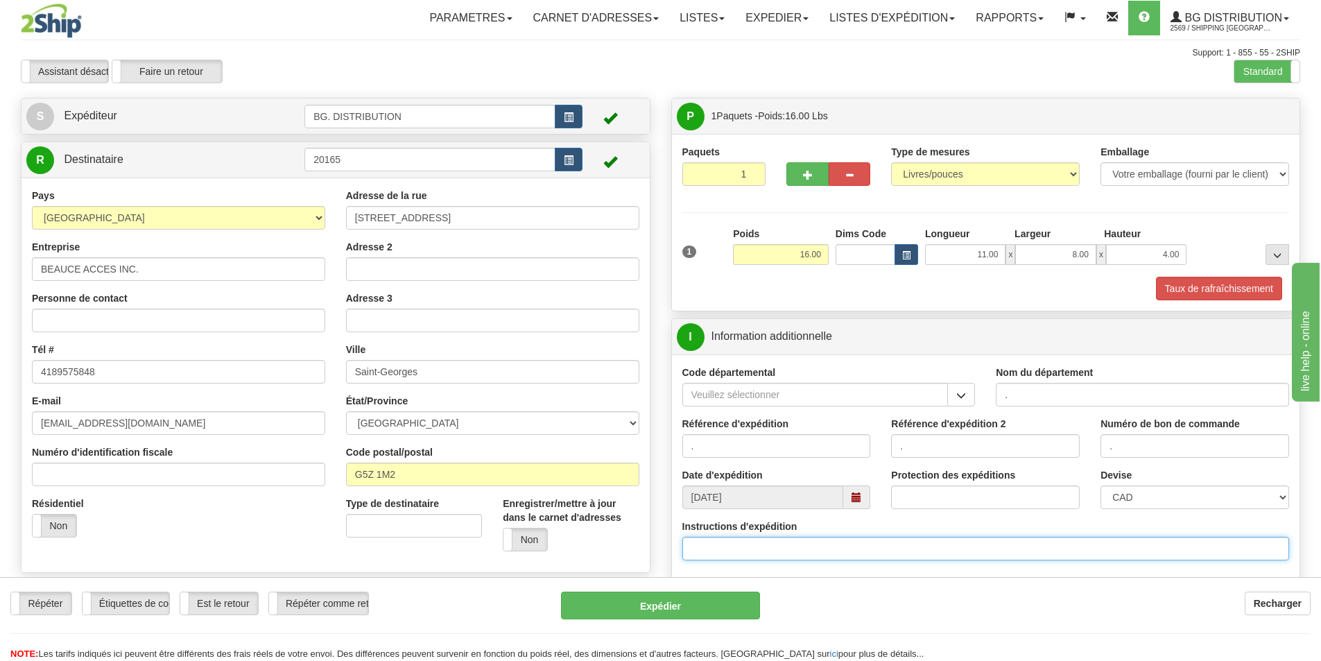
click at [732, 549] on input "Instructions d'expédition" at bounding box center [986, 549] width 608 height 24
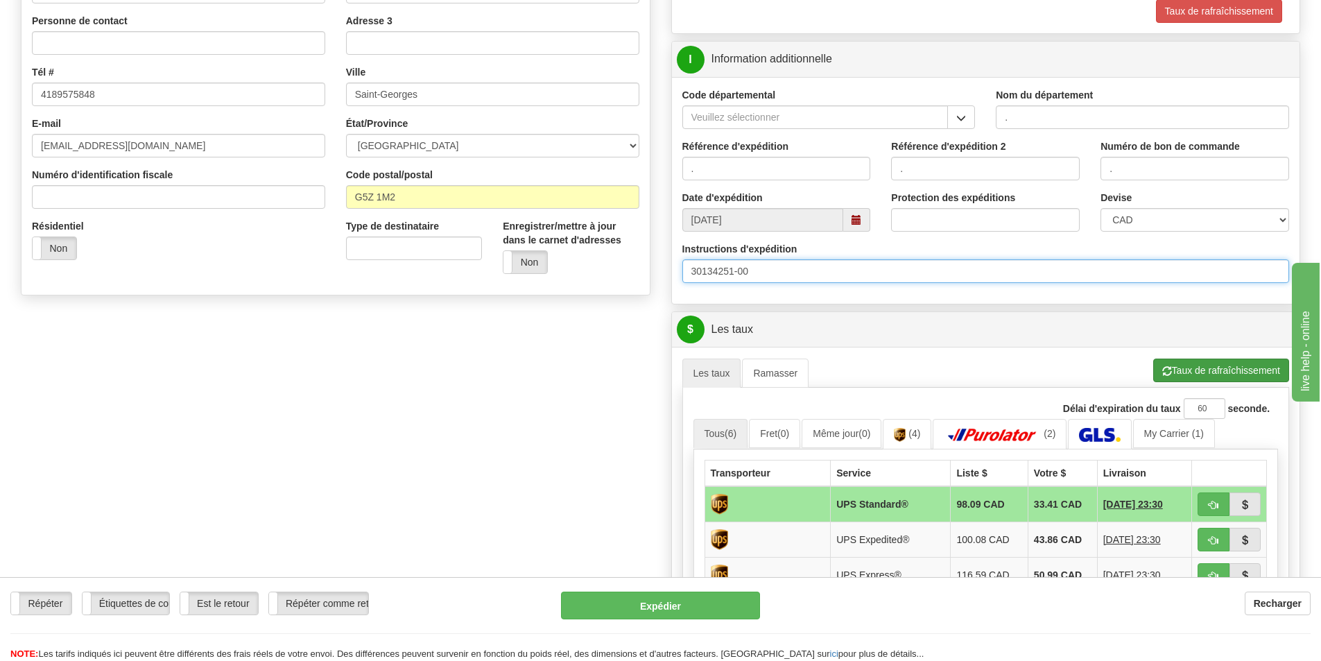
scroll to position [347, 0]
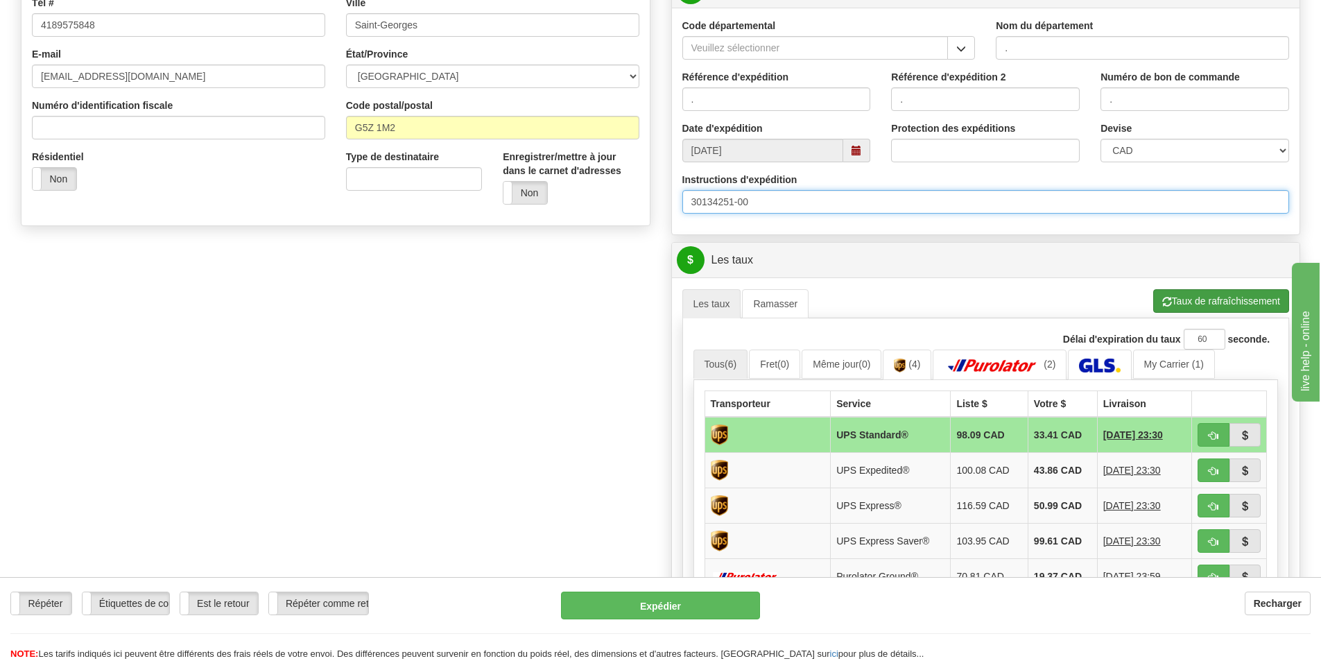
type input "30134251-00"
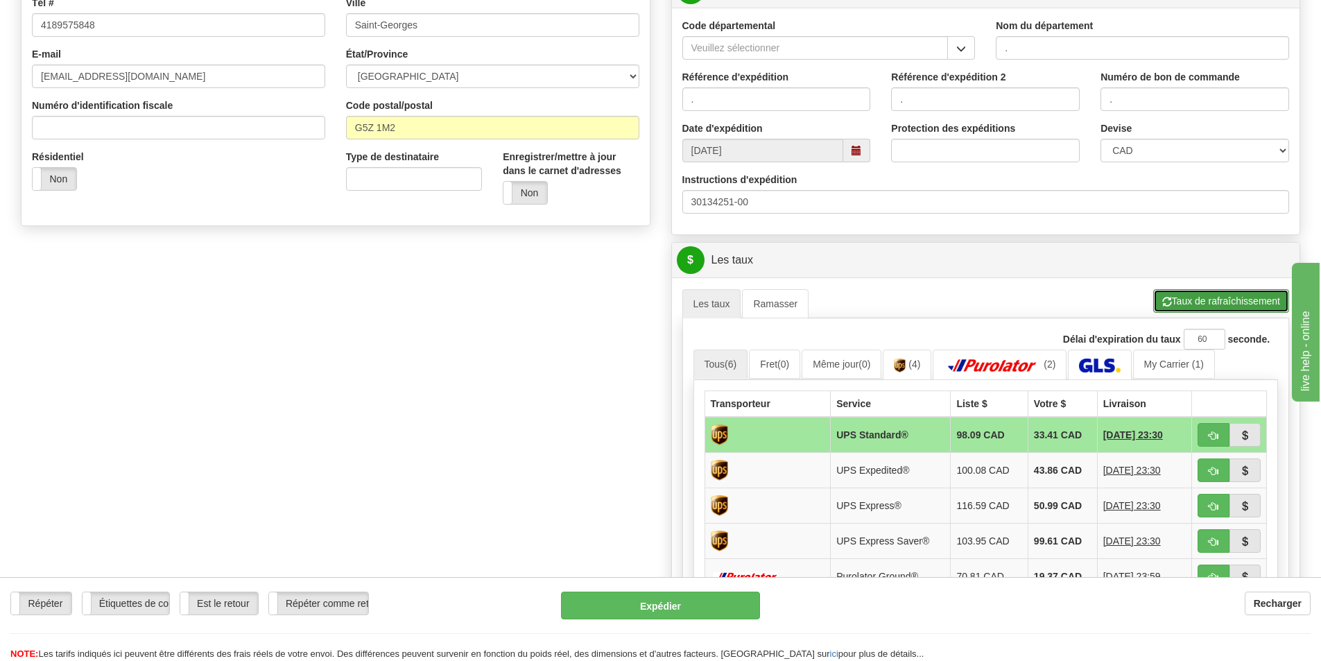
click at [1232, 297] on button "Taux de rafraîchissement" at bounding box center [1221, 301] width 136 height 24
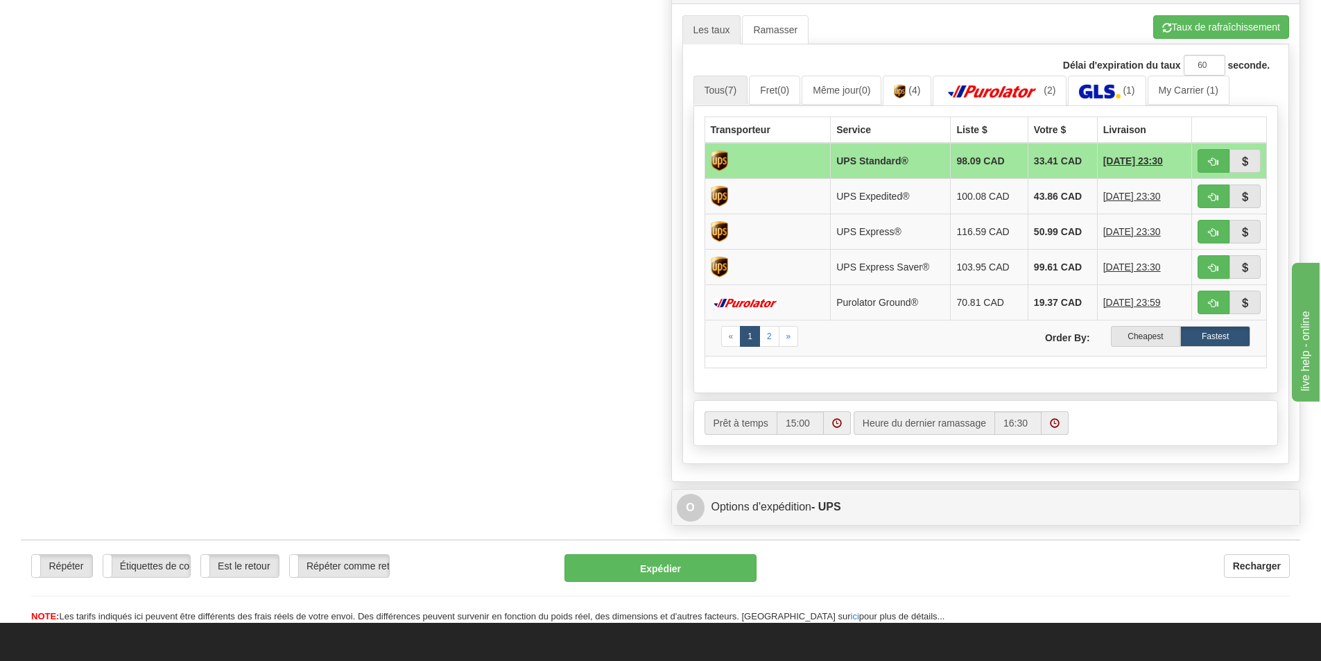
scroll to position [624, 0]
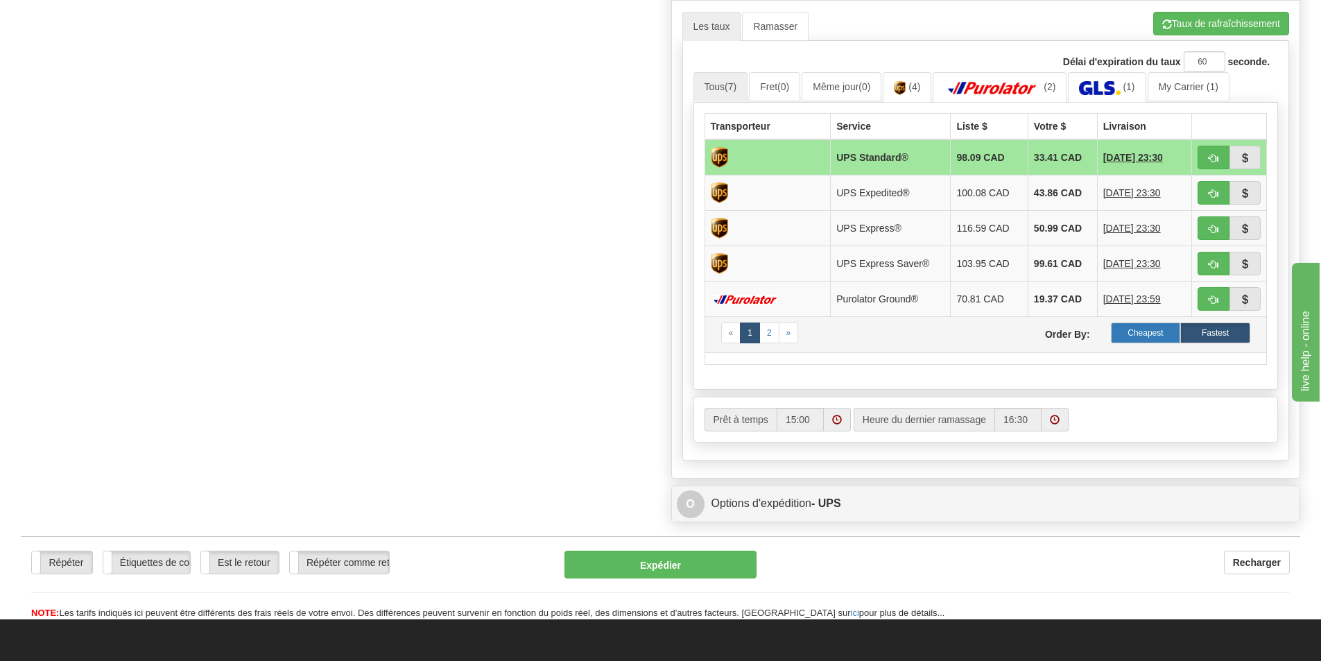
click at [1146, 327] on label "Cheapest" at bounding box center [1146, 332] width 70 height 21
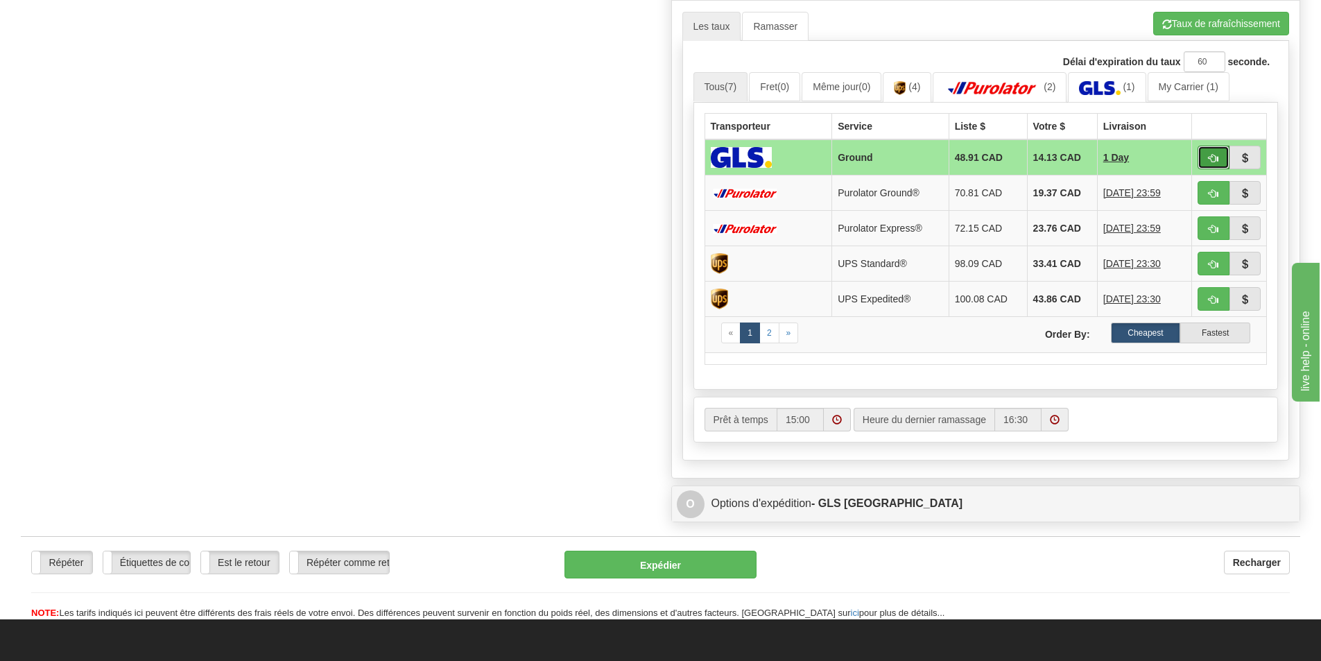
click at [1209, 157] on span "button" at bounding box center [1214, 158] width 10 height 9
type input "1"
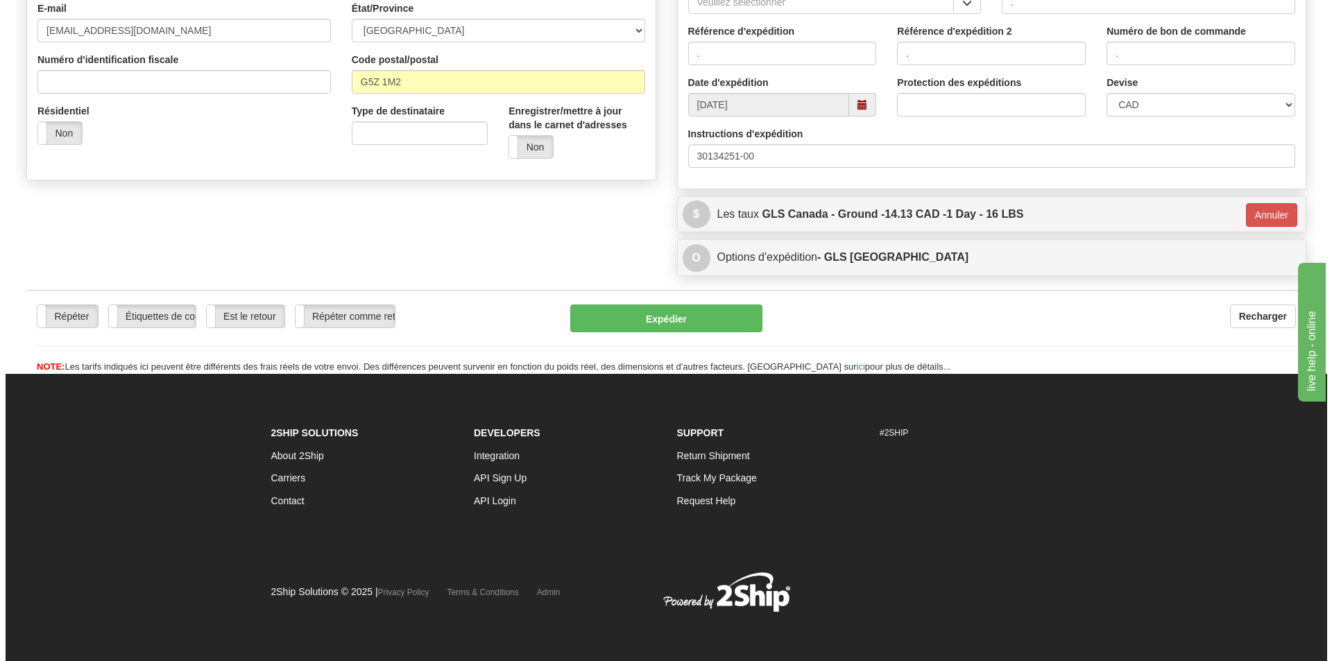
scroll to position [393, 0]
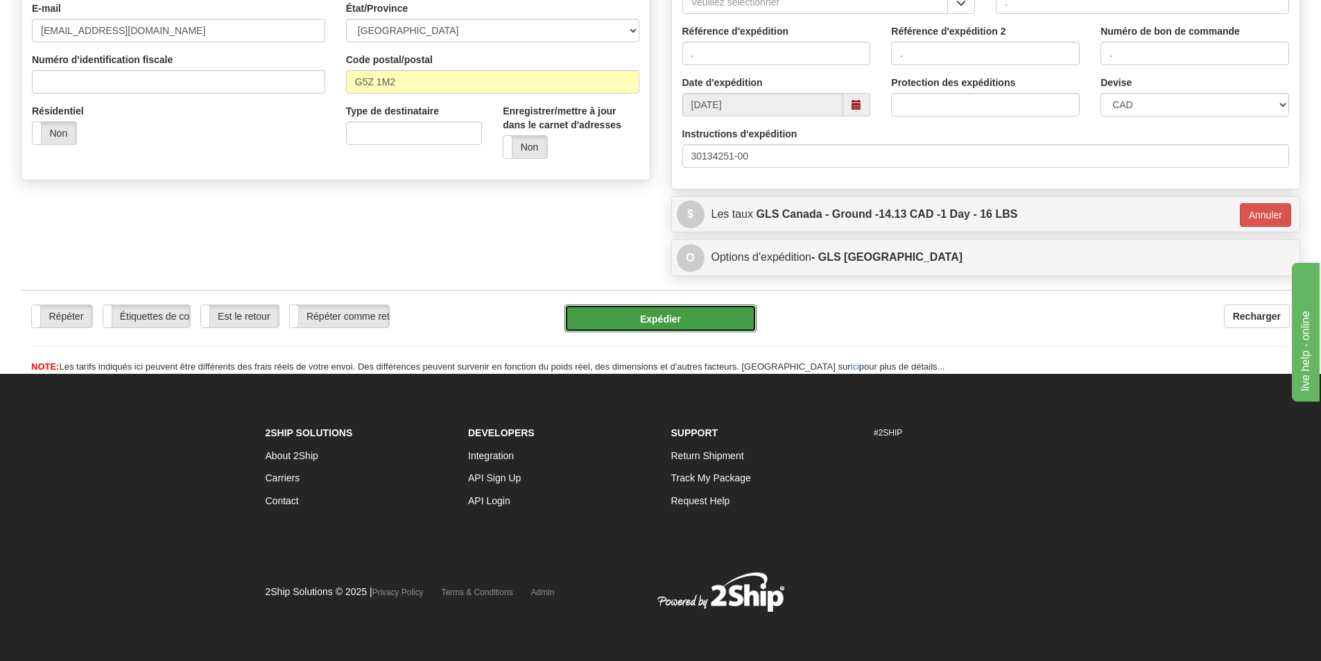
click at [700, 313] on button "Expédier" at bounding box center [661, 318] width 192 height 28
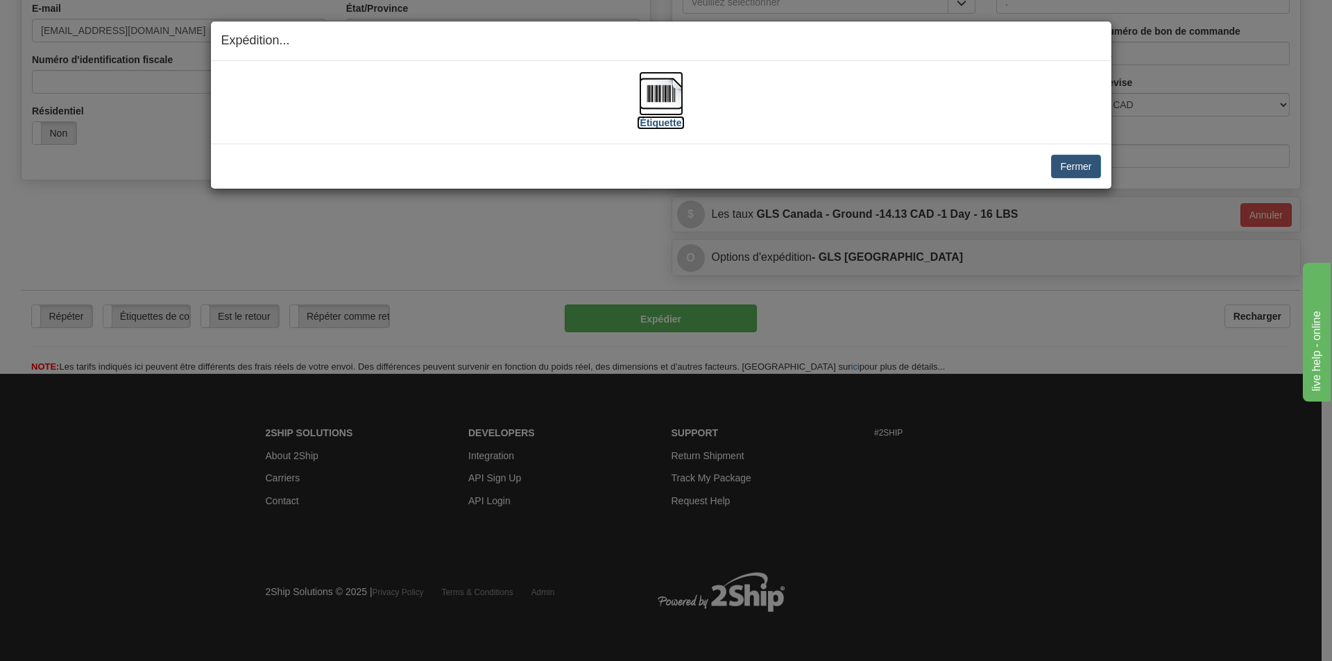
click at [662, 98] on img at bounding box center [661, 93] width 44 height 44
click at [1070, 165] on button "Fermer" at bounding box center [1075, 167] width 49 height 24
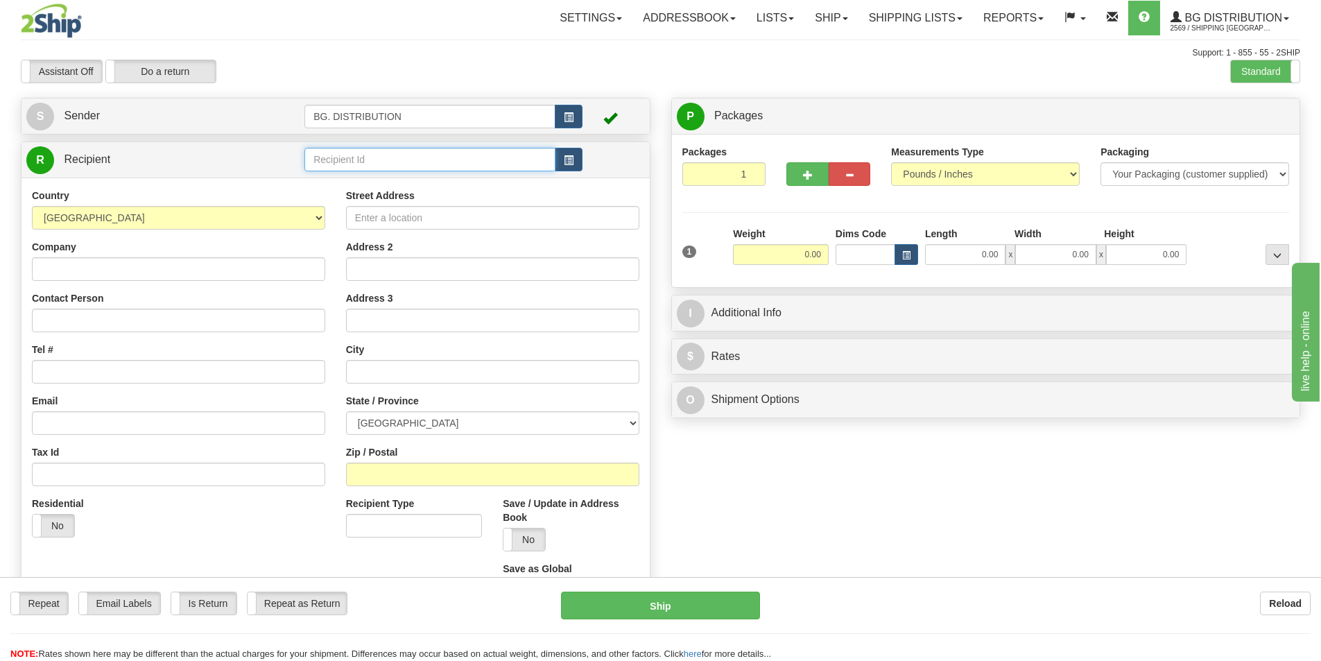
click at [390, 155] on input "text" at bounding box center [429, 160] width 251 height 24
type input "7116"
click button "Delete" at bounding box center [0, 0] width 0 height 0
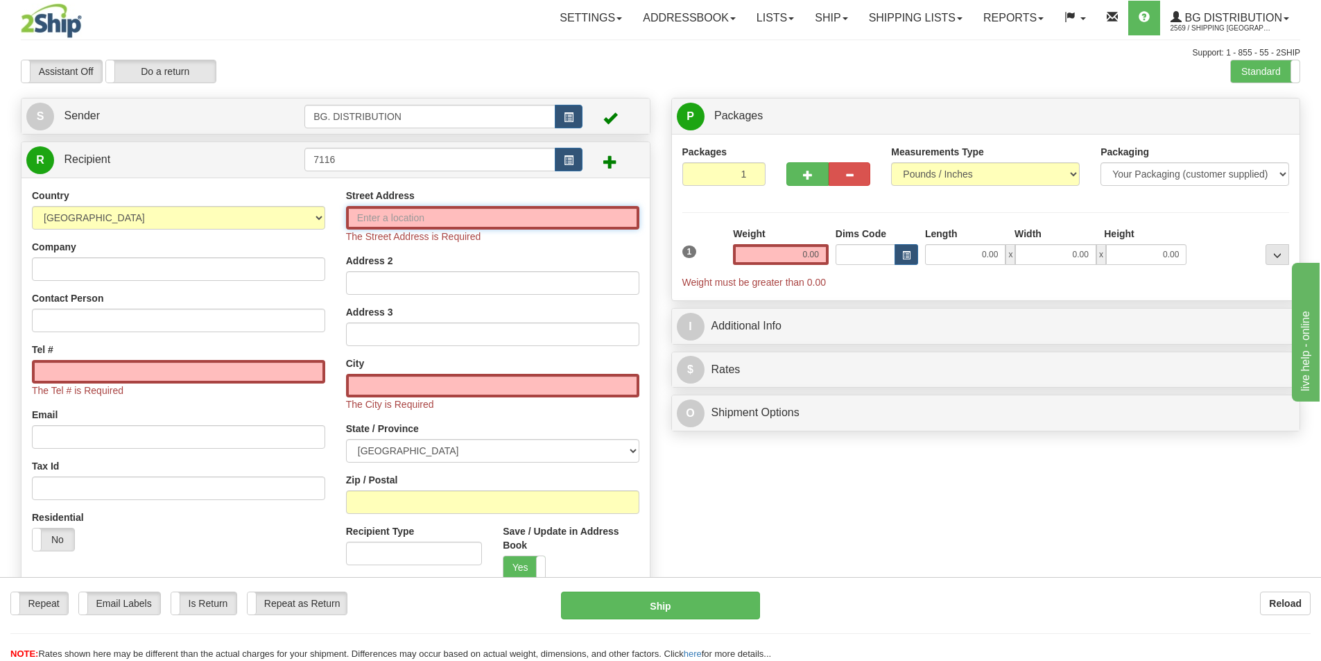
click at [384, 214] on input "Street Address" at bounding box center [492, 218] width 293 height 24
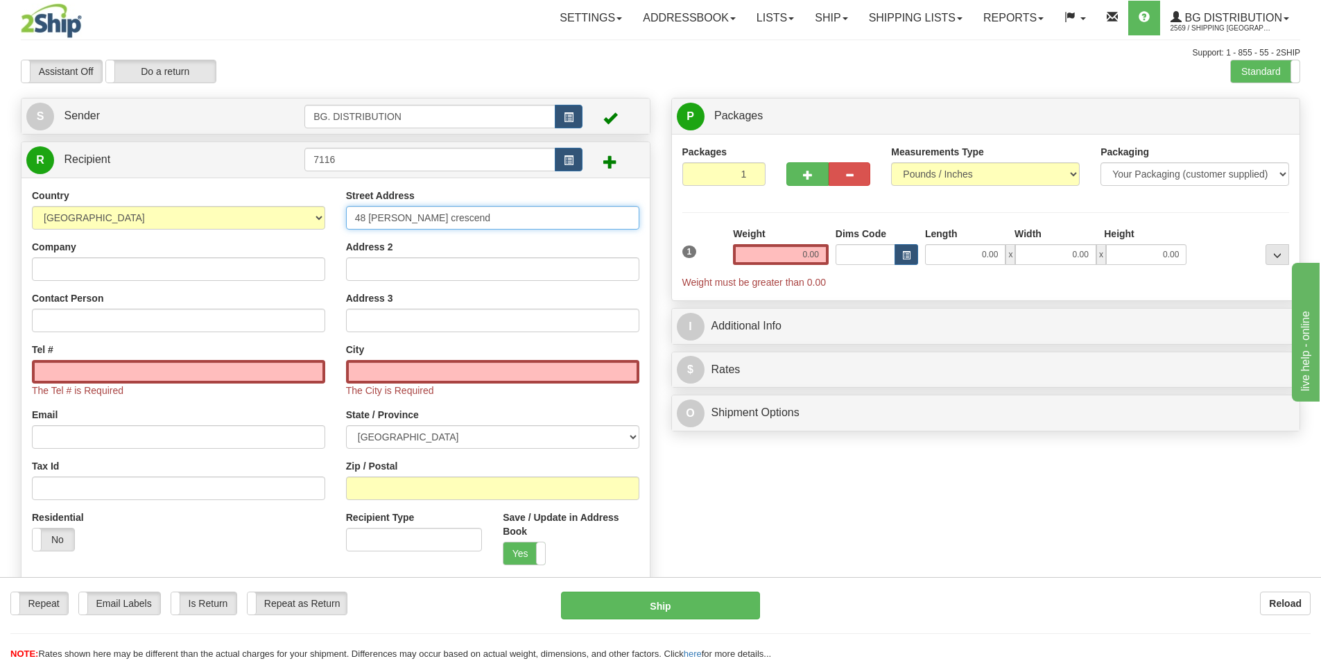
type input "48 [PERSON_NAME] crescend"
click at [92, 368] on input "Tel #" at bounding box center [178, 372] width 293 height 24
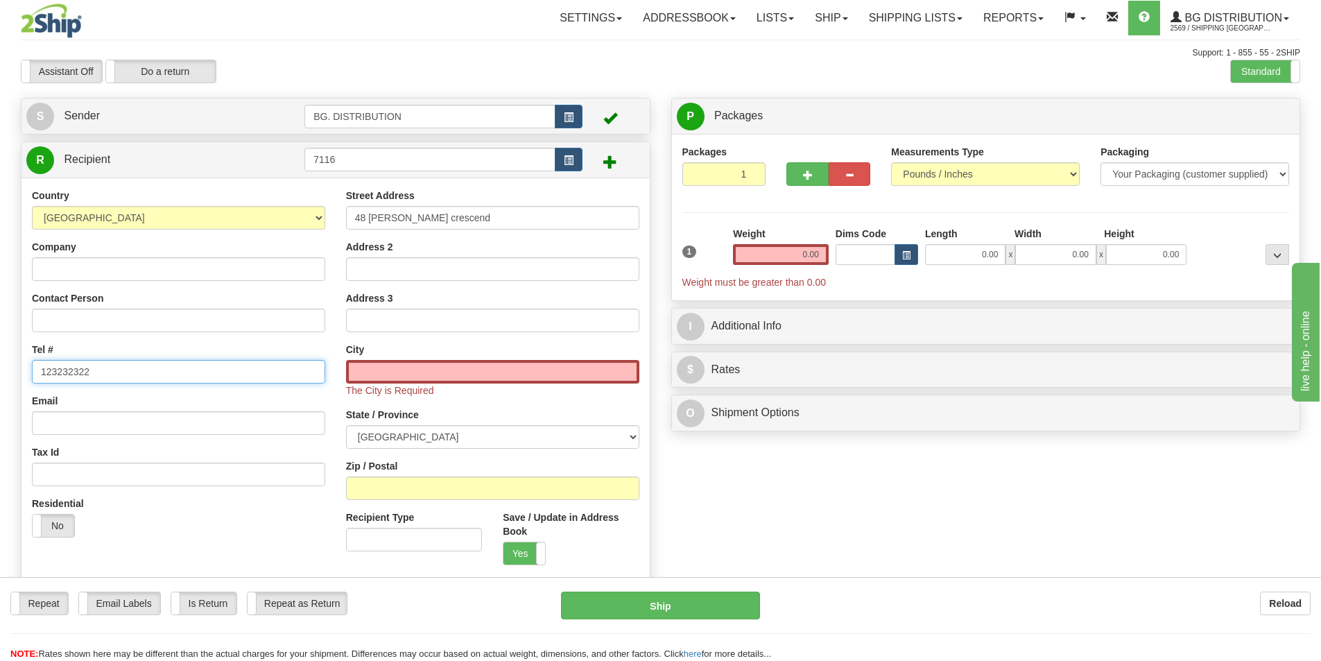
type input "123232322"
click at [382, 377] on input "text" at bounding box center [492, 372] width 293 height 24
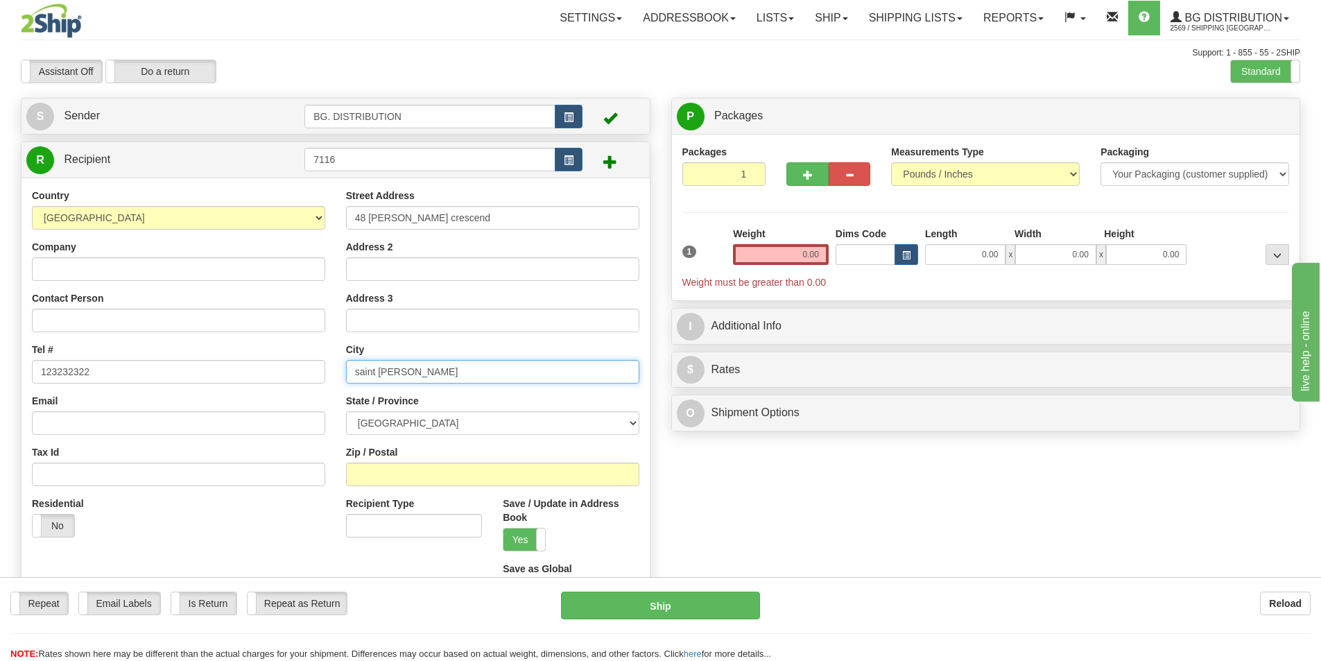
type input "saint [PERSON_NAME]"
click at [425, 422] on select "[GEOGRAPHIC_DATA] [GEOGRAPHIC_DATA] [GEOGRAPHIC_DATA] [GEOGRAPHIC_DATA] [GEOGRA…" at bounding box center [492, 423] width 293 height 24
select select "NB"
click at [346, 411] on select "[GEOGRAPHIC_DATA] [GEOGRAPHIC_DATA] [GEOGRAPHIC_DATA] [GEOGRAPHIC_DATA] [GEOGRA…" at bounding box center [492, 423] width 293 height 24
click at [382, 483] on input "Zip / Postal" at bounding box center [492, 475] width 293 height 24
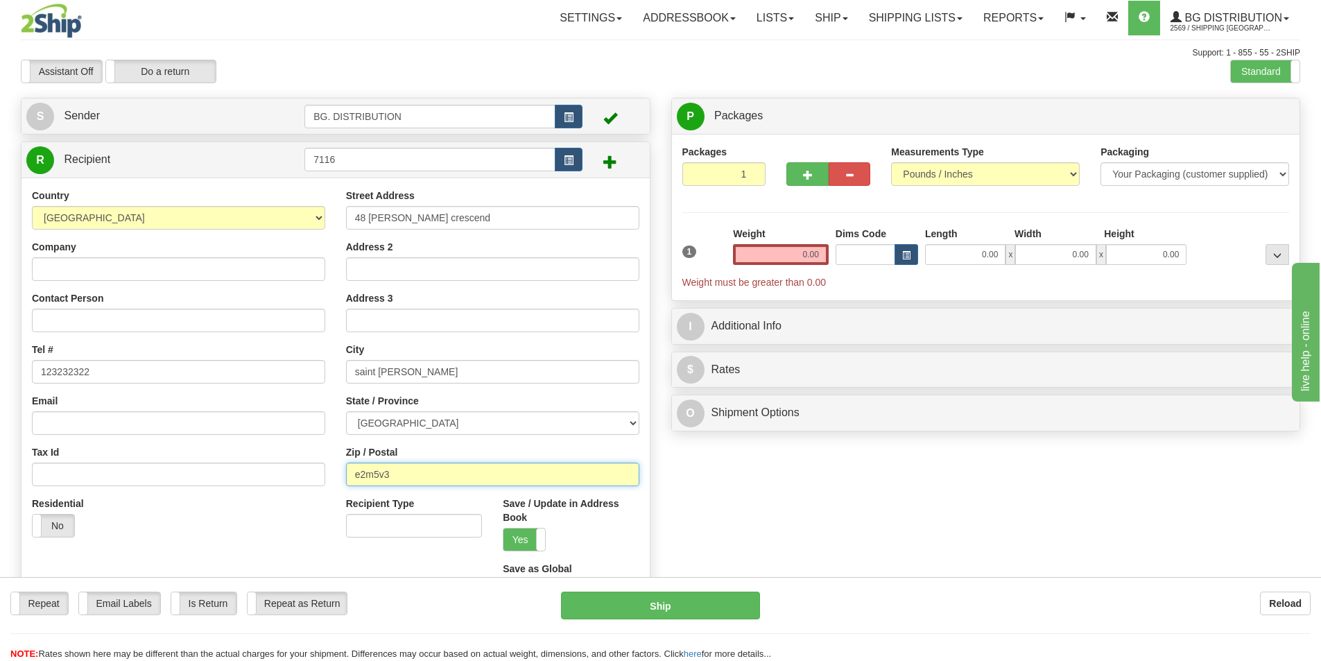
type input "e2m5v3"
click at [807, 248] on input "0.00" at bounding box center [781, 254] width 96 height 21
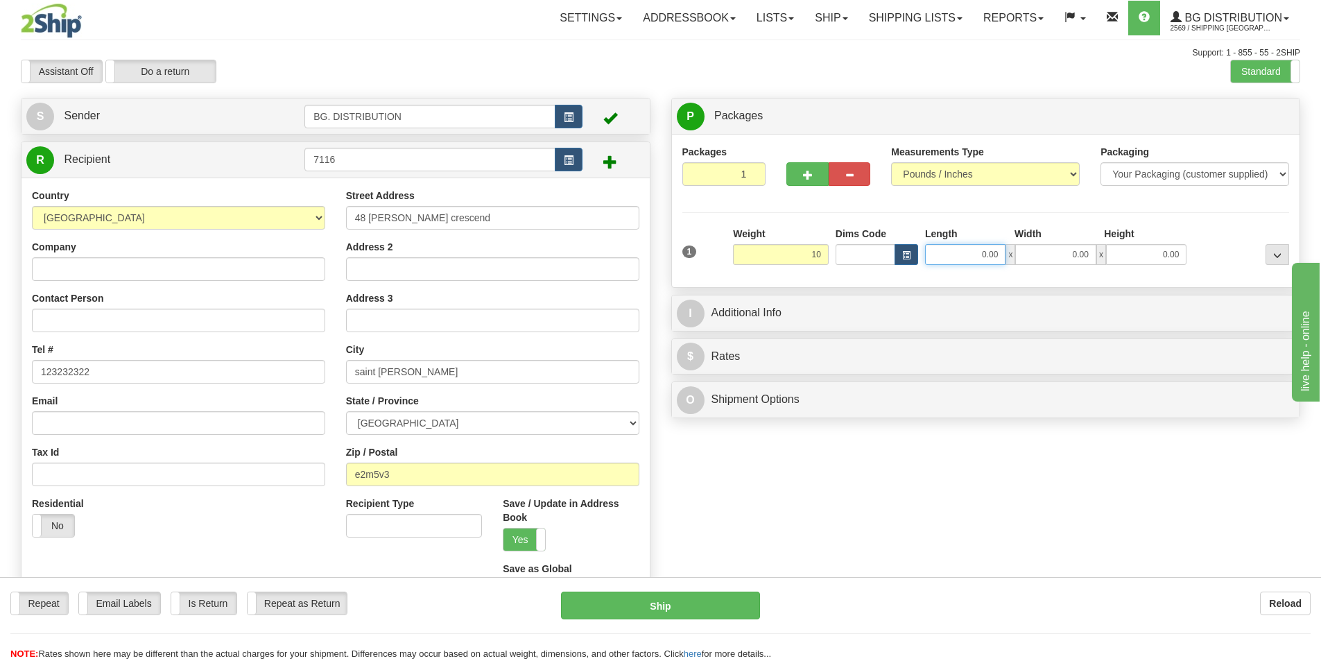
type input "10.00"
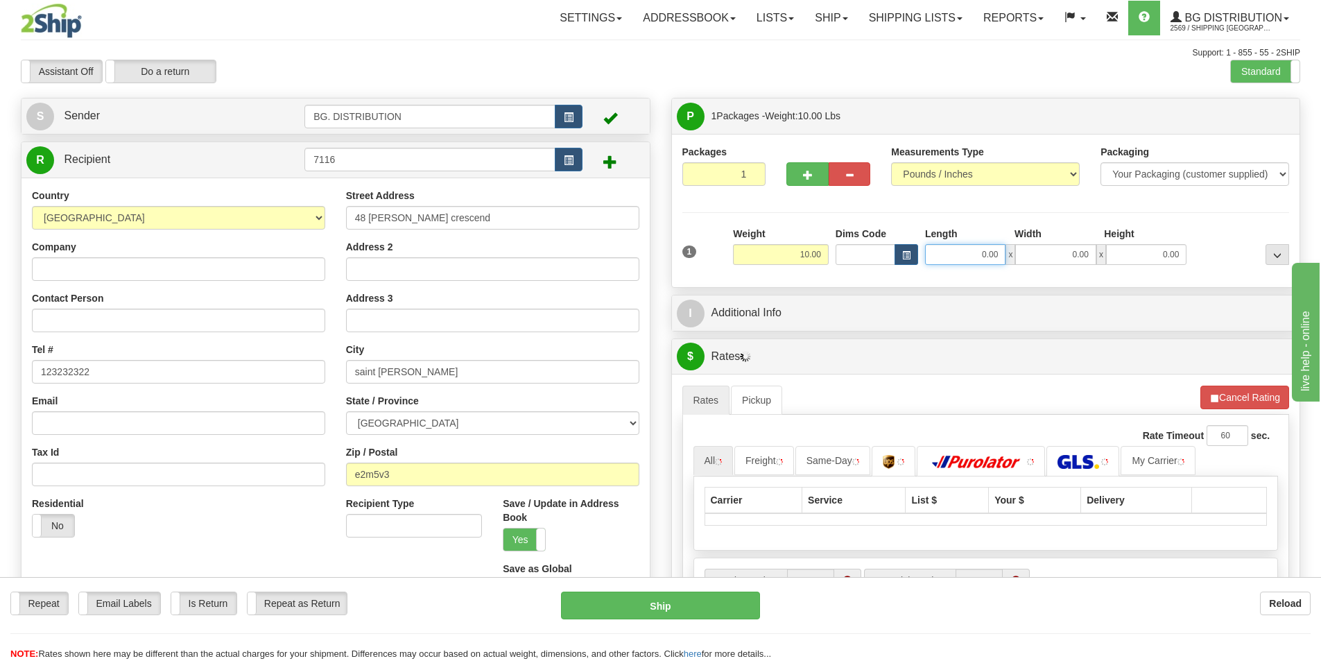
click at [976, 250] on input "0.00" at bounding box center [965, 254] width 80 height 21
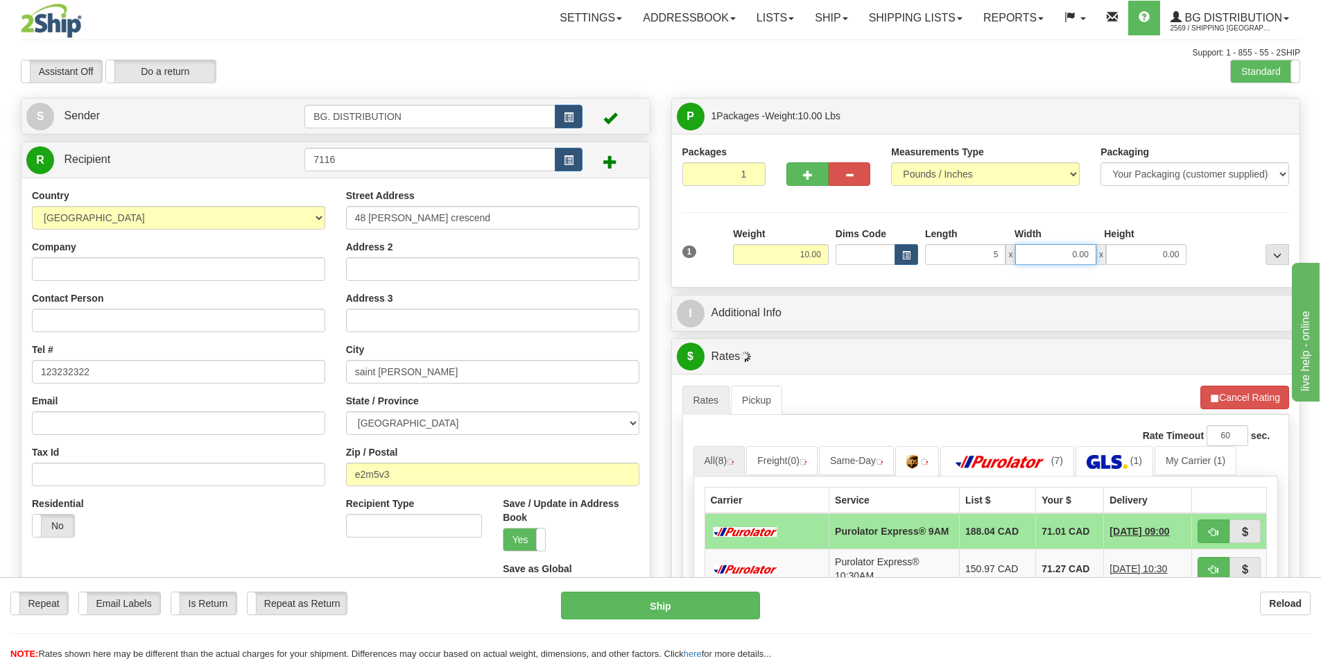
type input "5.00"
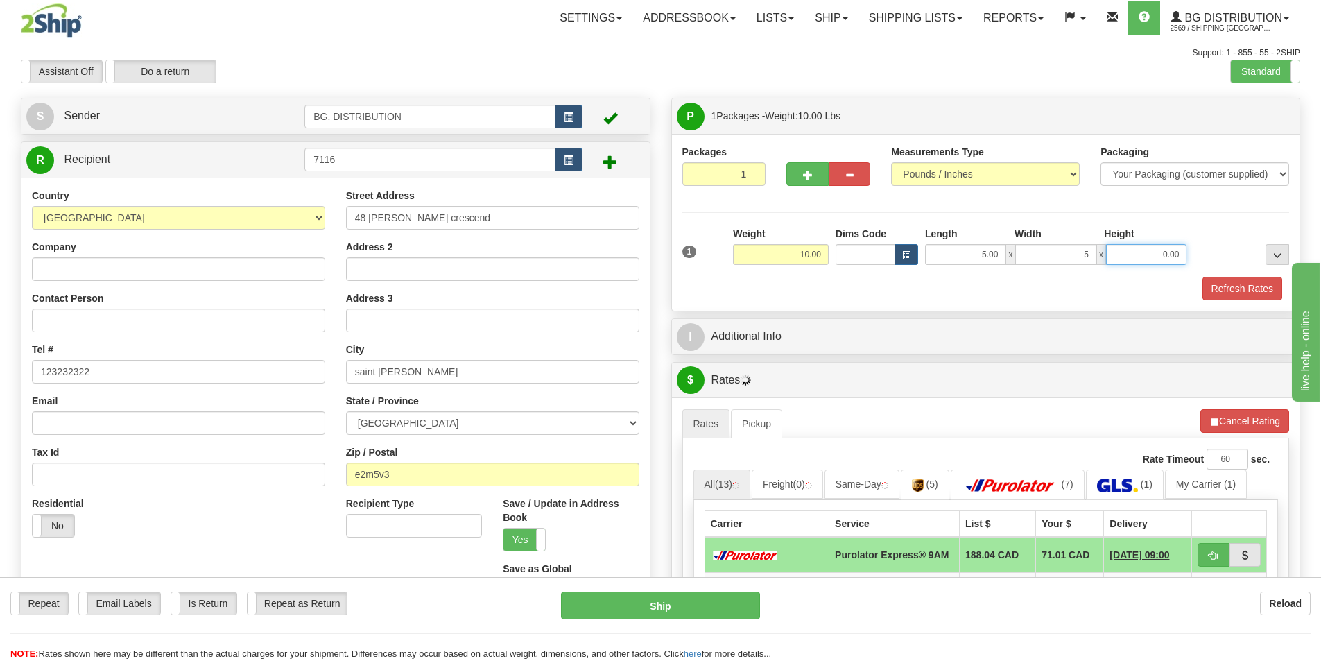
type input "5.00"
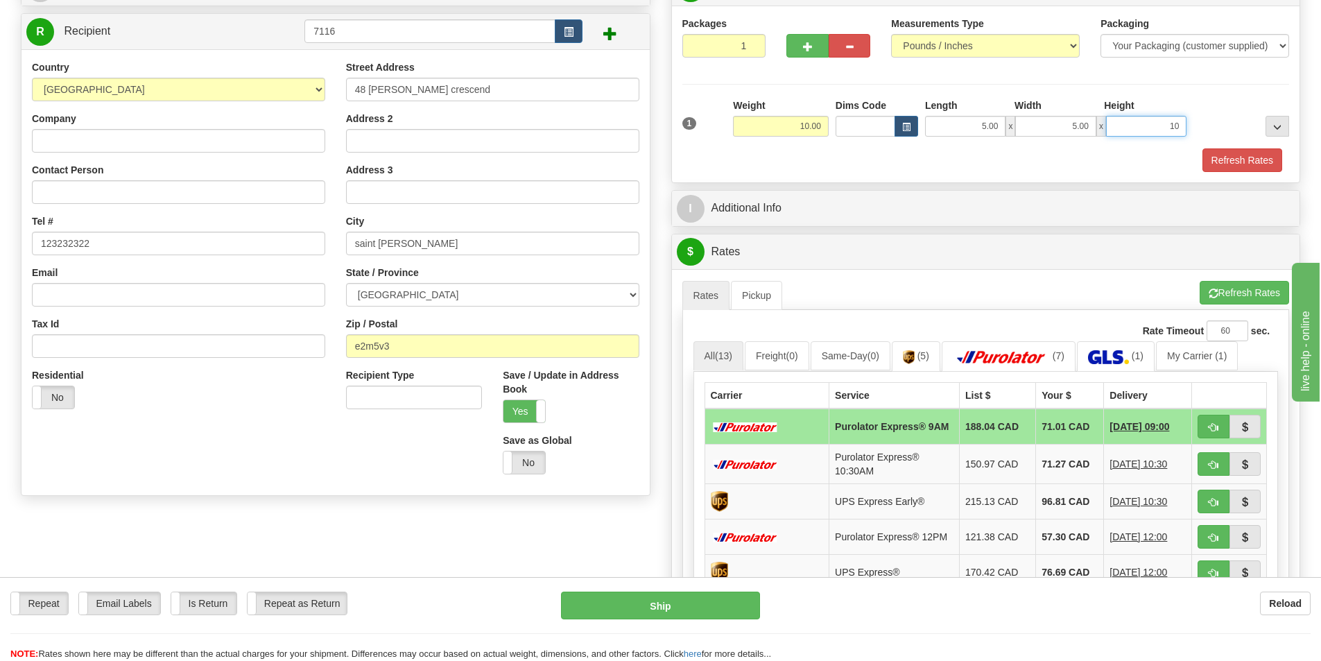
scroll to position [139, 0]
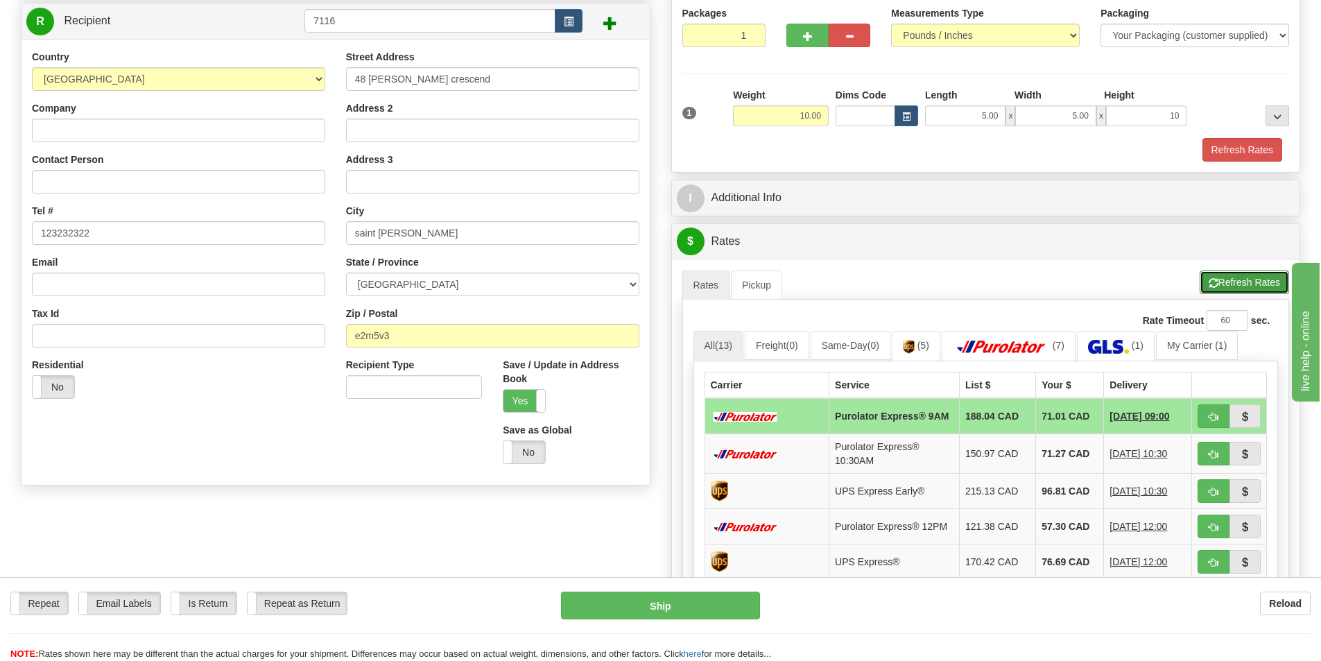
type input "10.00"
click at [1221, 276] on button "Refresh Rates" at bounding box center [1244, 282] width 89 height 24
click at [1028, 341] on img at bounding box center [1001, 347] width 97 height 14
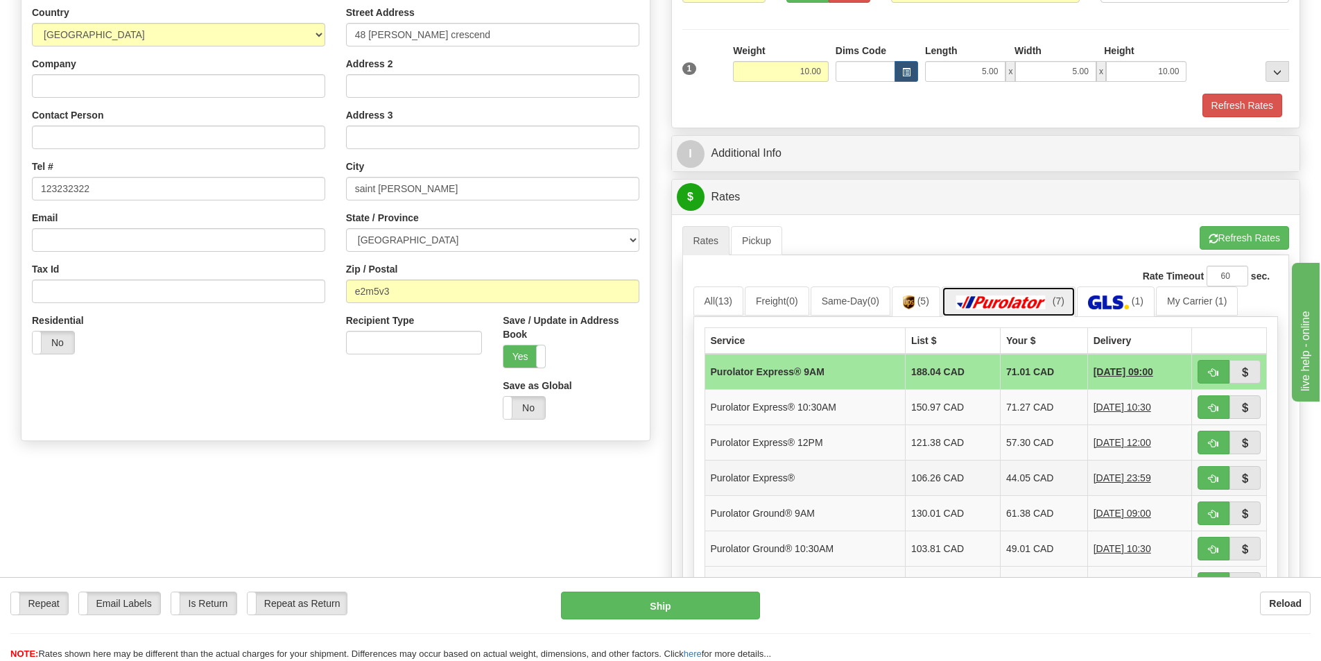
scroll to position [208, 0]
